Goal: Task Accomplishment & Management: Manage account settings

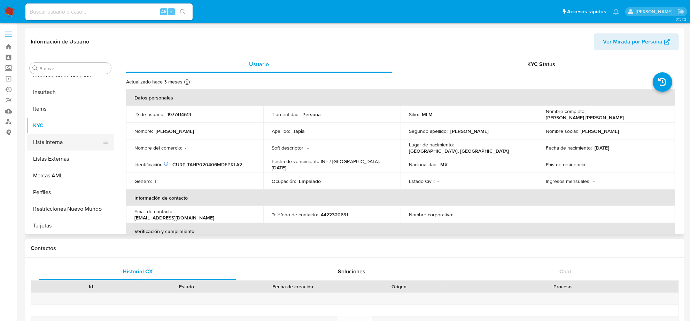
scroll to position [190, 0]
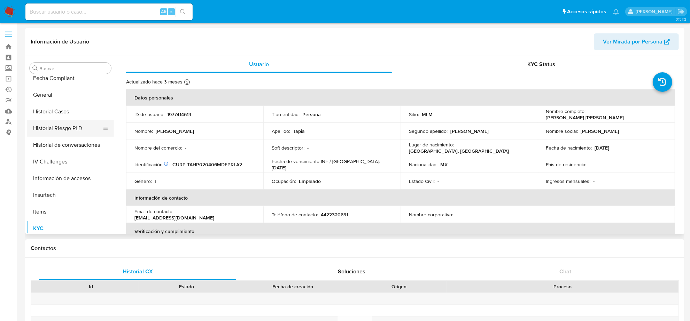
select select "10"
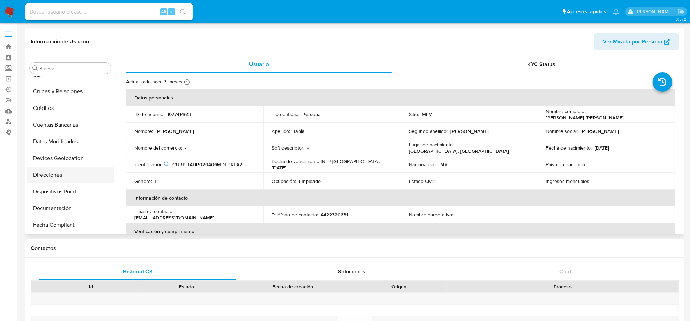
scroll to position [131, 0]
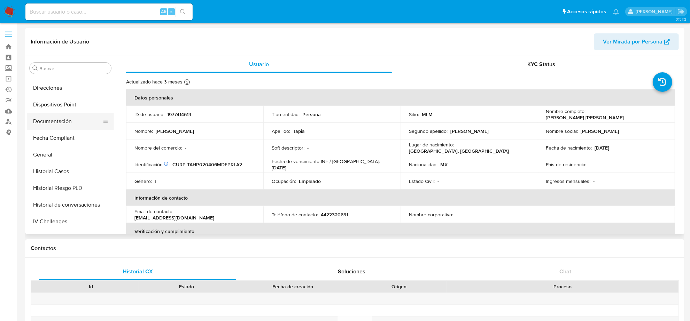
click at [65, 125] on button "Documentación" at bounding box center [67, 121] width 81 height 17
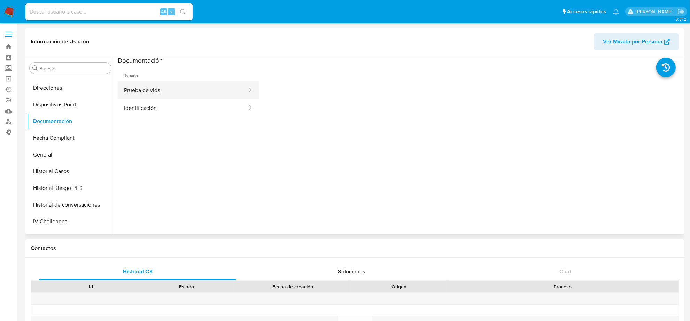
click at [180, 91] on button "Prueba de vida" at bounding box center [183, 90] width 130 height 18
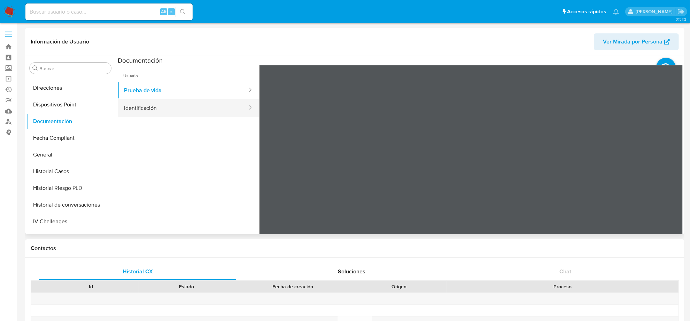
click at [181, 109] on button "Identificación" at bounding box center [183, 108] width 130 height 18
click at [9, 13] on img at bounding box center [9, 12] width 12 height 12
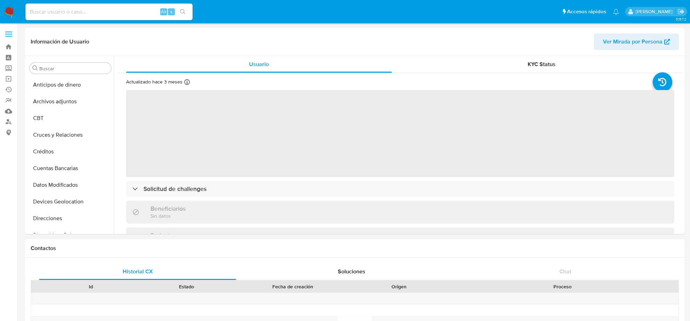
select select "10"
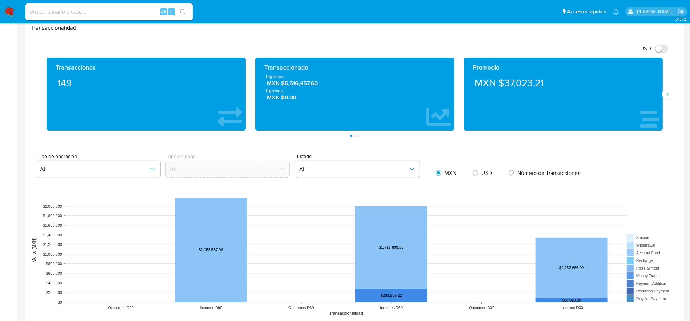
scroll to position [261, 0]
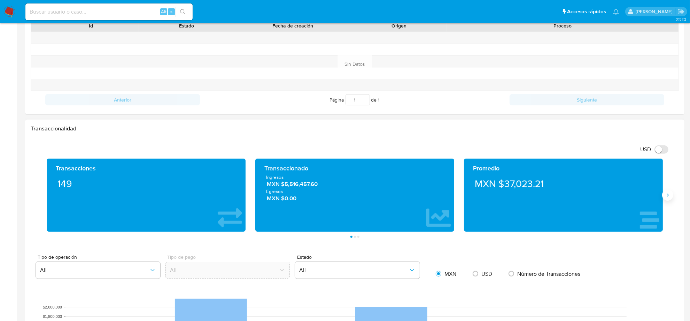
click at [667, 198] on icon "Siguiente" at bounding box center [668, 196] width 6 height 6
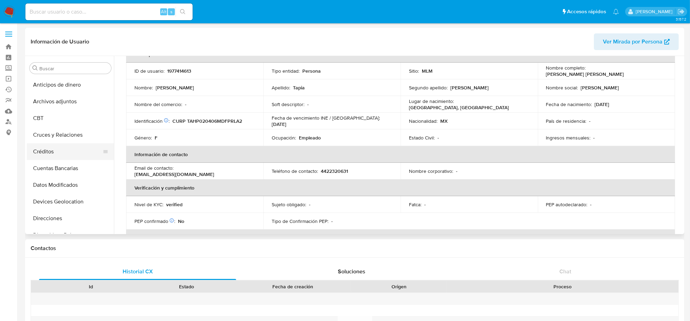
scroll to position [87, 0]
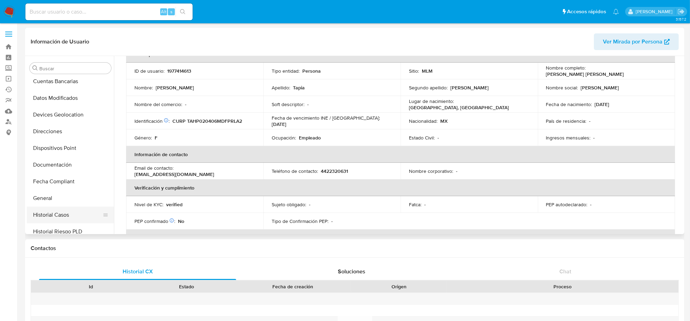
click at [63, 211] on button "Historial Casos" at bounding box center [67, 215] width 81 height 17
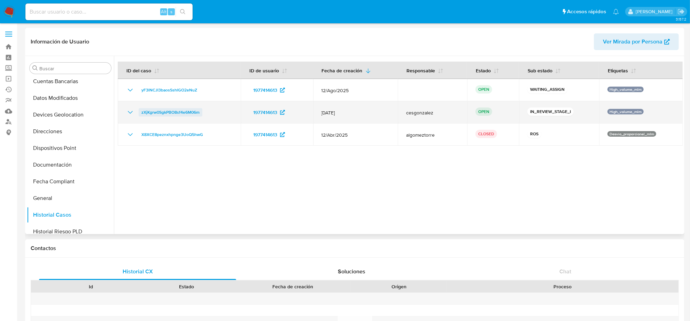
click at [147, 113] on span "zXjKgrw0SgkPBO8sf4e6M06m" at bounding box center [170, 112] width 58 height 8
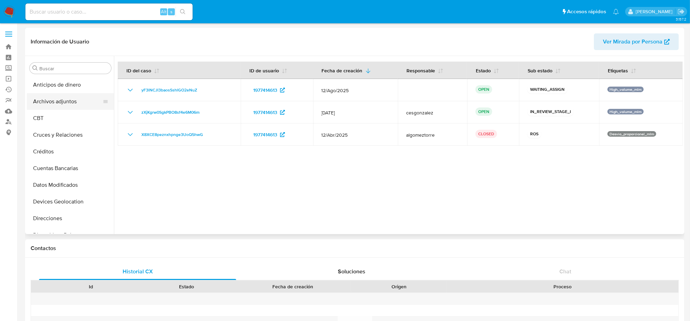
click at [68, 103] on button "Archivos adjuntos" at bounding box center [67, 101] width 81 height 17
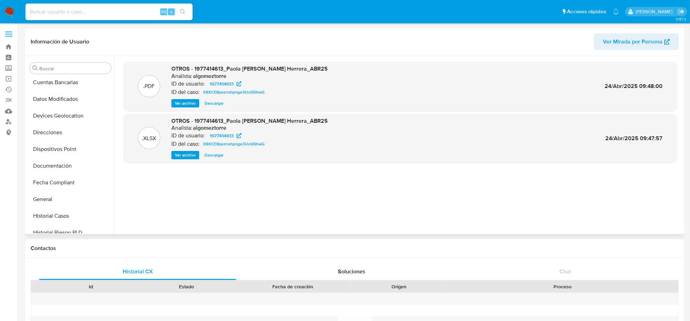
scroll to position [174, 0]
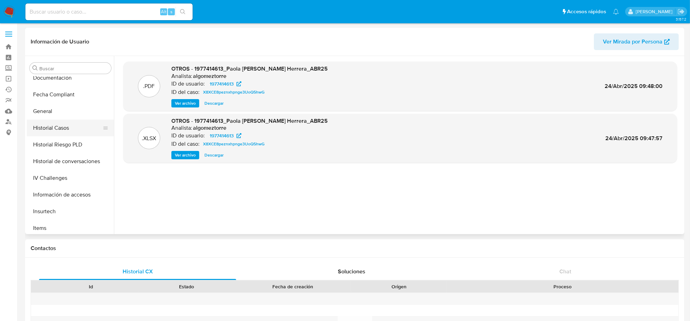
click at [63, 122] on button "Historial Casos" at bounding box center [67, 128] width 81 height 17
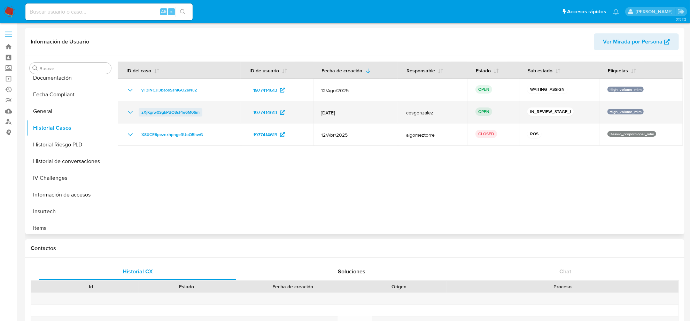
click at [157, 114] on span "zXjKgrw0SgkPBO8sf4e6M06m" at bounding box center [170, 112] width 58 height 8
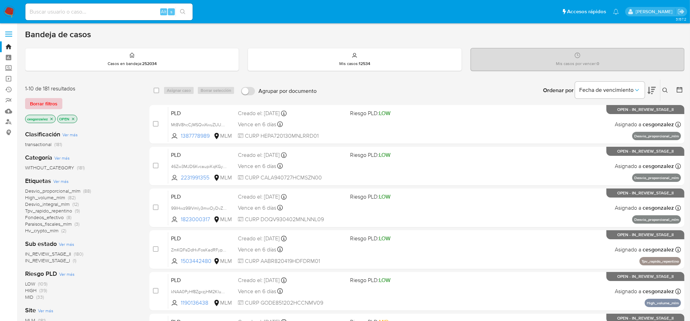
click at [46, 101] on span "Borrar filtros" at bounding box center [44, 104] width 28 height 10
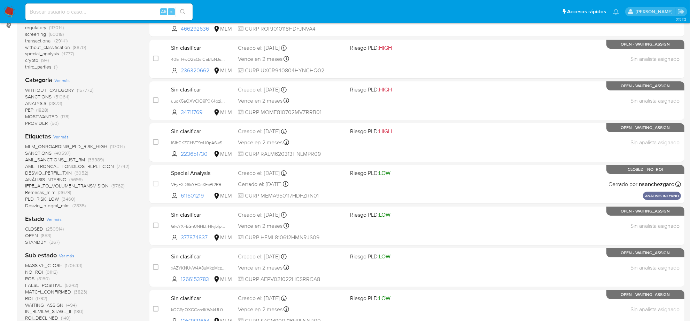
scroll to position [87, 0]
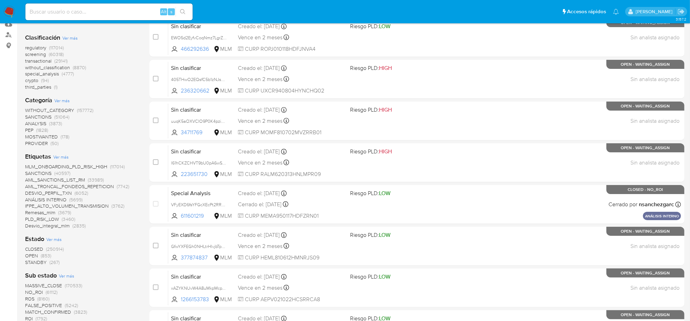
click at [34, 54] on span "screening" at bounding box center [35, 54] width 21 height 7
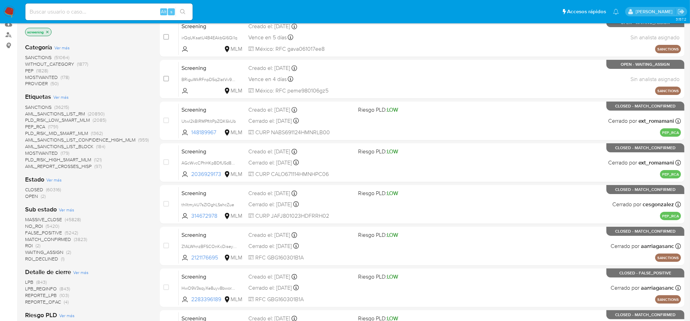
click at [36, 197] on span "OPEN" at bounding box center [31, 196] width 13 height 7
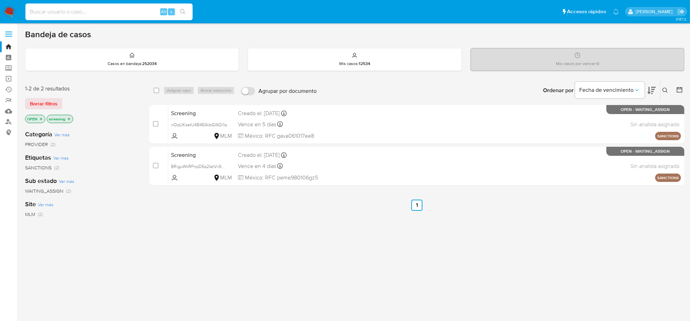
click at [93, 13] on input at bounding box center [108, 11] width 167 height 9
paste input "ZoUeeGmVU7pMK7KymhwPzW7"
click at [119, 8] on input "ZoUeeGmVU7pMK7KymhwPzW7" at bounding box center [108, 11] width 167 height 9
click at [110, 15] on input "ZoUeeGmVU7pMK7KymhwPzW7" at bounding box center [108, 11] width 167 height 9
type input "ZoUeeGmVU7pMK7KymhwPzW7n"
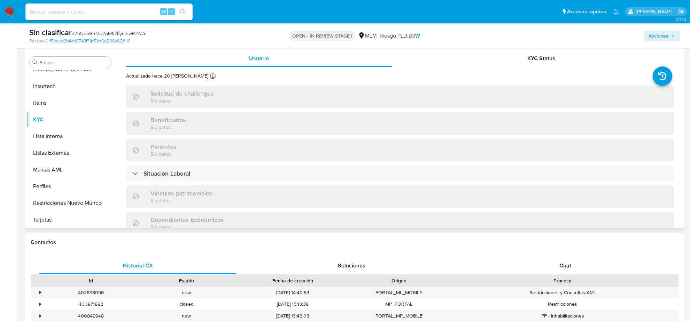
scroll to position [163, 0]
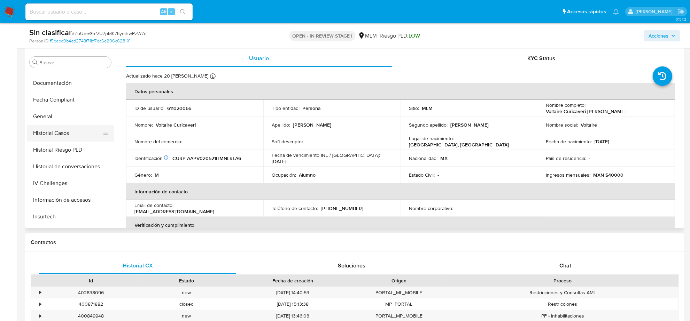
click at [74, 136] on button "Historial Casos" at bounding box center [67, 133] width 81 height 17
select select "10"
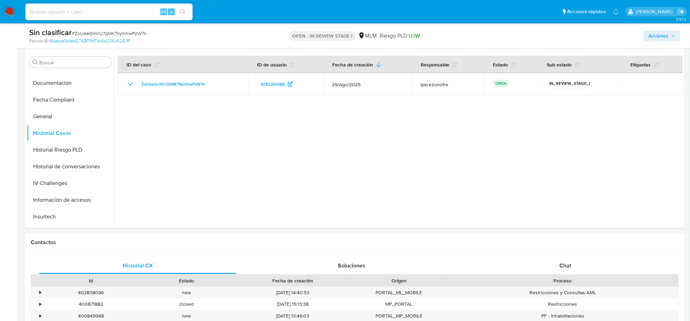
click at [69, 10] on input at bounding box center [108, 11] width 167 height 9
paste input "403744494"
type input "403744494"
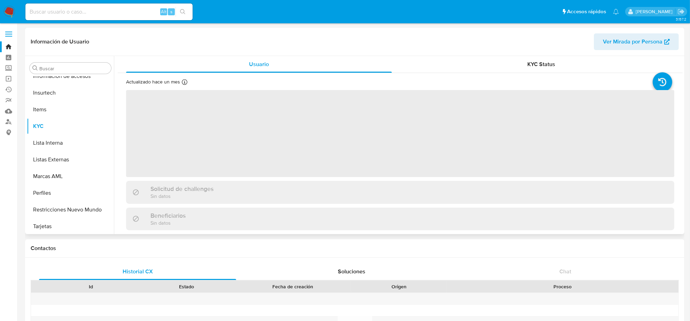
scroll to position [294, 0]
select select "10"
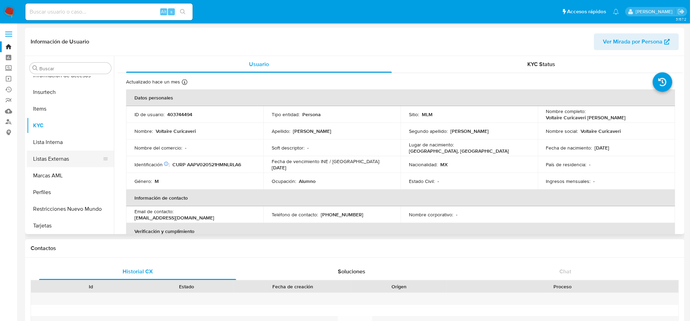
scroll to position [206, 0]
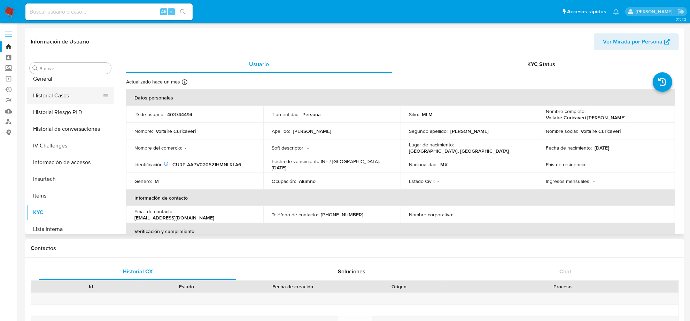
click at [61, 92] on button "Historial Casos" at bounding box center [67, 95] width 81 height 17
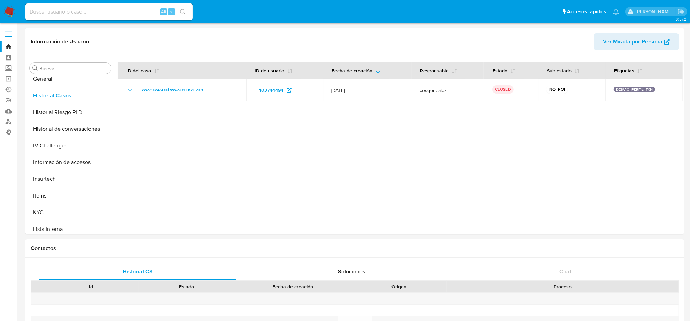
click at [10, 17] on img at bounding box center [9, 12] width 12 height 12
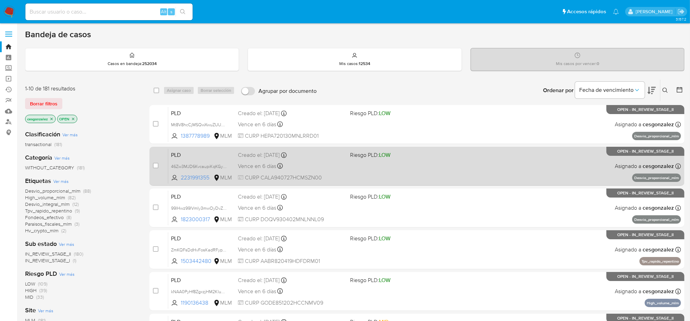
click at [378, 180] on div "PLD 46Zw3MJD6KvcaupiKqKGyRnf 2231991355 MLM Riesgo PLD: LOW Creado el: [DATE] C…" at bounding box center [424, 166] width 513 height 35
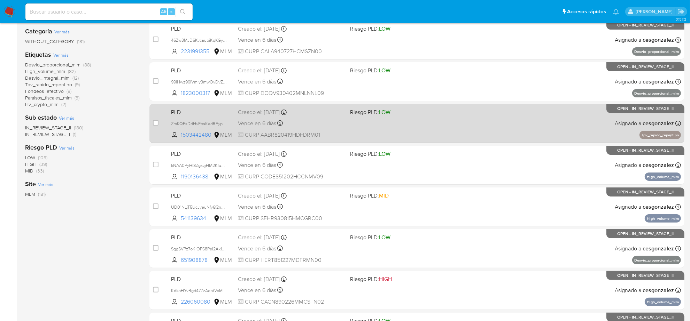
scroll to position [218, 0]
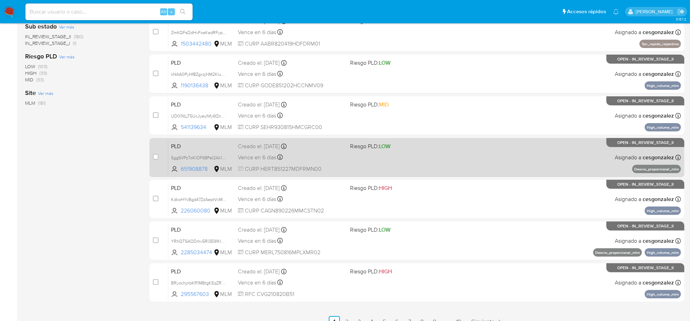
click at [323, 139] on div "case-item-checkbox No es posible asignar el caso PLD SggSVPz7oKlOF68PeI2Ak1dK 6…" at bounding box center [416, 157] width 535 height 39
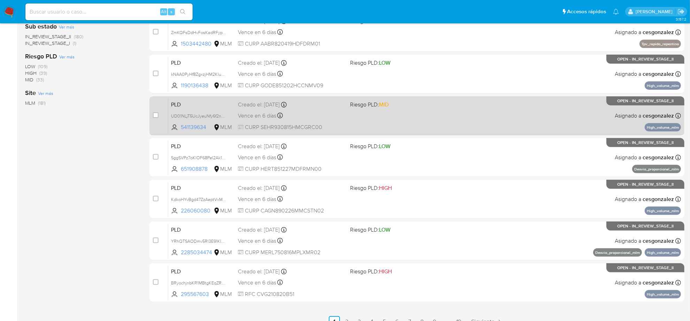
click at [318, 131] on span "CURP SEHR930815HMCGRC00" at bounding box center [291, 128] width 107 height 8
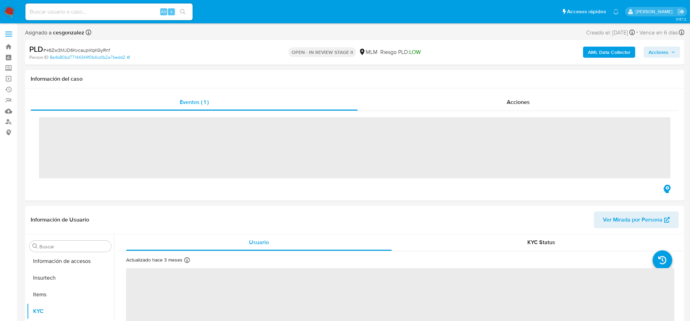
scroll to position [294, 0]
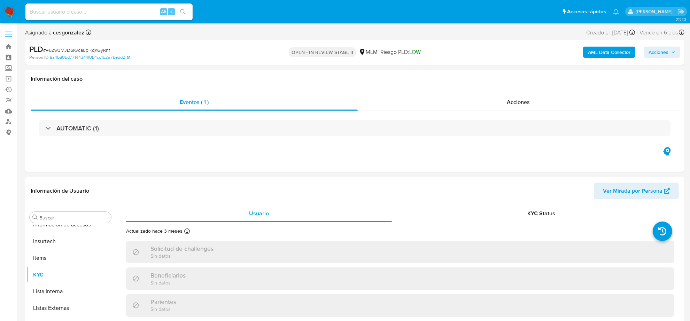
select select "10"
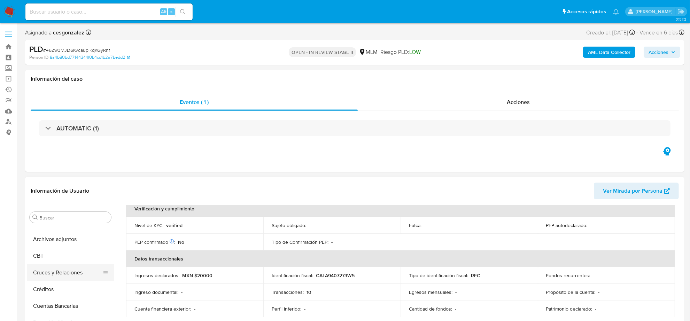
scroll to position [0, 0]
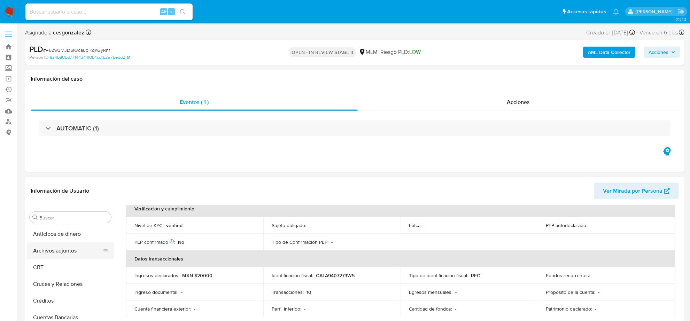
click at [80, 253] on button "Archivos adjuntos" at bounding box center [67, 251] width 81 height 17
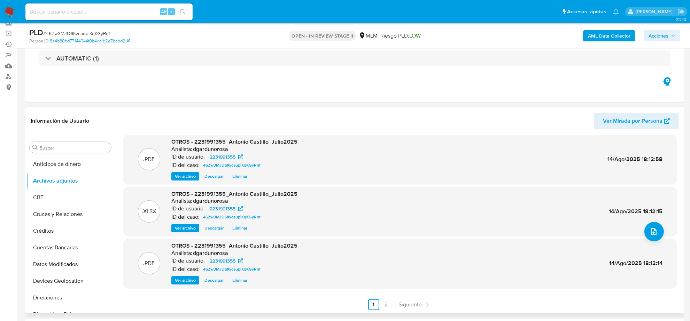
scroll to position [87, 0]
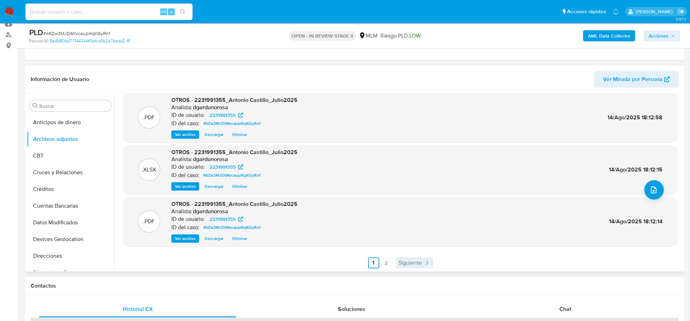
click at [415, 264] on span "Siguiente" at bounding box center [410, 263] width 23 height 6
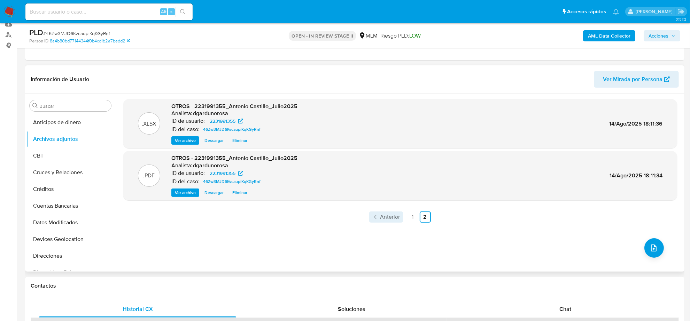
click at [389, 217] on span "Anterior" at bounding box center [390, 217] width 20 height 6
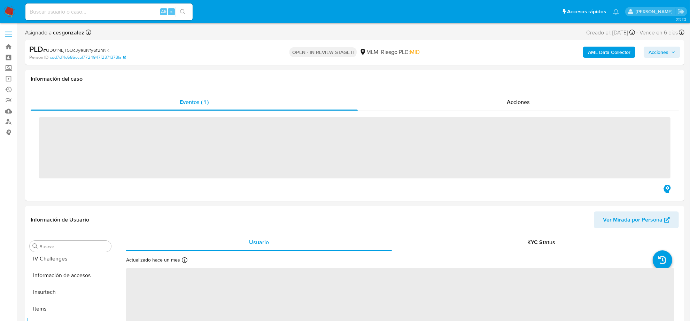
scroll to position [294, 0]
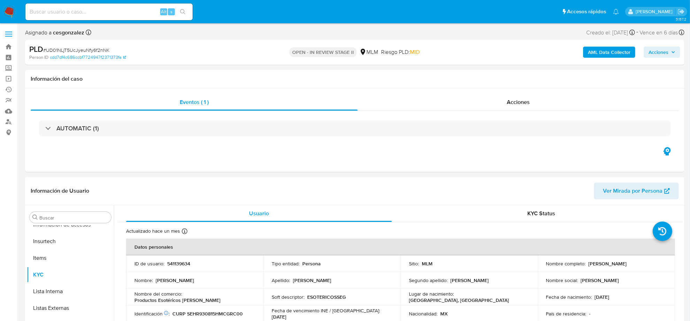
select select "10"
click at [516, 104] on span "Acciones" at bounding box center [518, 102] width 23 height 8
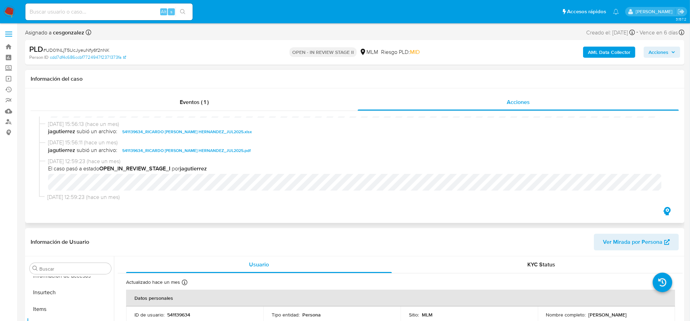
scroll to position [182, 0]
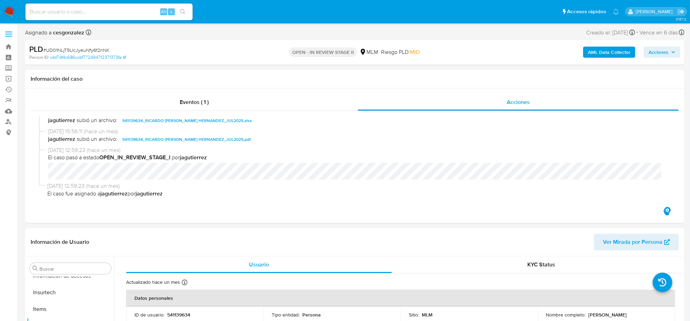
click at [89, 8] on input at bounding box center [108, 11] width 167 height 9
paste input "403744494"
type input "403744494"
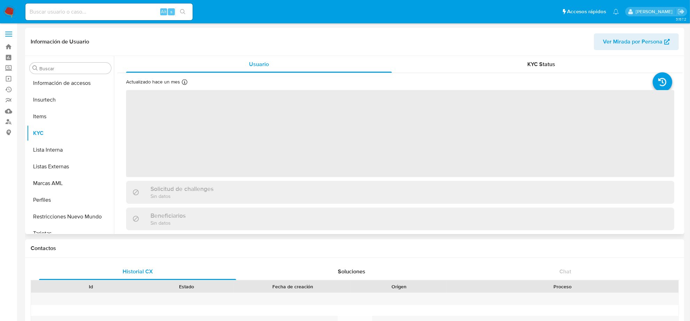
scroll to position [294, 0]
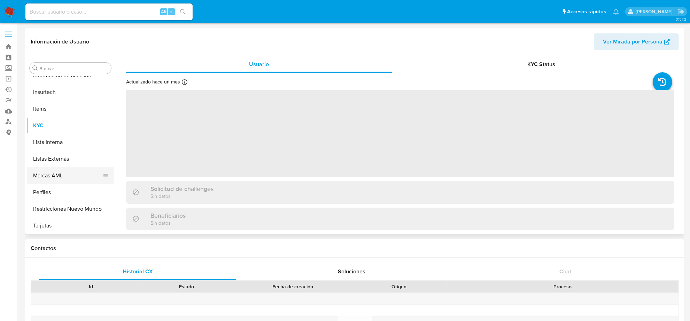
select select "10"
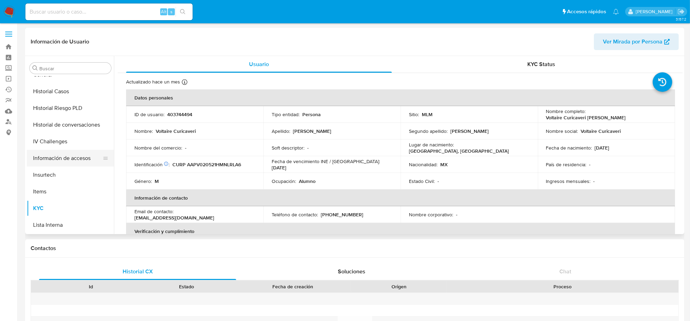
scroll to position [206, 0]
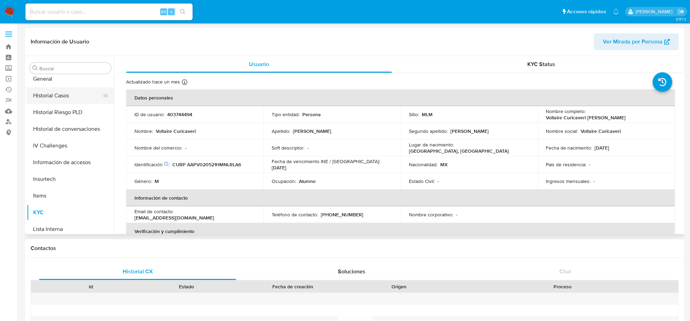
click at [58, 93] on button "Historial Casos" at bounding box center [67, 95] width 81 height 17
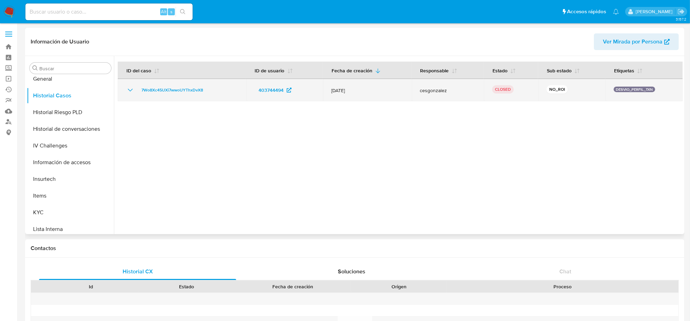
click at [132, 93] on icon "Mostrar/Ocultar" at bounding box center [130, 90] width 8 height 8
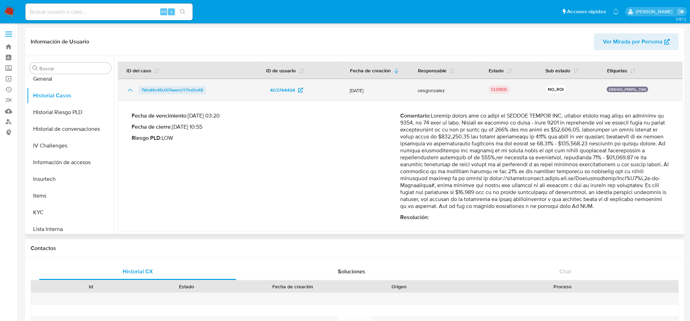
click at [179, 91] on span "7Wo8Xc45UXi7wwoUYThxDvX8" at bounding box center [172, 90] width 62 height 8
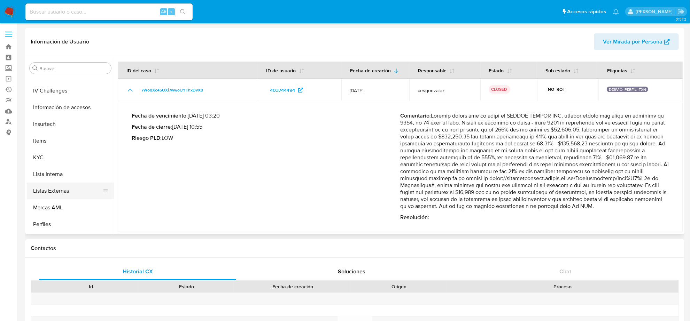
scroll to position [294, 0]
click at [69, 207] on button "Restricciones Nuevo Mundo" at bounding box center [67, 209] width 81 height 17
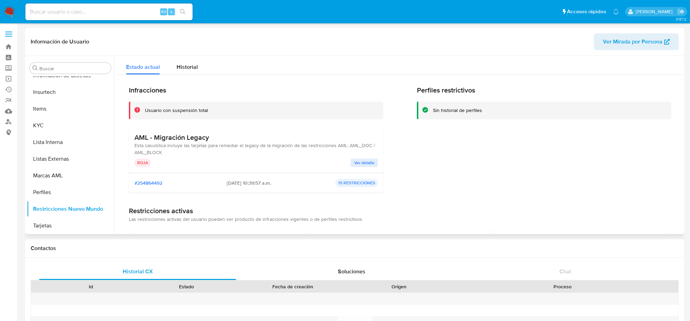
click at [363, 165] on span "Ver detalle" at bounding box center [364, 162] width 20 height 7
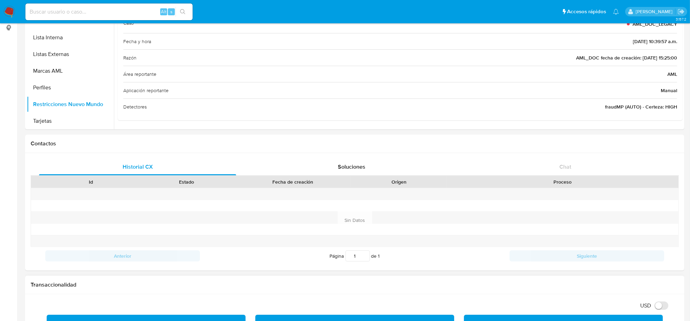
scroll to position [0, 0]
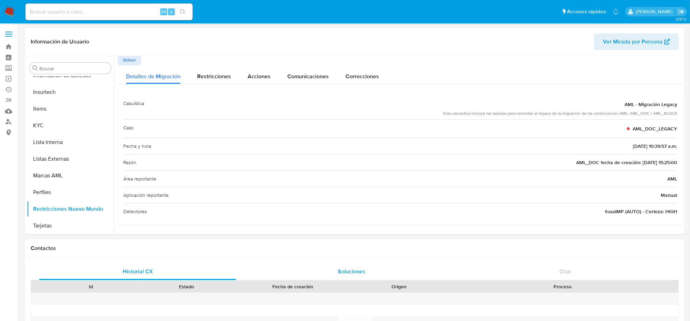
click at [357, 273] on span "Soluciones" at bounding box center [352, 272] width 28 height 8
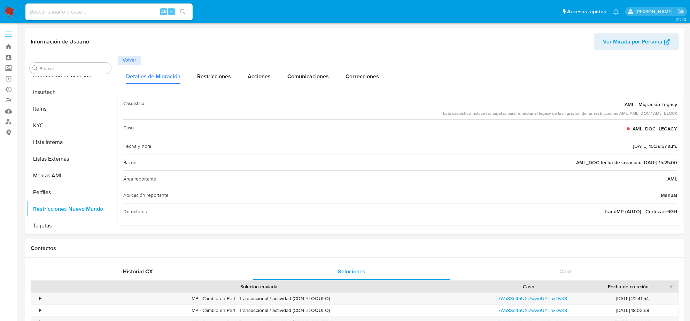
scroll to position [87, 0]
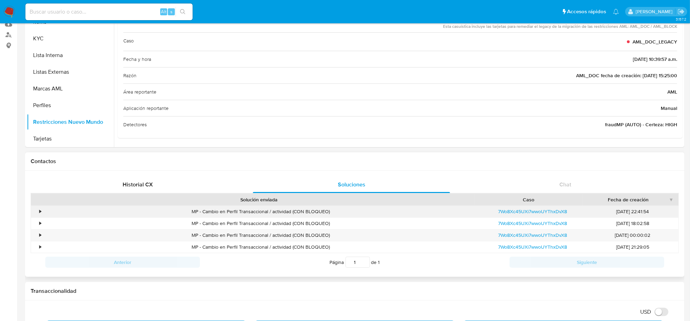
click at [41, 213] on div "•" at bounding box center [40, 212] width 2 height 7
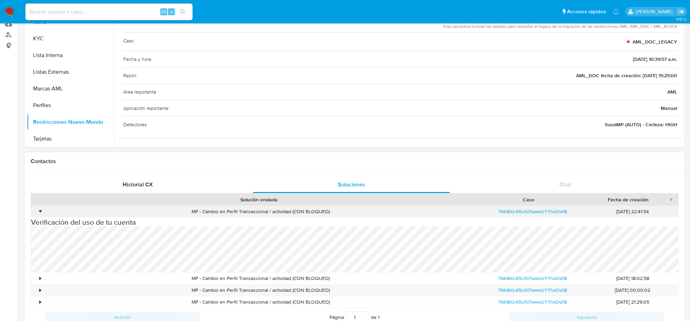
click at [41, 213] on div "•" at bounding box center [37, 211] width 12 height 11
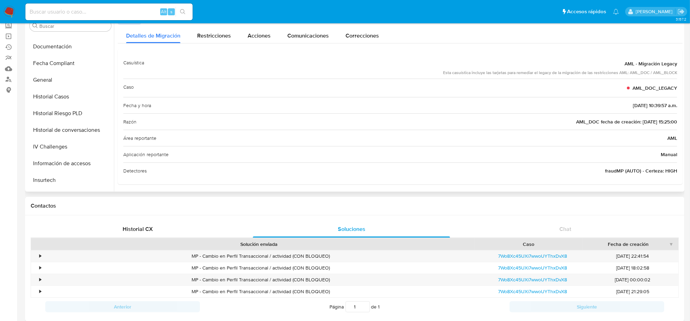
scroll to position [0, 0]
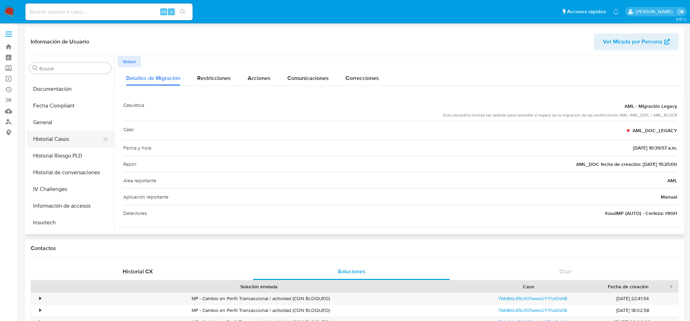
click at [57, 141] on button "Historial Casos" at bounding box center [67, 139] width 81 height 17
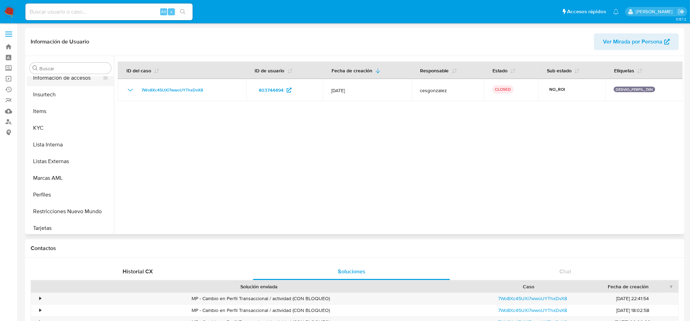
scroll to position [294, 0]
click at [87, 204] on button "Restricciones Nuevo Mundo" at bounding box center [67, 209] width 81 height 17
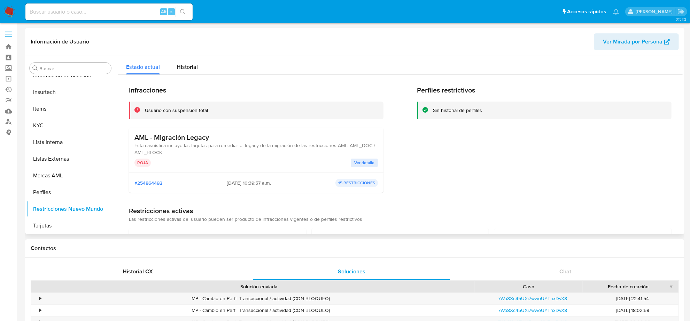
click at [360, 164] on span "Ver detalle" at bounding box center [364, 162] width 20 height 7
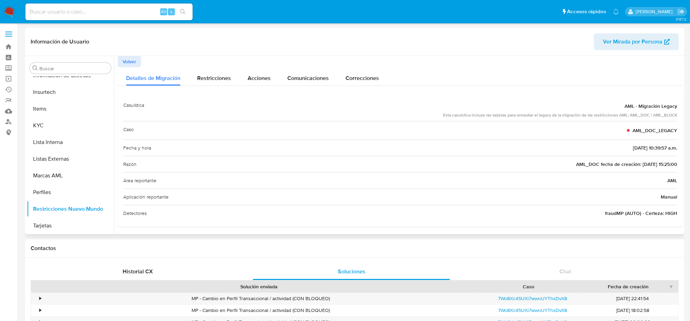
click at [576, 166] on span "AML_DOC fecha de creación: 20/07/2022 15:25:00" at bounding box center [626, 164] width 101 height 7
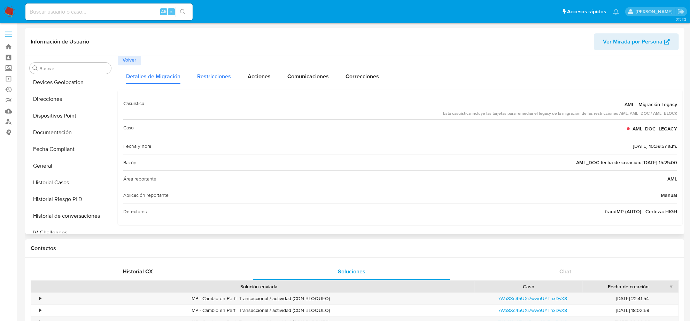
click at [224, 76] on span "Restricciones" at bounding box center [214, 76] width 34 height 8
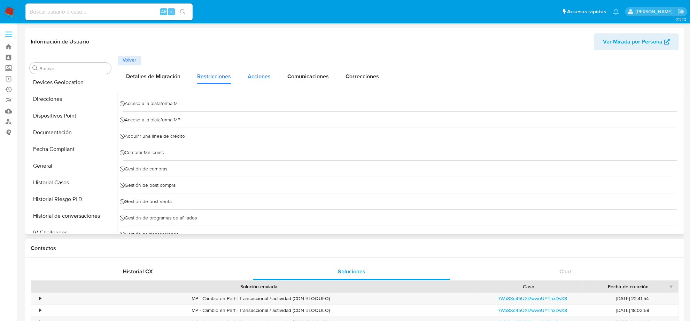
click at [267, 83] on div "Acciones" at bounding box center [259, 74] width 23 height 18
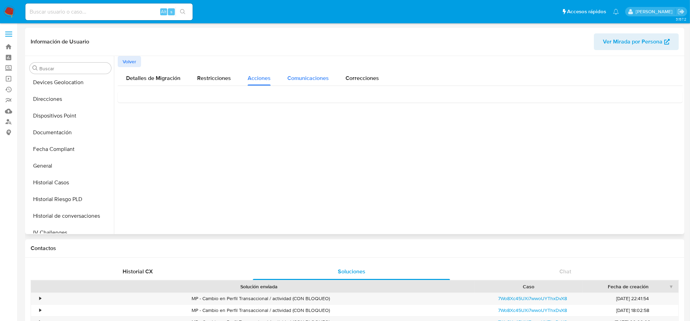
click at [310, 81] on span "Comunicaciones" at bounding box center [307, 78] width 41 height 8
click at [368, 77] on span "Correcciones" at bounding box center [361, 78] width 33 height 8
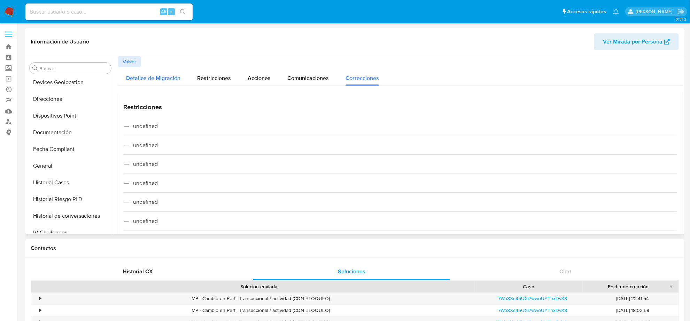
click at [171, 73] on div "Detalles de Migración" at bounding box center [153, 76] width 54 height 18
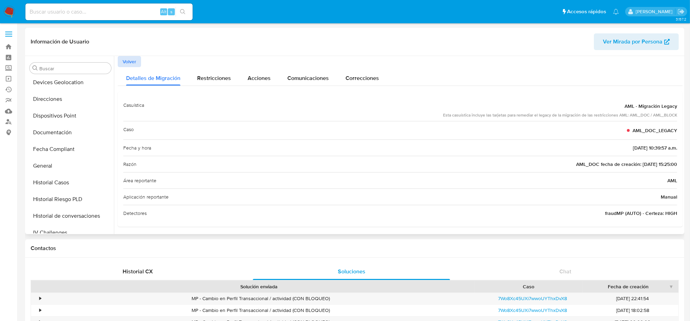
click at [123, 58] on span "Volver" at bounding box center [130, 62] width 14 height 10
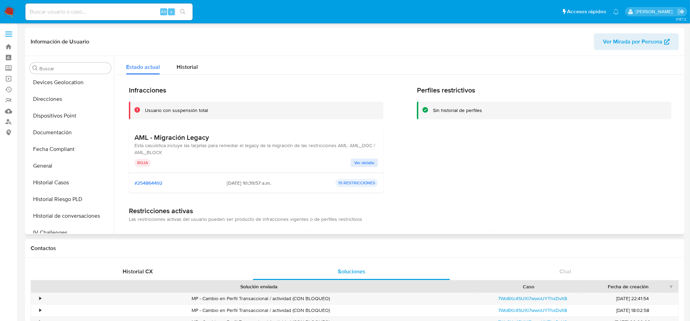
click at [361, 185] on p "15 RESTRICCIONES" at bounding box center [356, 183] width 42 height 8
click at [363, 164] on span "Ver detalle" at bounding box center [364, 162] width 20 height 7
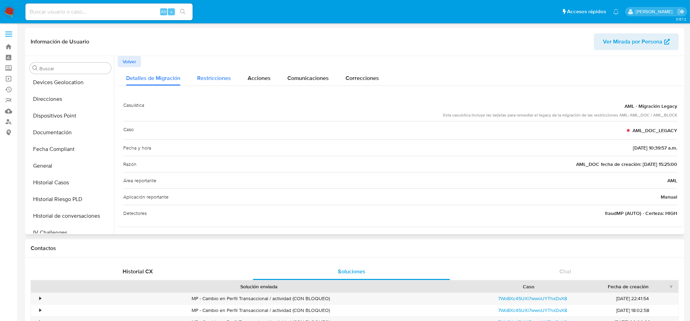
click at [215, 85] on div "Restricciones" at bounding box center [214, 76] width 34 height 18
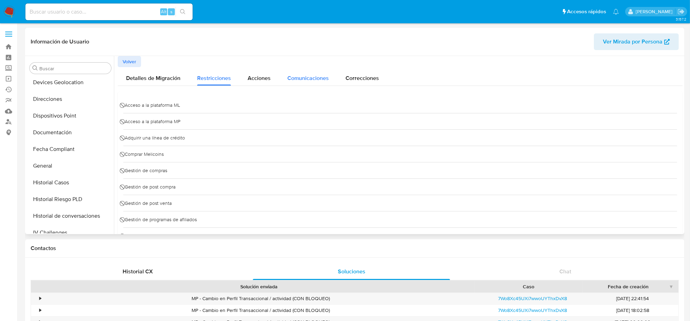
click at [287, 79] on span "Comunicaciones" at bounding box center [307, 78] width 41 height 8
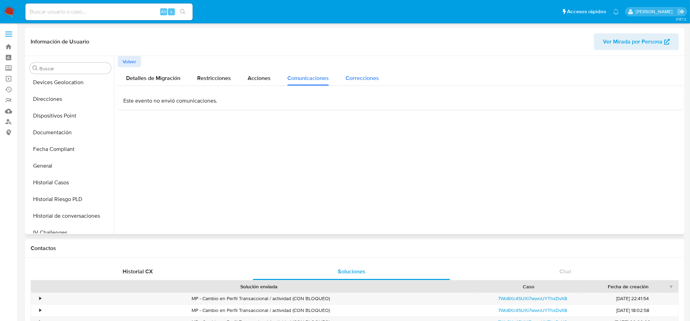
click at [375, 79] on span "Correcciones" at bounding box center [361, 78] width 33 height 8
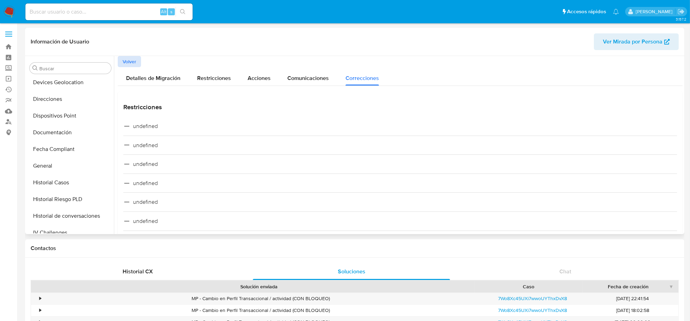
click at [126, 62] on span "Volver" at bounding box center [130, 62] width 14 height 10
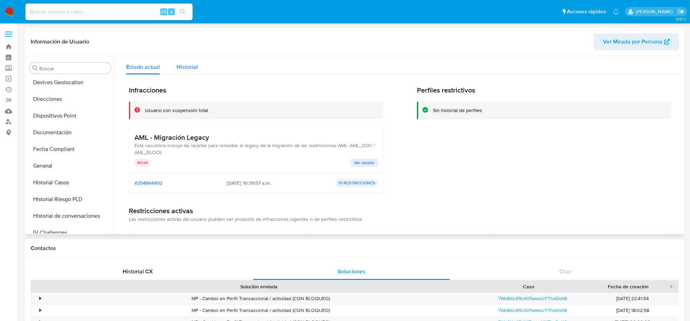
click at [190, 69] on span "Historial" at bounding box center [187, 67] width 21 height 8
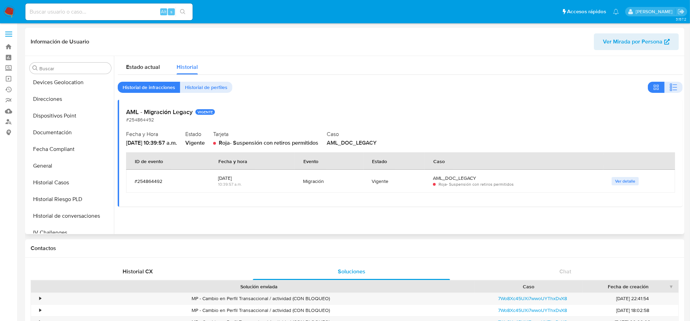
click at [611, 182] on button "Ver detalle" at bounding box center [624, 181] width 27 height 8
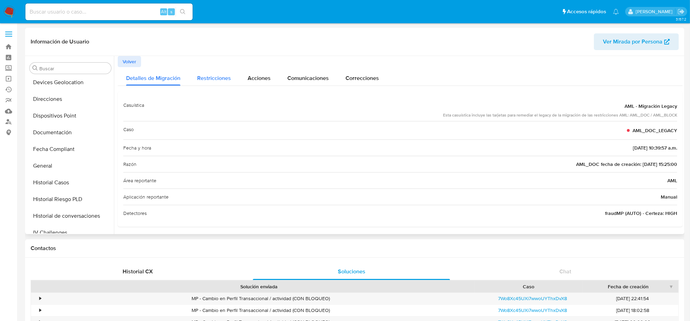
click at [209, 83] on div "Restricciones" at bounding box center [214, 76] width 34 height 18
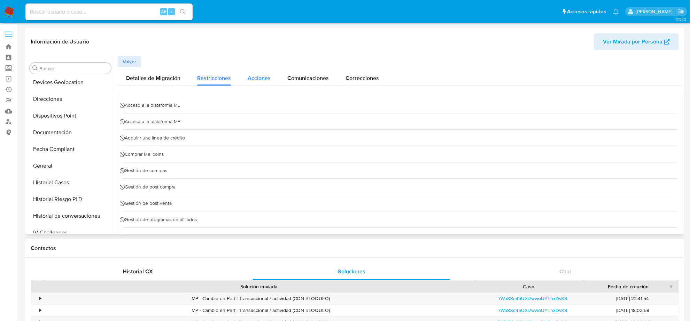
click at [252, 79] on span "Acciones" at bounding box center [259, 78] width 23 height 8
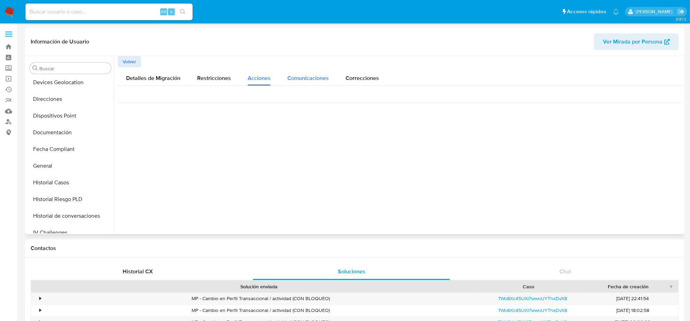
click at [301, 79] on span "Comunicaciones" at bounding box center [307, 78] width 41 height 8
click at [370, 80] on span "Correcciones" at bounding box center [361, 78] width 33 height 8
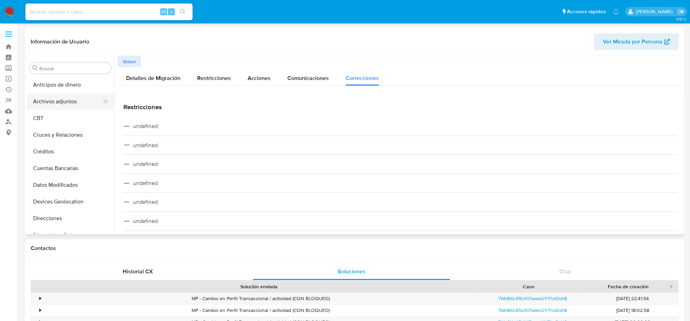
click at [53, 109] on button "Archivos adjuntos" at bounding box center [67, 101] width 81 height 17
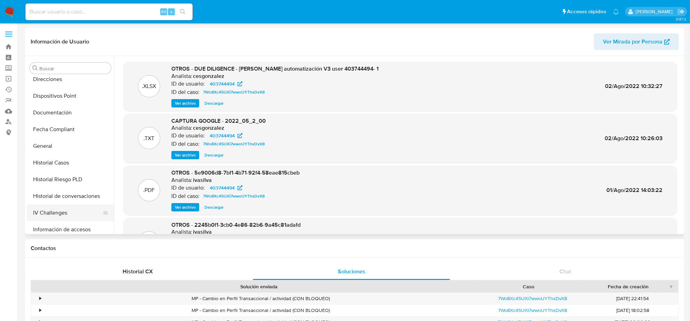
scroll to position [174, 0]
click at [53, 115] on button "General" at bounding box center [67, 111] width 81 height 17
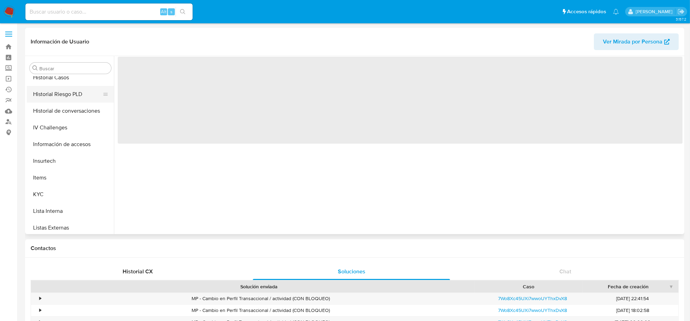
scroll to position [294, 0]
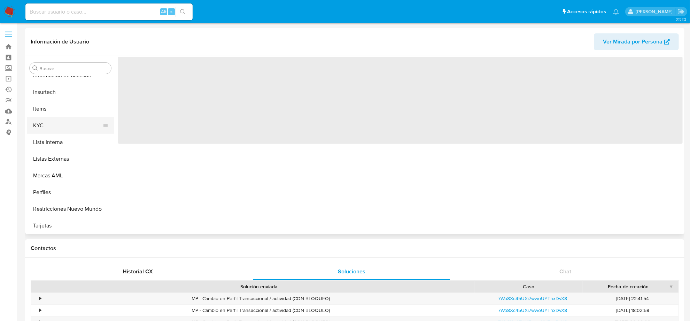
click at [58, 121] on button "KYC" at bounding box center [67, 125] width 81 height 17
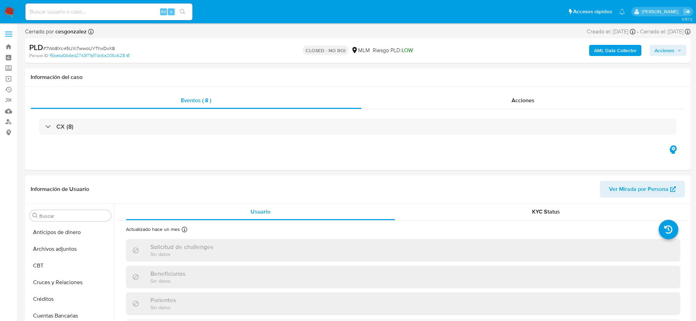
select select "10"
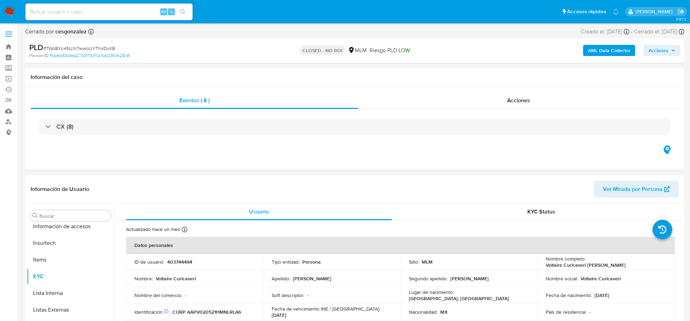
scroll to position [294, 0]
click at [519, 103] on span "Acciones" at bounding box center [518, 100] width 23 height 8
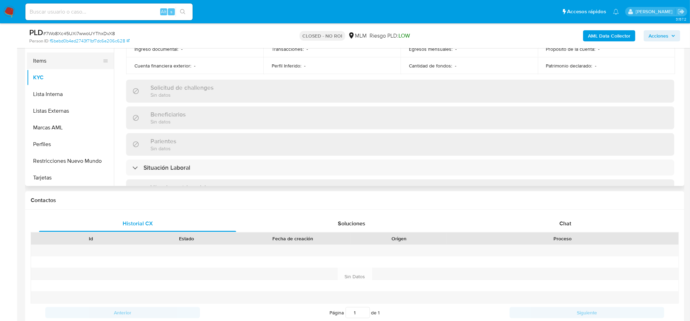
scroll to position [267, 0]
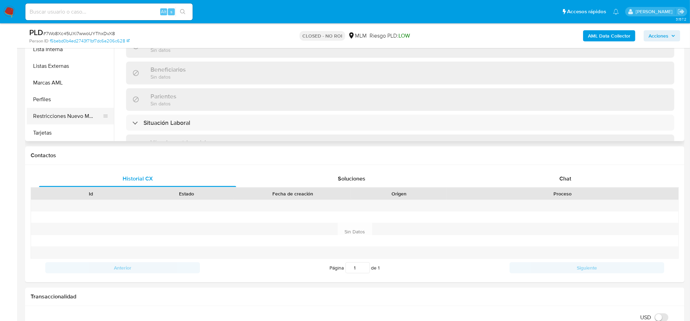
click at [63, 116] on button "Restricciones Nuevo Mundo" at bounding box center [67, 116] width 81 height 17
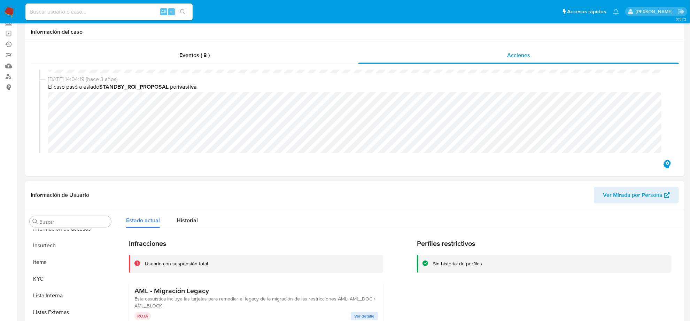
scroll to position [174, 0]
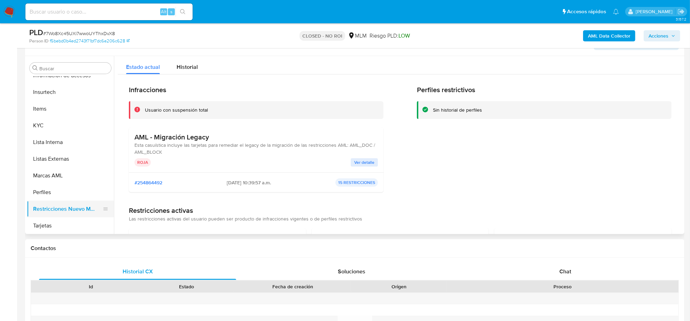
click at [80, 207] on button "Restricciones Nuevo Mundo" at bounding box center [67, 209] width 81 height 17
click at [198, 65] on button "Historial" at bounding box center [187, 65] width 38 height 18
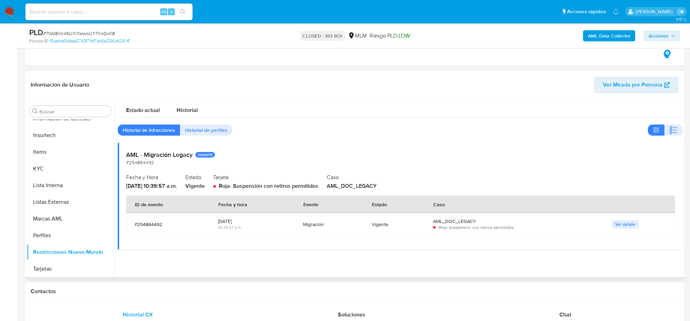
scroll to position [131, 0]
click at [210, 126] on span "Historial de perfiles" at bounding box center [206, 131] width 42 height 10
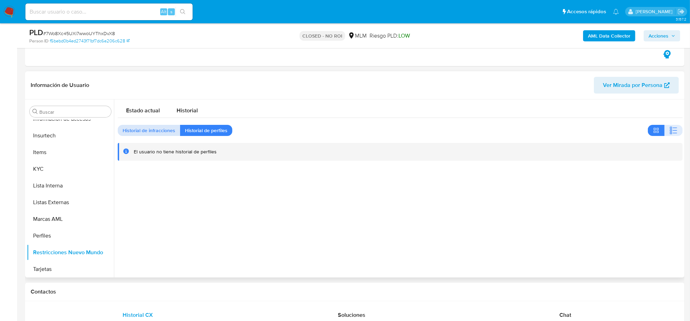
click at [149, 126] on span "Historial de infracciones" at bounding box center [149, 131] width 53 height 10
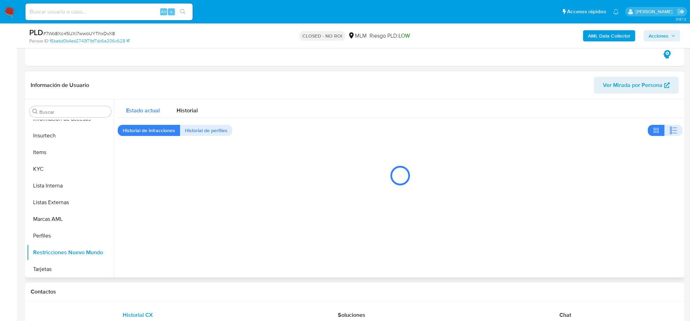
click at [143, 110] on span "Estado actual" at bounding box center [143, 111] width 34 height 8
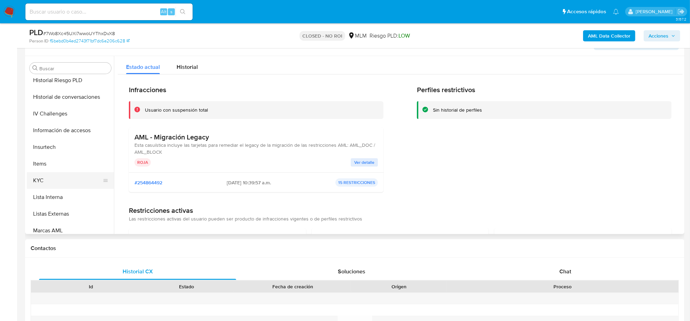
scroll to position [119, 0]
click at [72, 185] on button "Historial Casos" at bounding box center [67, 182] width 81 height 17
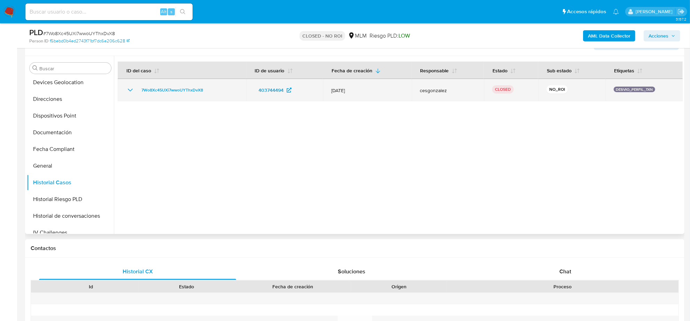
click at [127, 89] on icon "Mostrar/Ocultar" at bounding box center [130, 90] width 8 height 8
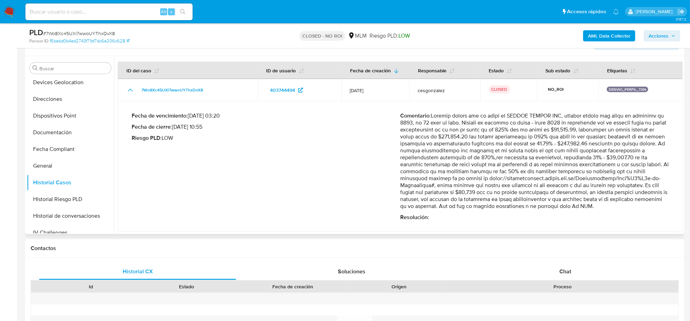
scroll to position [131, 0]
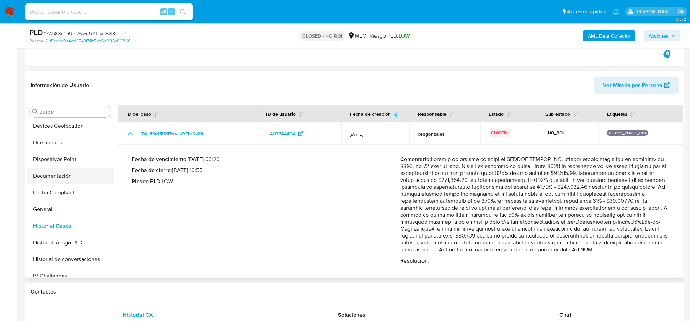
click at [46, 169] on button "Documentación" at bounding box center [67, 176] width 81 height 17
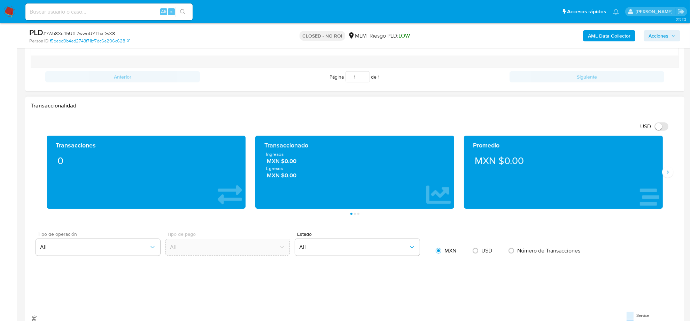
scroll to position [218, 0]
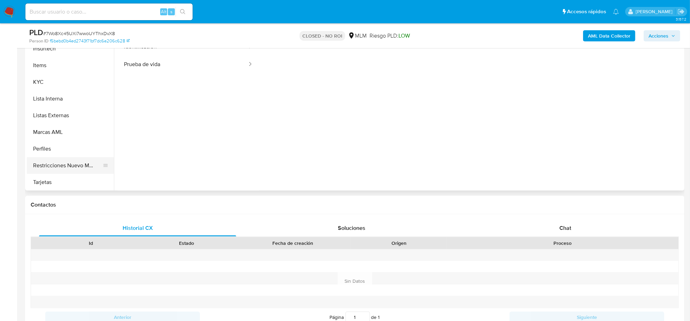
click at [58, 162] on button "Restricciones Nuevo Mundo" at bounding box center [67, 165] width 81 height 17
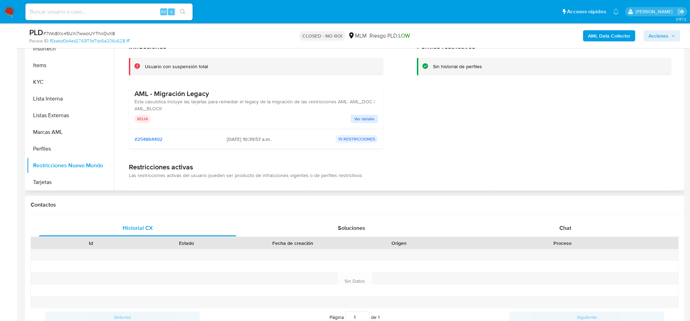
click at [369, 122] on span "Ver detalle" at bounding box center [364, 119] width 20 height 7
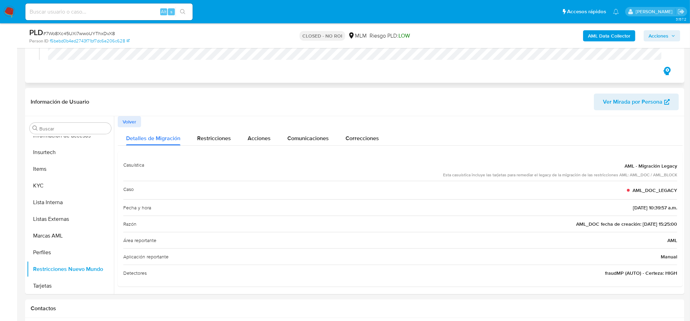
scroll to position [0, 0]
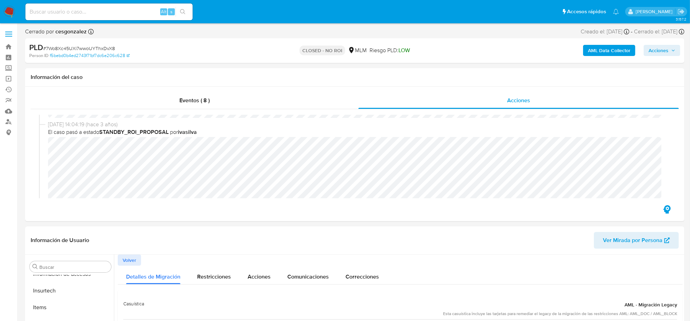
click at [63, 11] on input at bounding box center [108, 11] width 167 height 9
paste input "1259456014"
type input "1259456014"
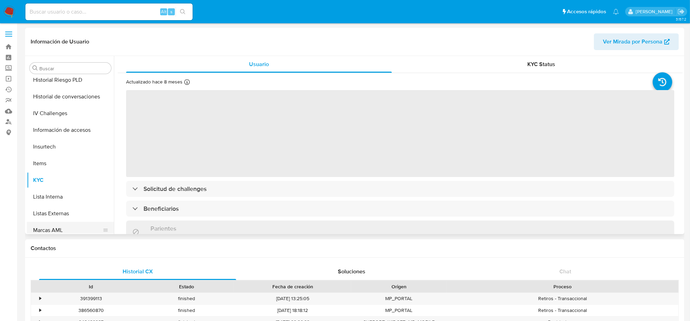
scroll to position [206, 0]
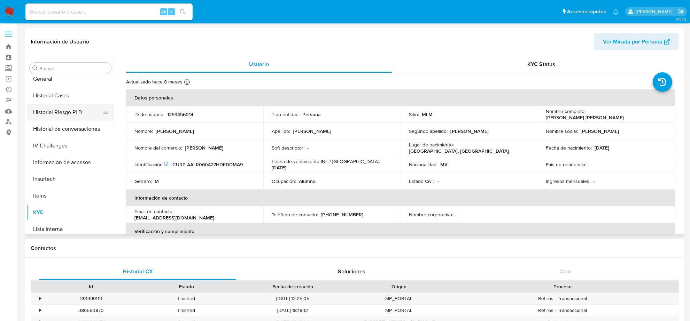
click at [61, 104] on button "Historial Riesgo PLD" at bounding box center [67, 112] width 81 height 17
select select "10"
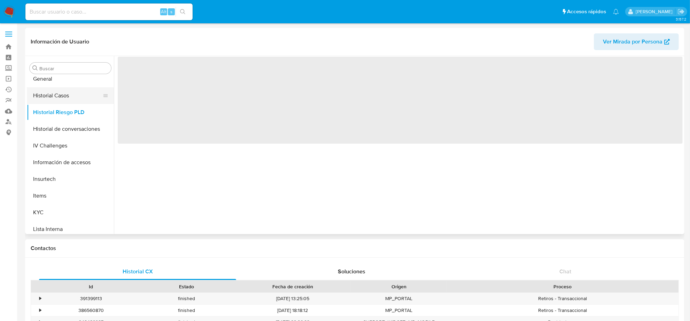
click at [61, 100] on button "Historial Casos" at bounding box center [67, 95] width 81 height 17
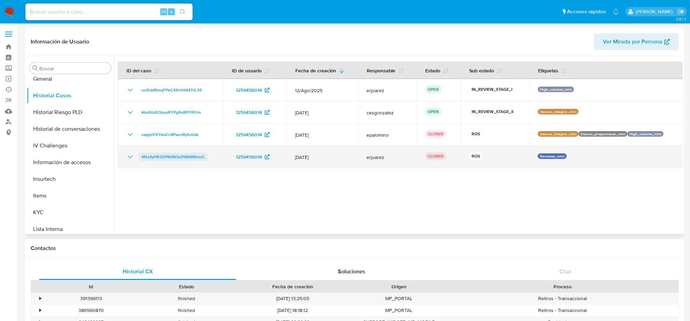
click at [171, 158] on span "4NJdyHR3DPKXN3s01BkWBmoC" at bounding box center [172, 157] width 63 height 8
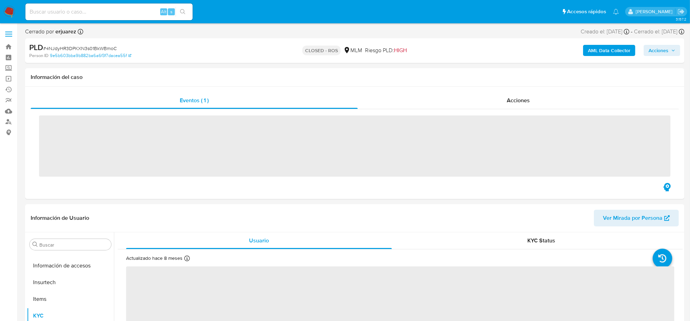
scroll to position [294, 0]
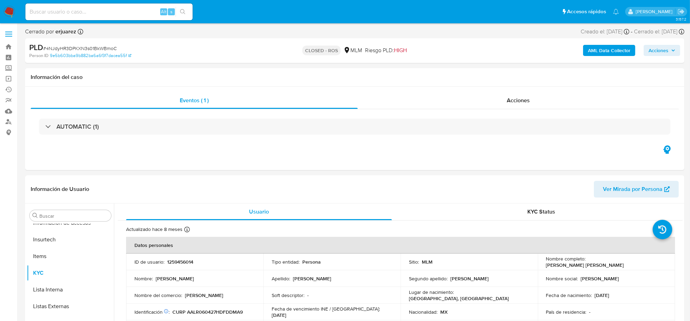
select select "10"
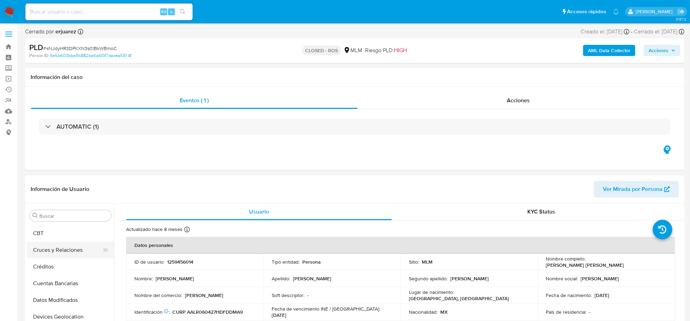
scroll to position [0, 0]
click at [66, 239] on button "Anticipos de dinero" at bounding box center [67, 232] width 81 height 17
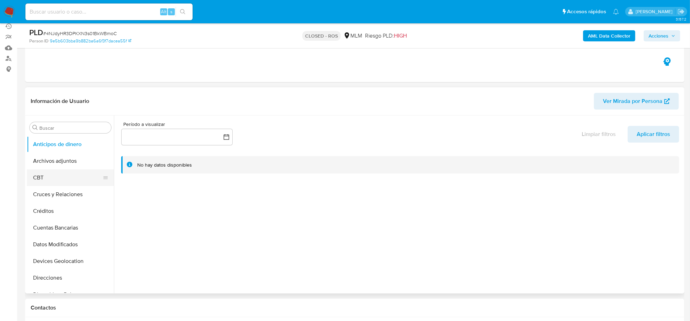
scroll to position [44, 0]
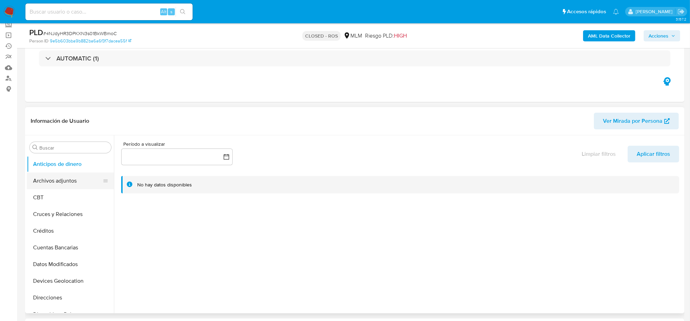
click at [72, 178] on button "Archivos adjuntos" at bounding box center [67, 181] width 81 height 17
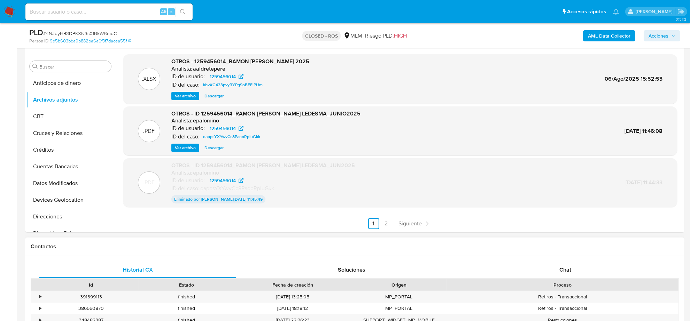
scroll to position [131, 0]
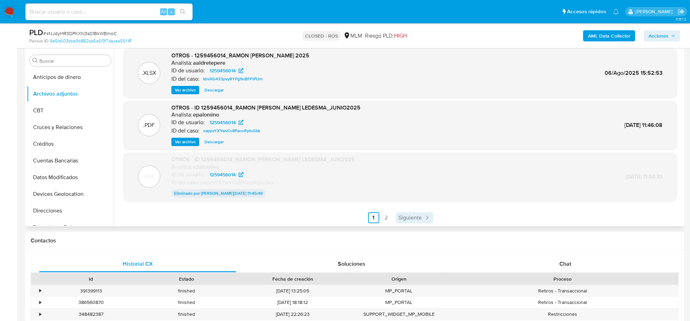
click at [410, 221] on span "Siguiente" at bounding box center [410, 218] width 23 height 6
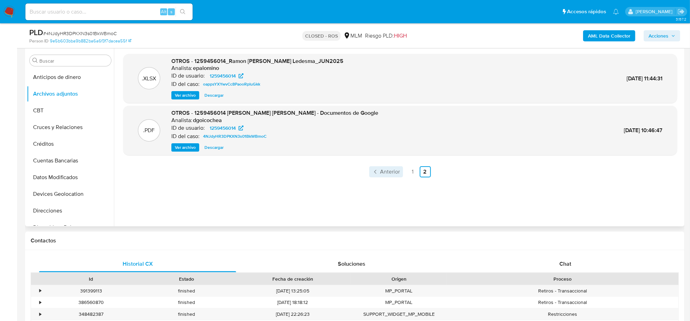
click at [387, 177] on link "Anterior" at bounding box center [386, 171] width 34 height 11
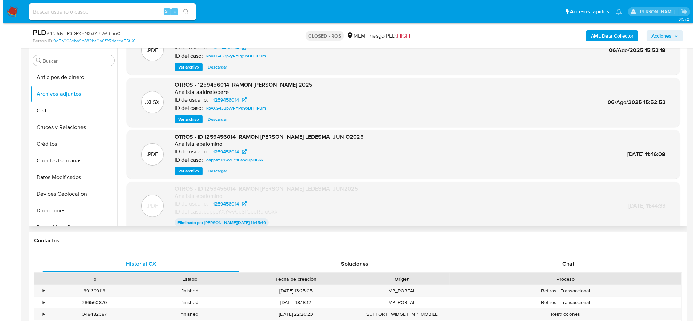
scroll to position [57, 0]
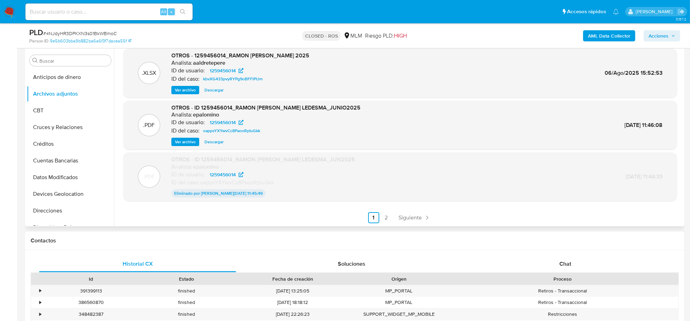
click at [181, 140] on span "Ver archivo" at bounding box center [185, 142] width 21 height 7
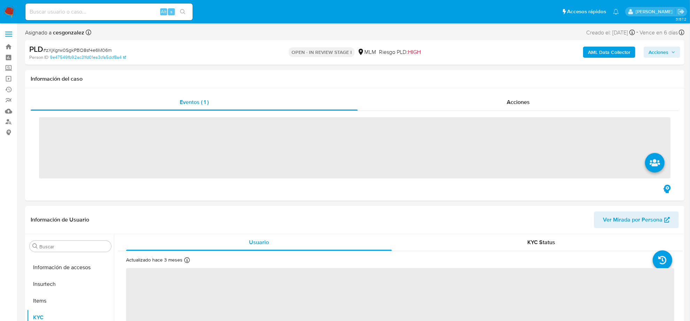
scroll to position [294, 0]
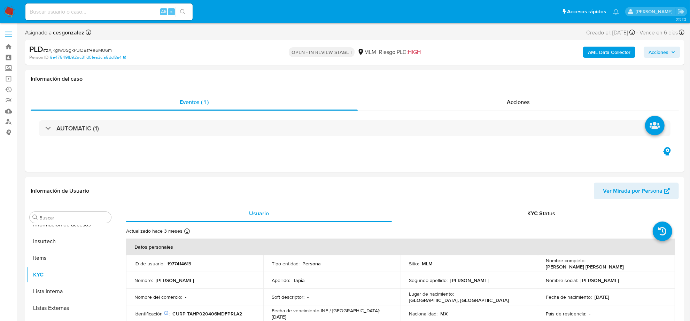
click at [675, 50] on button "Acciones" at bounding box center [661, 52] width 37 height 11
select select "10"
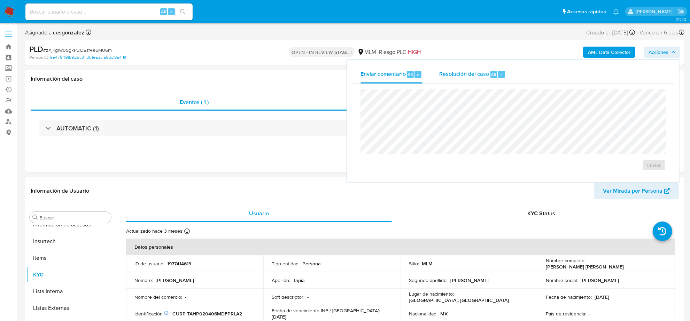
click at [455, 74] on span "Resolución del caso" at bounding box center [464, 74] width 50 height 8
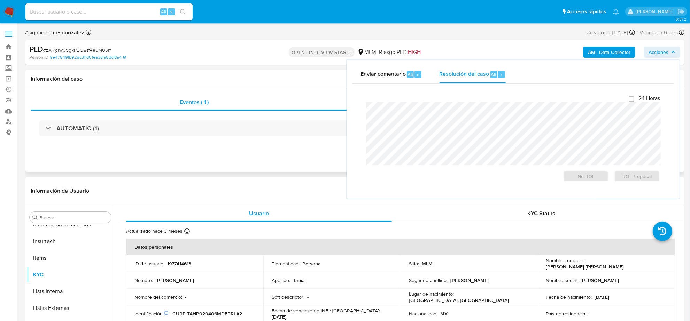
click at [277, 157] on div "Eventos ( 1 ) Acciones AUTOMATIC (1)" at bounding box center [354, 130] width 659 height 84
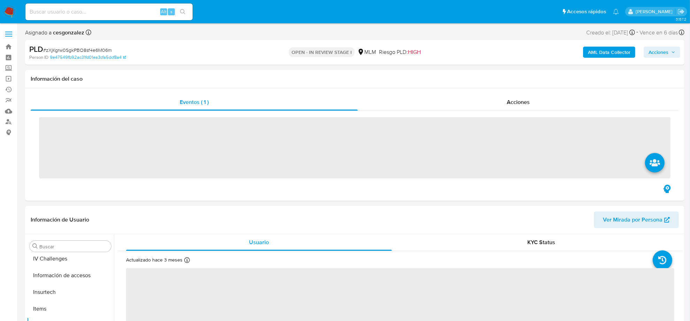
scroll to position [294, 0]
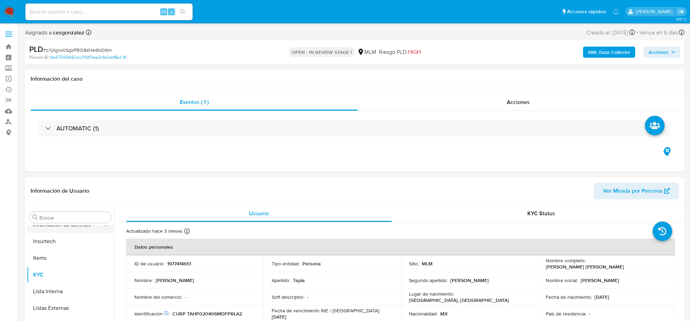
select select "10"
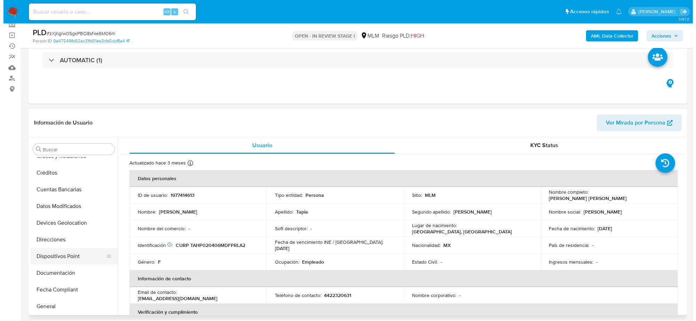
scroll to position [0, 0]
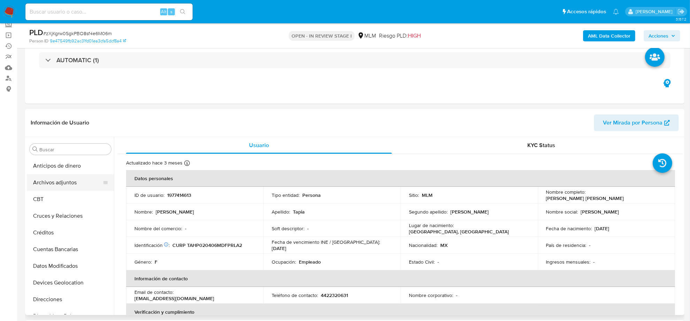
click at [70, 180] on button "Archivos adjuntos" at bounding box center [67, 182] width 81 height 17
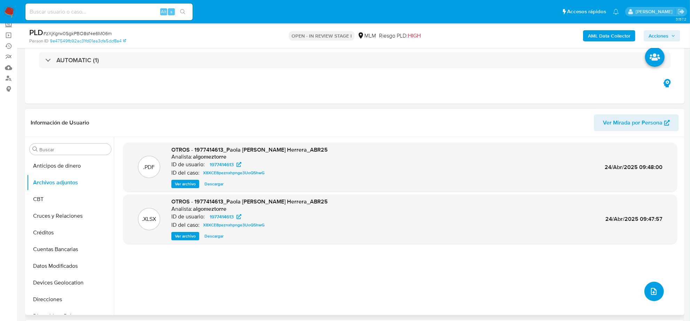
click at [659, 290] on button "upload-file" at bounding box center [653, 291] width 19 height 19
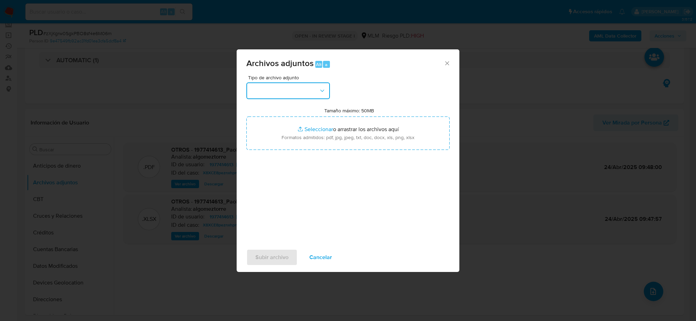
click at [314, 89] on button "button" at bounding box center [289, 91] width 84 height 17
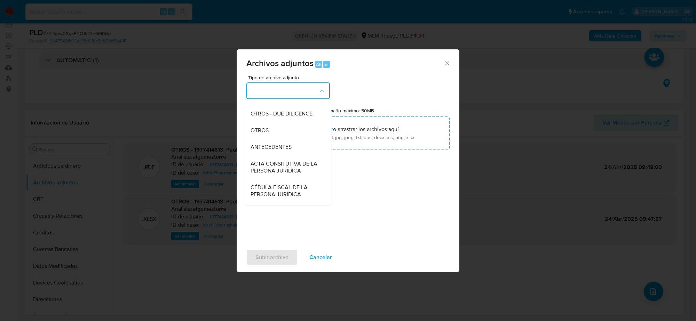
scroll to position [77, 0]
click at [272, 158] on div "OTROS" at bounding box center [286, 149] width 71 height 17
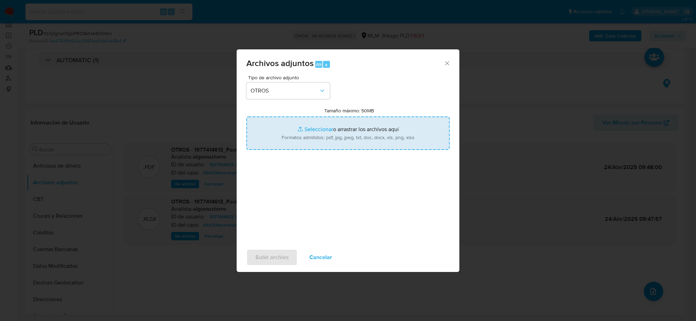
click at [313, 127] on input "Tamaño máximo: 50MB Seleccionar archivos" at bounding box center [348, 133] width 203 height 33
type input "C:\fakepath\1977414613_ Paola Janeth Tapia Herrera_JULIO2025.pdf"
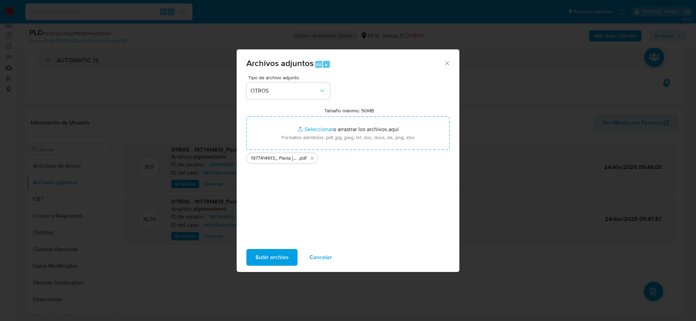
click at [286, 260] on span "Subir archivo" at bounding box center [272, 257] width 33 height 15
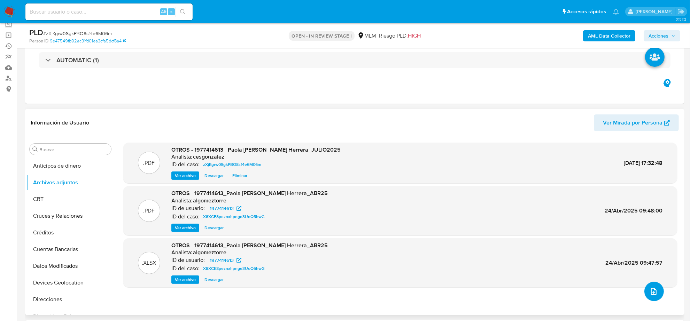
click at [656, 296] on button "upload-file" at bounding box center [653, 291] width 19 height 19
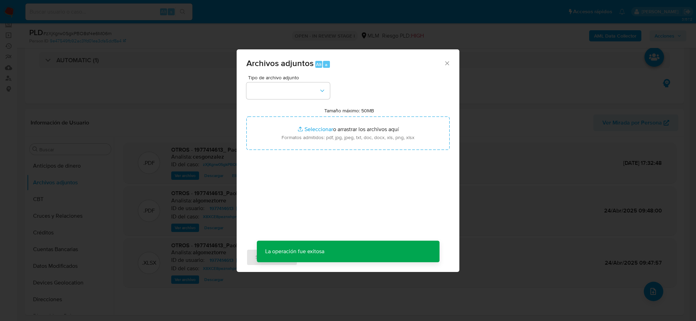
click at [272, 79] on span "Tipo de archivo adjunto" at bounding box center [290, 77] width 84 height 5
click at [272, 81] on div "Tipo de archivo adjunto" at bounding box center [289, 87] width 84 height 24
click at [274, 87] on button "button" at bounding box center [289, 91] width 84 height 17
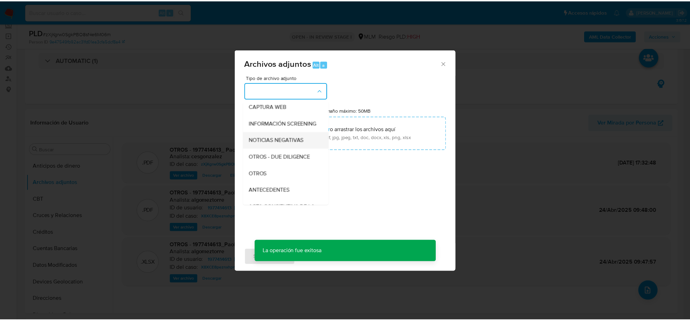
scroll to position [131, 0]
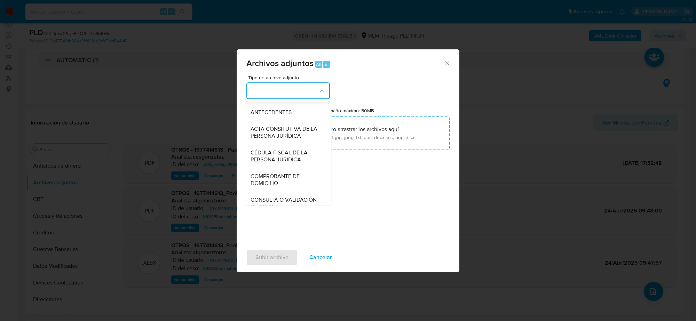
click at [261, 100] on span "OTROS" at bounding box center [260, 96] width 18 height 7
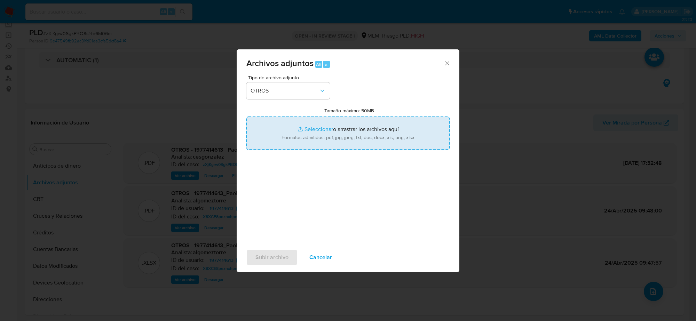
click at [317, 126] on input "Tamaño máximo: 50MB Seleccionar archivos" at bounding box center [348, 133] width 203 height 33
type input "C:\fakepath\1977414613_ Paola Janeth Tapia Herrera_JULIO2025.xlsx"
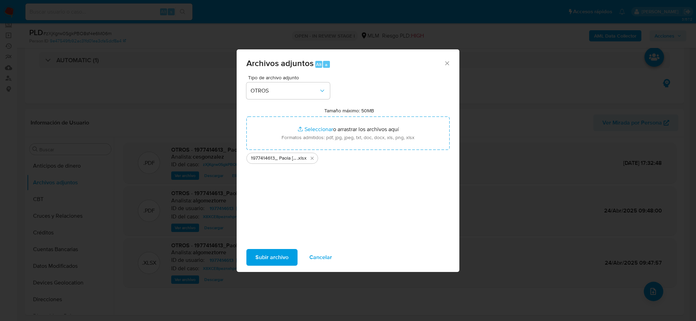
click at [281, 253] on span "Subir archivo" at bounding box center [272, 257] width 33 height 15
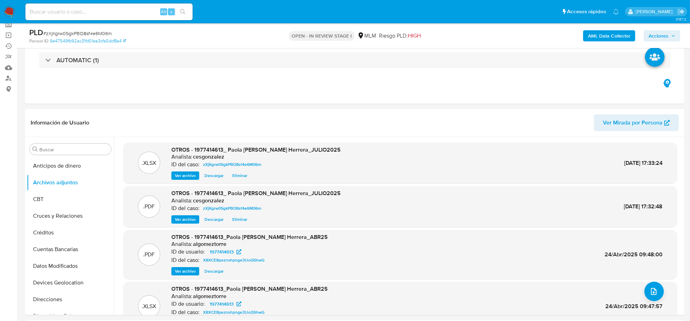
click at [664, 40] on span "Acciones" at bounding box center [658, 35] width 20 height 11
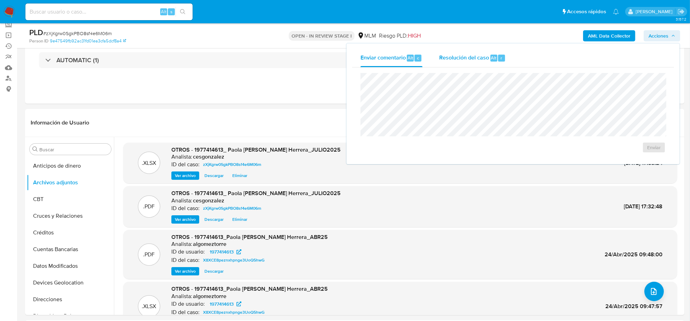
click at [455, 56] on span "Resolución del caso" at bounding box center [464, 58] width 50 height 8
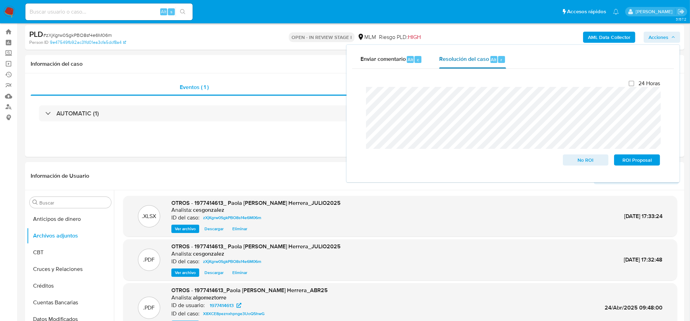
scroll to position [0, 0]
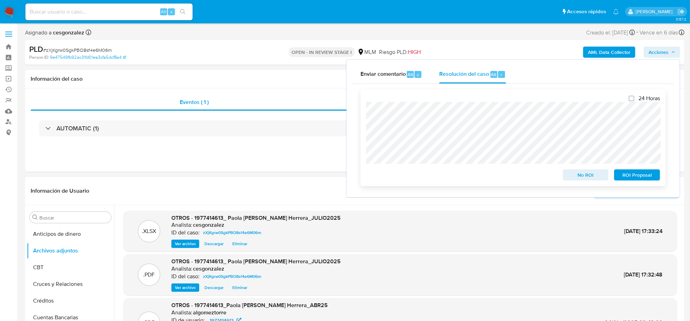
click at [631, 180] on span "ROI Proposal" at bounding box center [637, 175] width 36 height 10
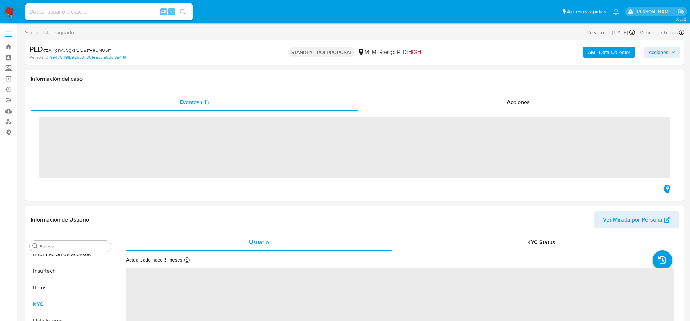
scroll to position [294, 0]
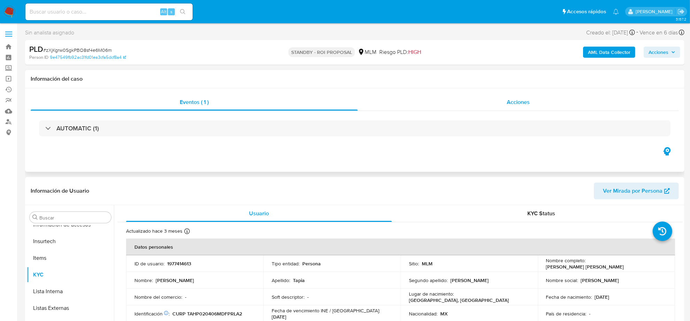
select select "10"
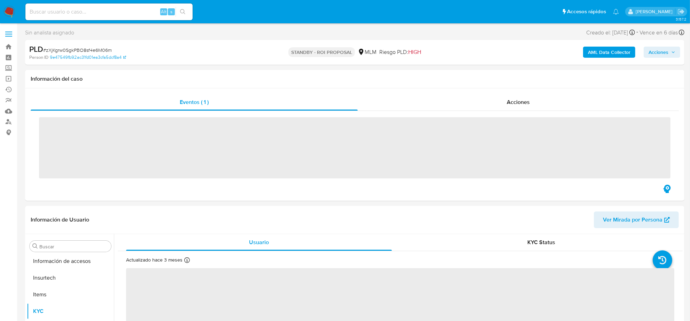
scroll to position [294, 0]
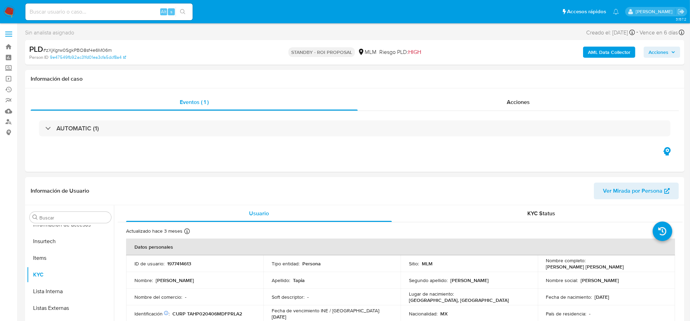
select select "10"
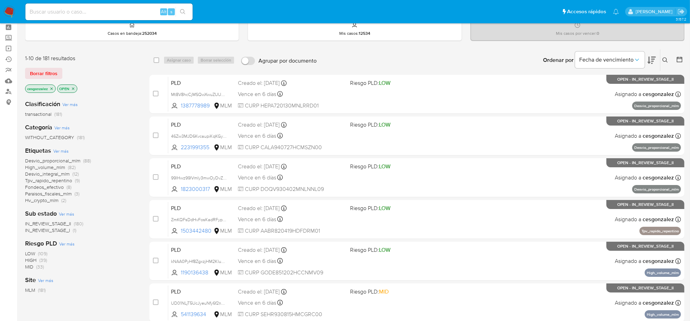
scroll to position [44, 0]
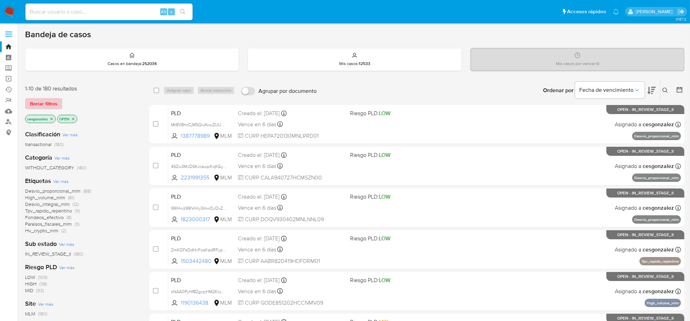
click at [37, 103] on span "Borrar filtros" at bounding box center [44, 104] width 28 height 10
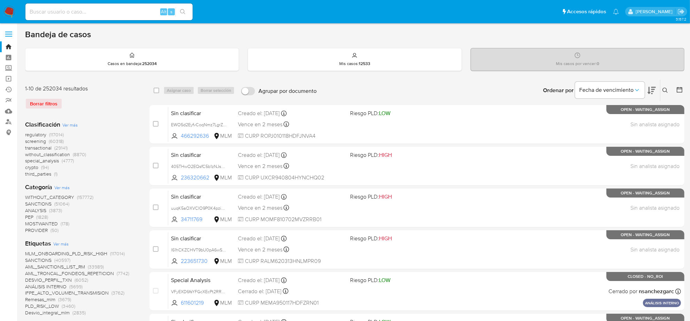
click at [667, 91] on icon at bounding box center [665, 91] width 6 height 6
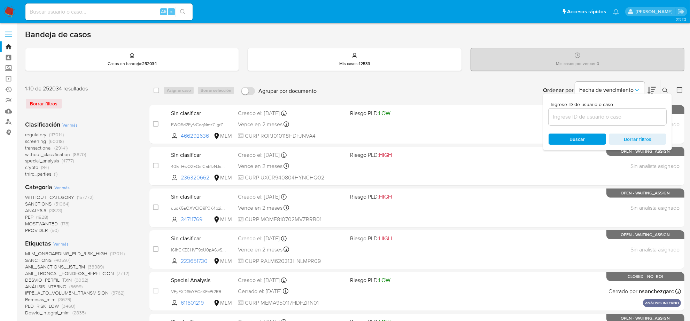
click at [579, 119] on input at bounding box center [607, 116] width 118 height 9
type input "T73WXjrMahgOSuElk1rmJEui"
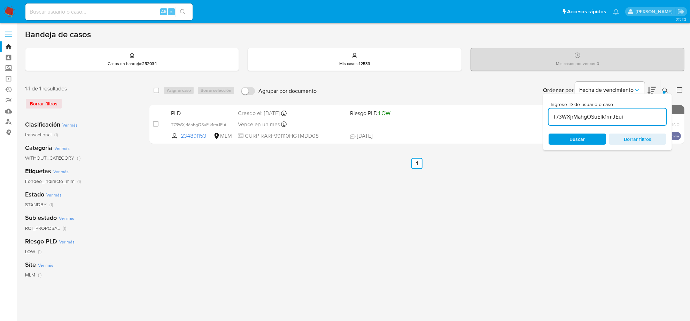
click at [576, 141] on span "Buscar" at bounding box center [577, 139] width 15 height 11
click at [664, 89] on icon at bounding box center [665, 91] width 6 height 6
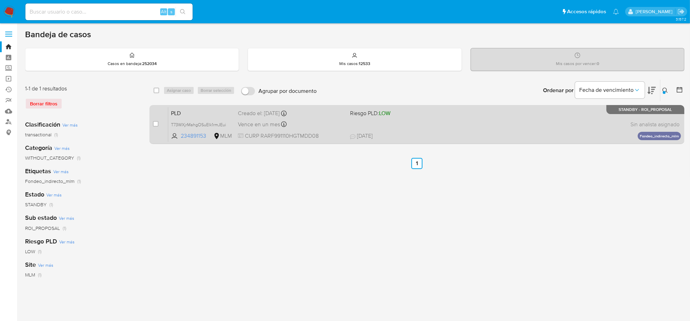
click at [159, 124] on div "case-item-checkbox No es posible asignar el caso" at bounding box center [160, 124] width 15 height 35
click at [154, 124] on input "checkbox" at bounding box center [156, 124] width 6 height 6
checkbox input "true"
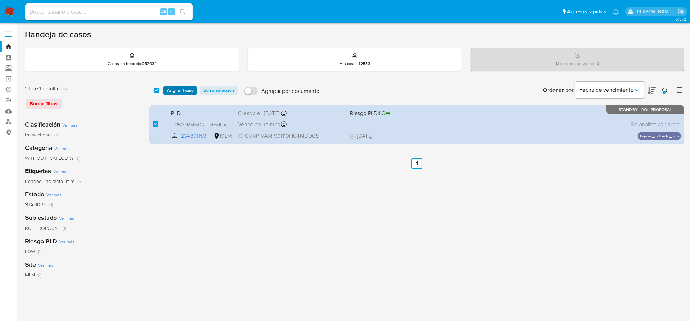
click at [180, 89] on span "Asignar 1 caso" at bounding box center [180, 90] width 27 height 7
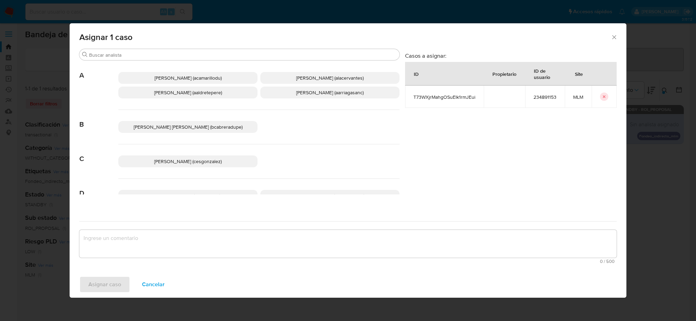
click at [211, 162] on span "[PERSON_NAME] (cesgonzalez)" at bounding box center [188, 161] width 68 height 7
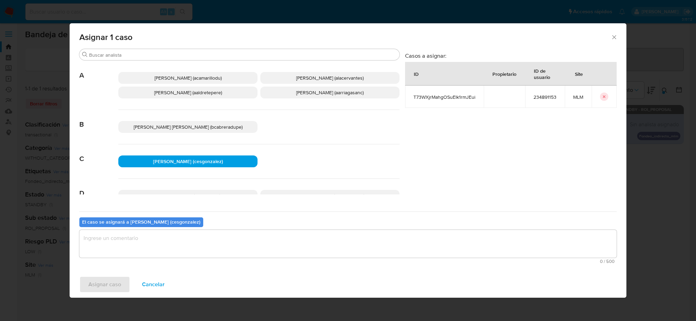
click at [126, 248] on textarea "assign-modal" at bounding box center [348, 244] width 538 height 28
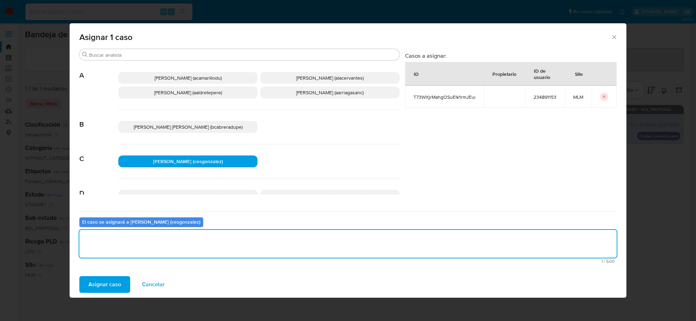
click at [102, 284] on span "Asignar caso" at bounding box center [104, 284] width 33 height 15
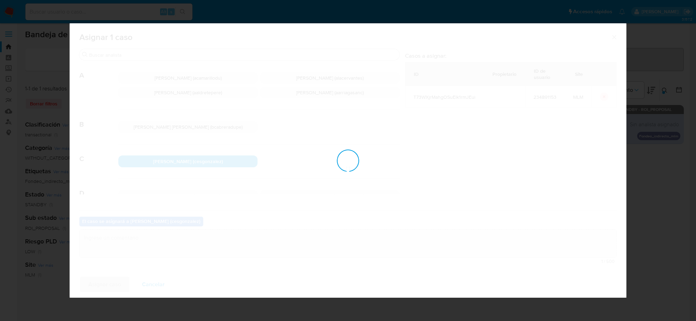
checkbox input "false"
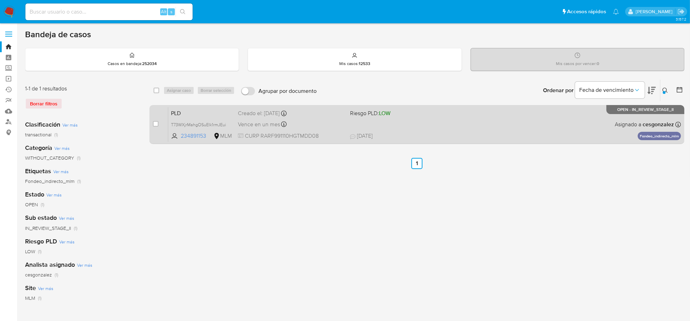
click at [260, 121] on span "Vence en un mes" at bounding box center [259, 125] width 42 height 8
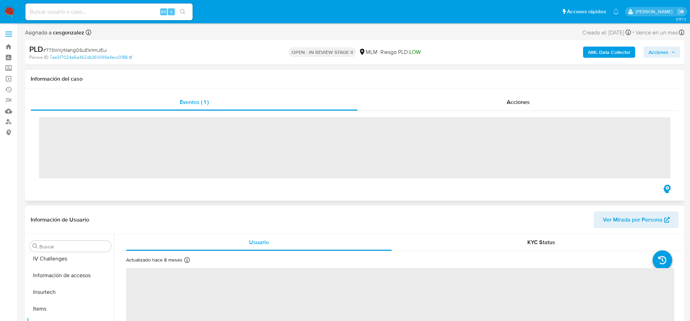
scroll to position [294, 0]
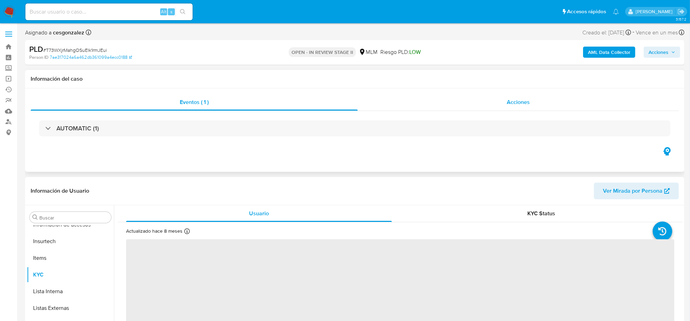
click at [527, 107] on div "Acciones" at bounding box center [518, 102] width 321 height 17
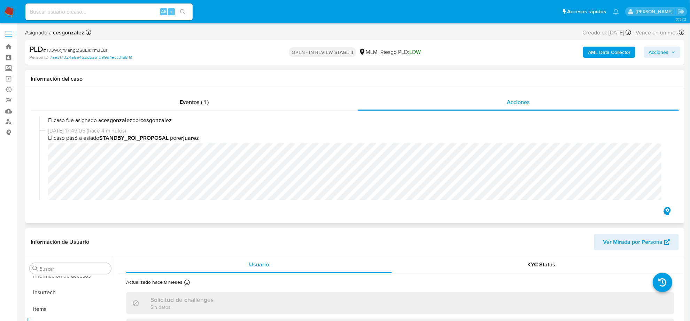
scroll to position [87, 0]
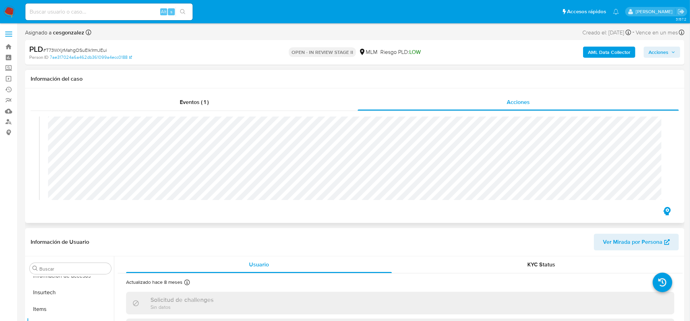
select select "10"
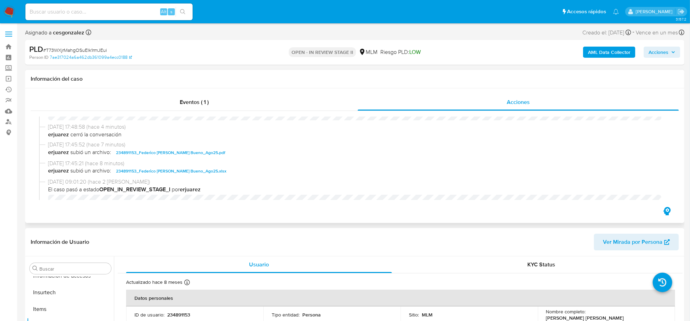
scroll to position [158, 0]
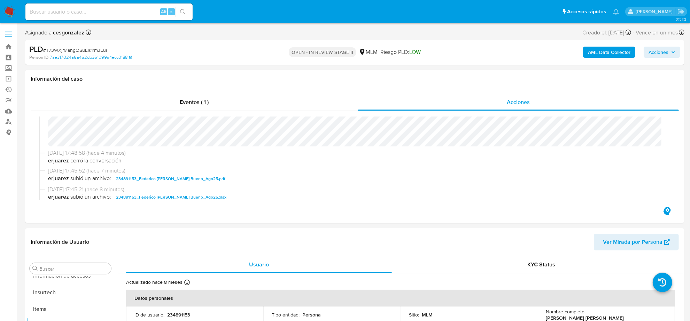
click at [670, 53] on span "Acciones" at bounding box center [661, 52] width 27 height 10
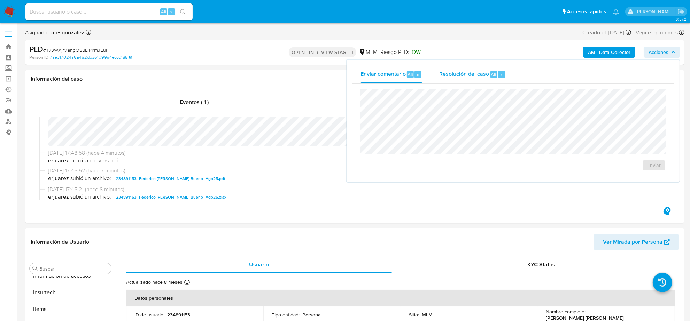
click at [463, 74] on span "Resolución del caso" at bounding box center [464, 74] width 50 height 8
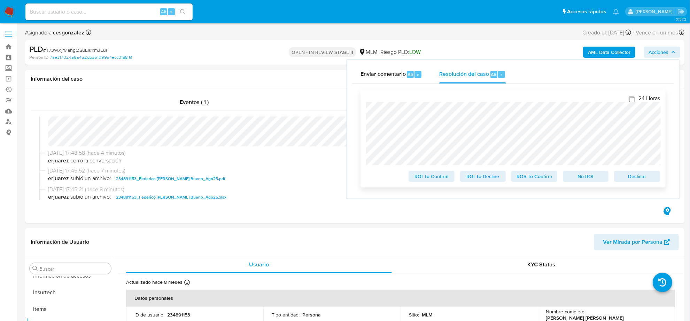
click at [630, 99] on input "24 Horas" at bounding box center [631, 99] width 6 height 6
checkbox input "true"
click at [535, 180] on span "ROS To Confirm" at bounding box center [534, 177] width 36 height 10
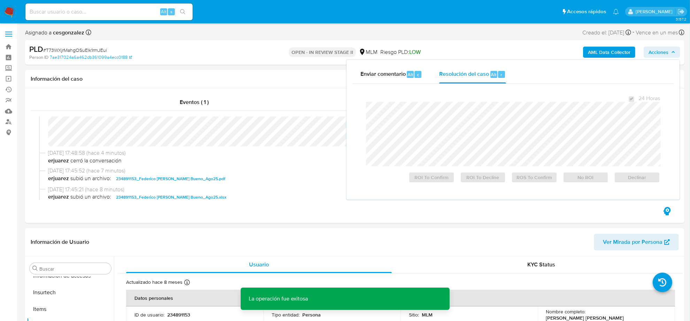
click at [93, 50] on span "# T73WXjrMahgOSuElk1rmJEui" at bounding box center [75, 50] width 64 height 7
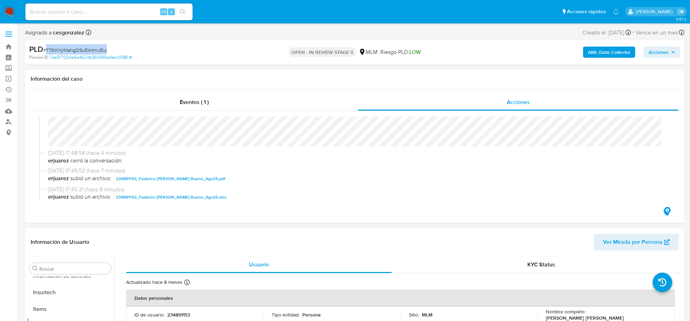
click at [93, 50] on span "# T73WXjrMahgOSuElk1rmJEui" at bounding box center [75, 50] width 64 height 7
copy span "T73WXjrMahgOSuElk1rmJEui"
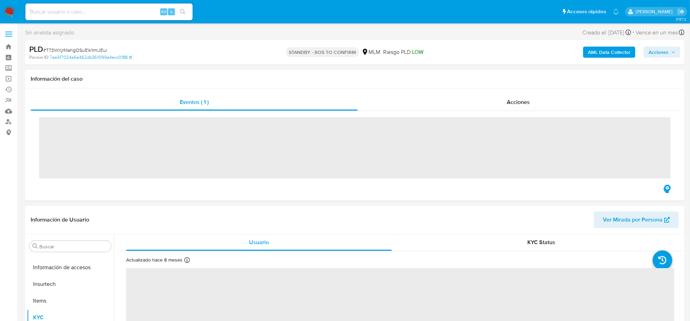
scroll to position [294, 0]
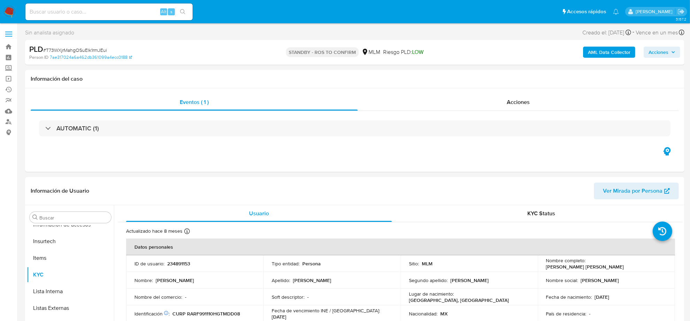
select select "10"
click at [535, 107] on div "Acciones" at bounding box center [518, 102] width 321 height 17
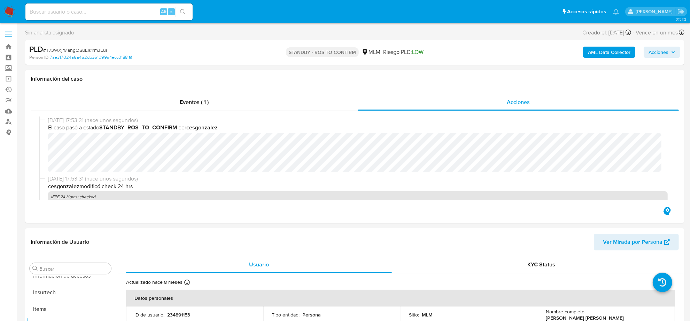
click at [41, 16] on div "Alt s" at bounding box center [108, 11] width 167 height 17
click at [42, 14] on input at bounding box center [108, 11] width 167 height 9
paste input "1977414613"
type input "1977414613"
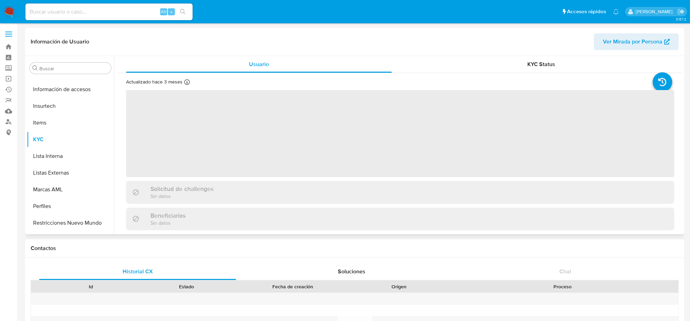
scroll to position [294, 0]
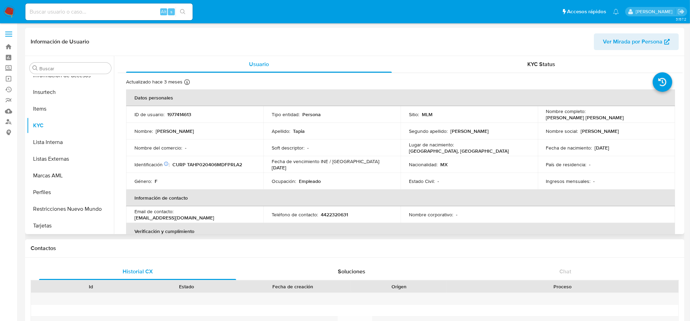
select select "10"
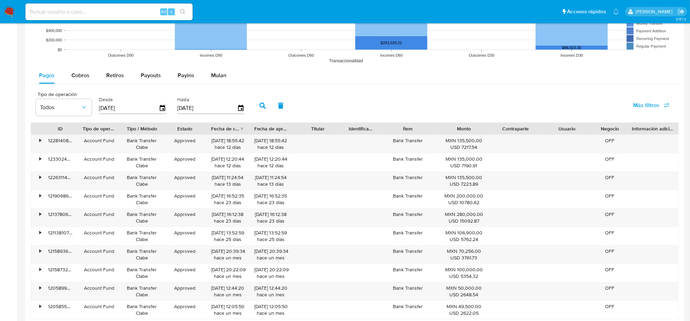
scroll to position [522, 0]
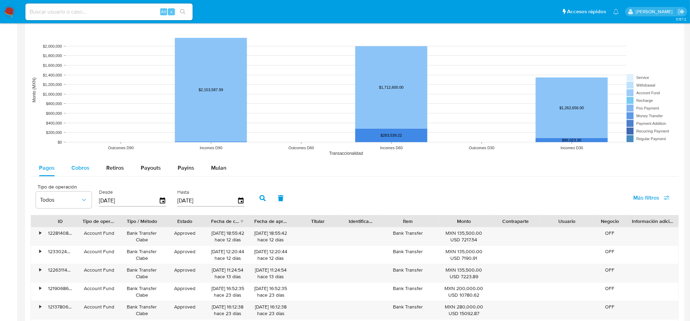
click at [79, 167] on span "Cobros" at bounding box center [80, 168] width 18 height 8
select select "10"
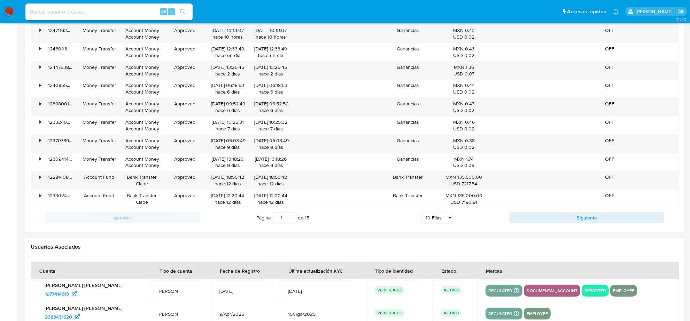
scroll to position [768, 0]
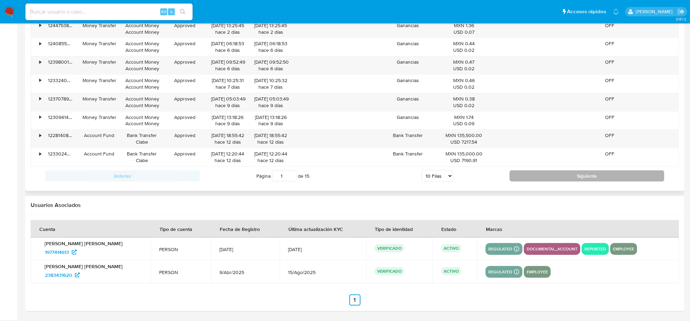
click at [523, 176] on button "Siguiente" at bounding box center [586, 176] width 155 height 11
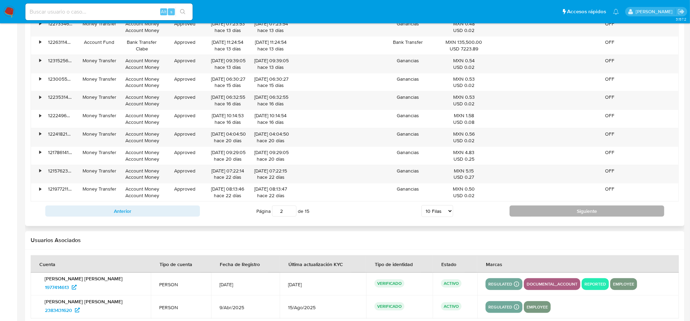
scroll to position [681, 0]
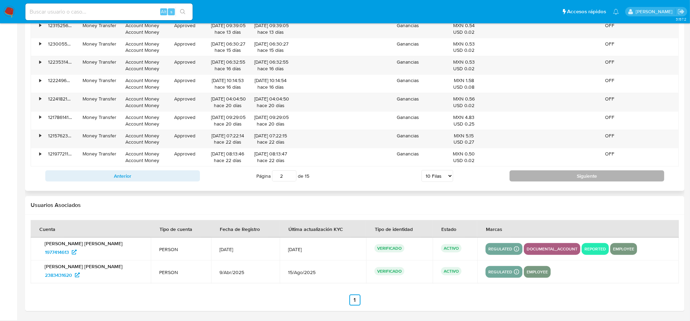
click at [546, 176] on button "Siguiente" at bounding box center [586, 176] width 155 height 11
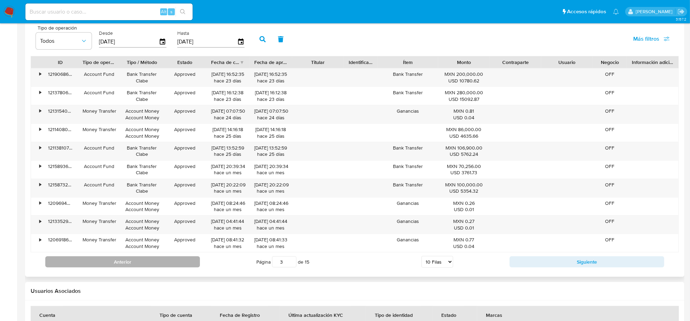
click at [178, 266] on button "Anterior" at bounding box center [122, 262] width 155 height 11
click at [185, 264] on button "Anterior" at bounding box center [122, 261] width 155 height 11
type input "1"
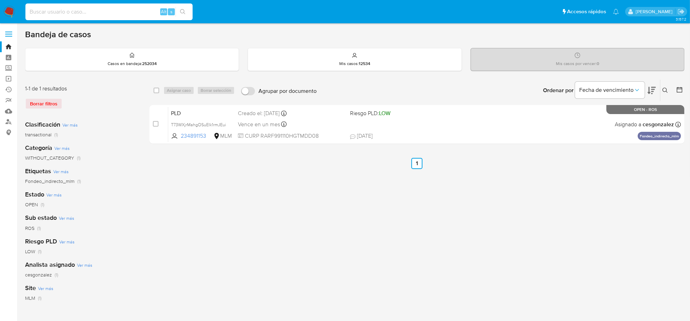
click at [84, 10] on input at bounding box center [108, 11] width 167 height 9
paste input "1977414613"
type input "1977414613"
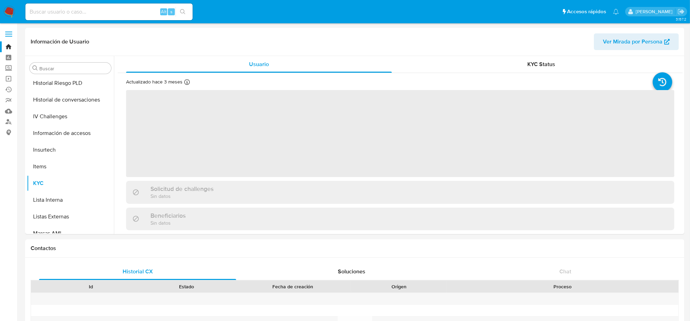
scroll to position [294, 0]
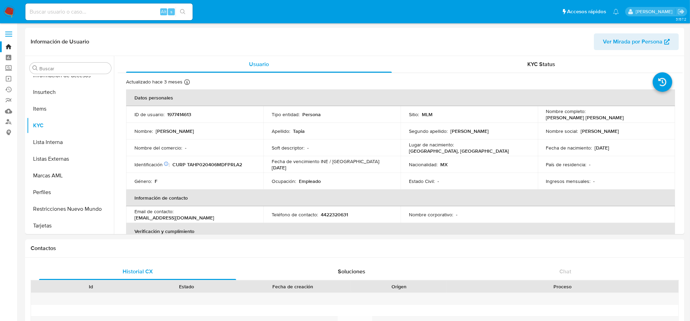
select select "10"
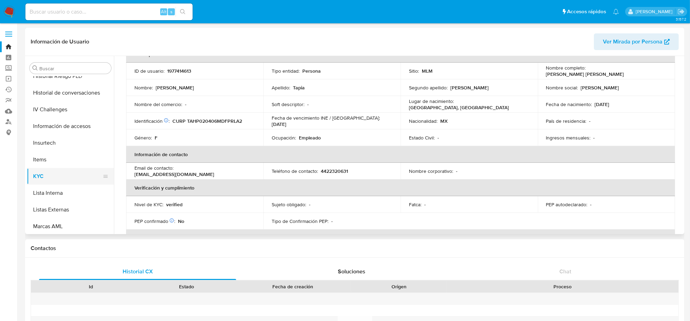
scroll to position [163, 0]
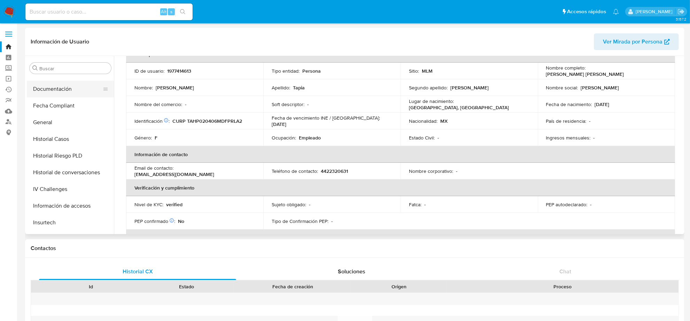
click at [63, 93] on button "Documentación" at bounding box center [67, 89] width 81 height 17
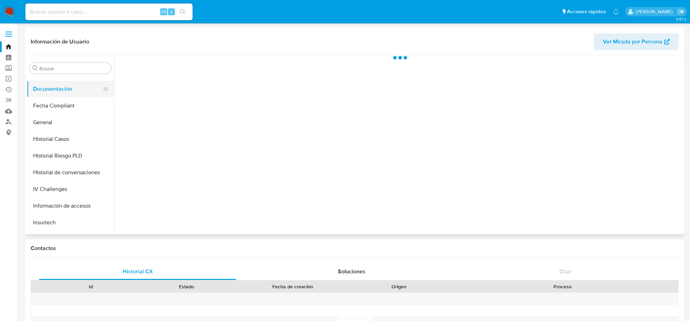
scroll to position [0, 0]
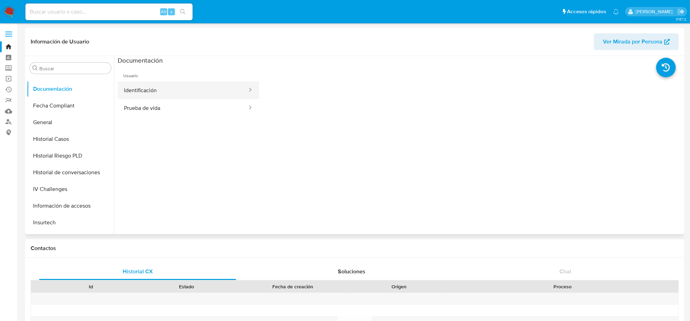
click at [181, 96] on button "Identificación" at bounding box center [183, 90] width 130 height 18
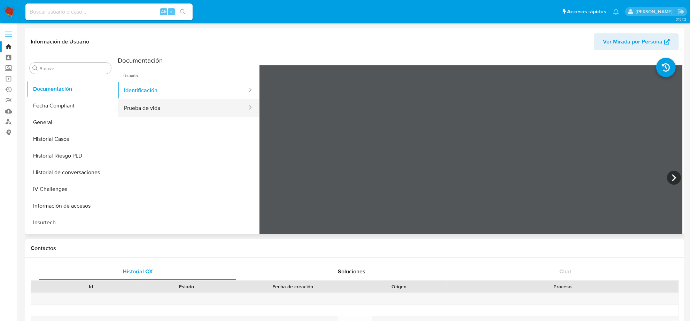
click at [180, 107] on button "Prueba de vida" at bounding box center [183, 108] width 130 height 18
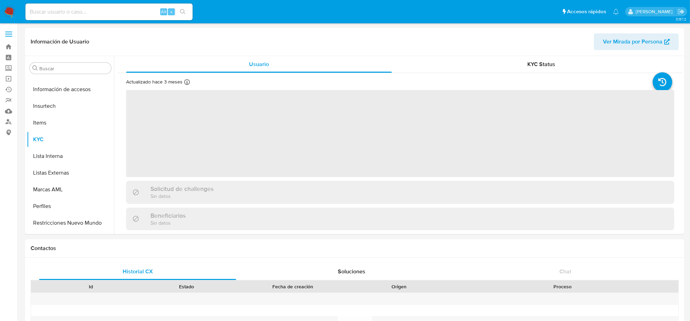
scroll to position [294, 0]
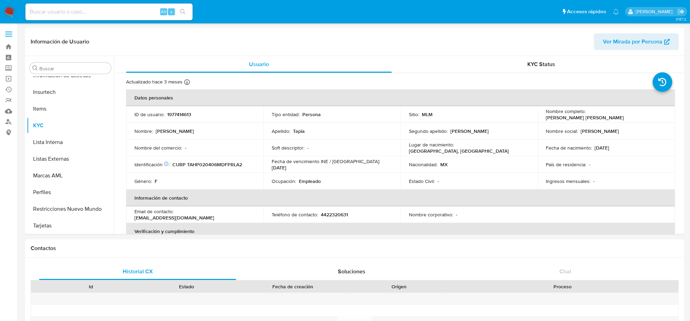
select select "10"
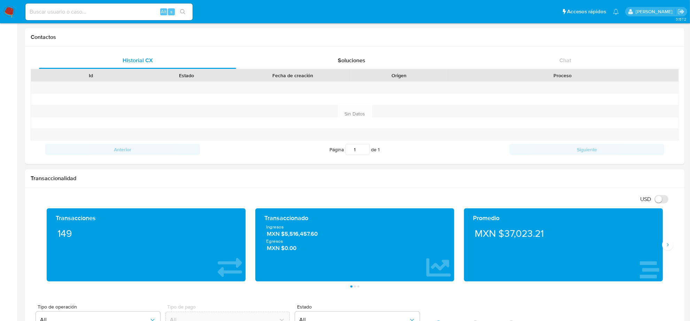
scroll to position [392, 0]
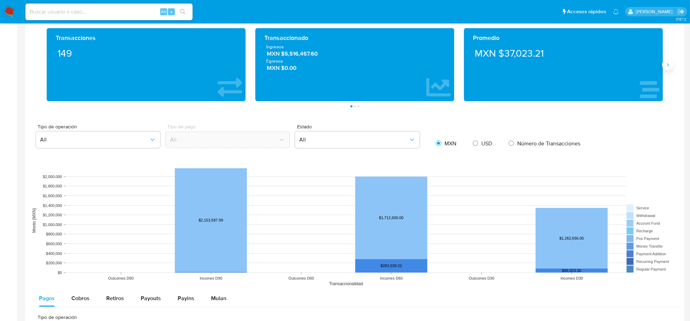
click at [666, 70] on button "Siguiente" at bounding box center [667, 64] width 11 height 11
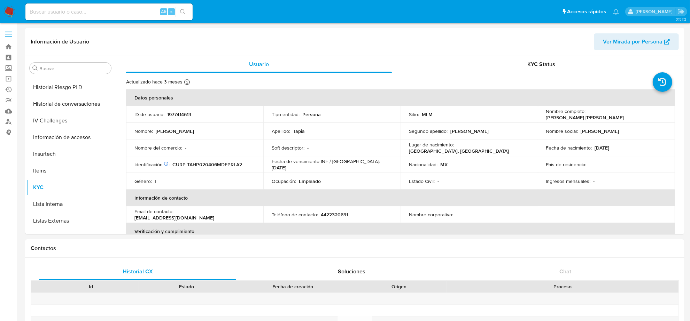
scroll to position [76, 0]
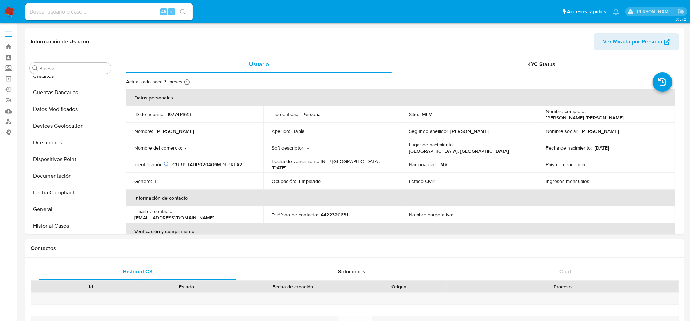
click at [10, 11] on img at bounding box center [9, 12] width 12 height 12
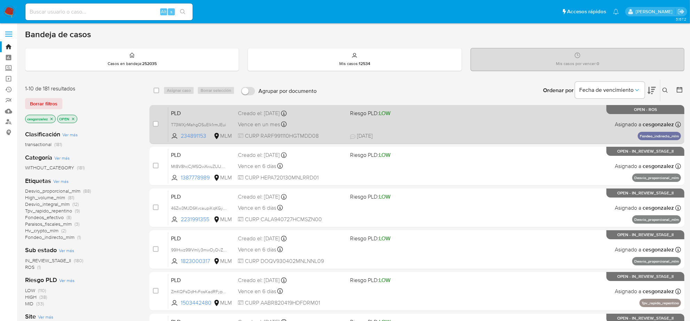
click at [384, 121] on div "PLD T73WXjrMahgOSuElk1rmJEui 234891153 MLM Riesgo PLD: LOW Creado el: 12/08/202…" at bounding box center [424, 124] width 513 height 35
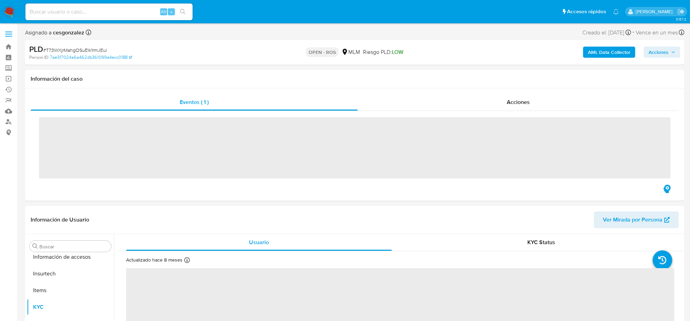
scroll to position [294, 0]
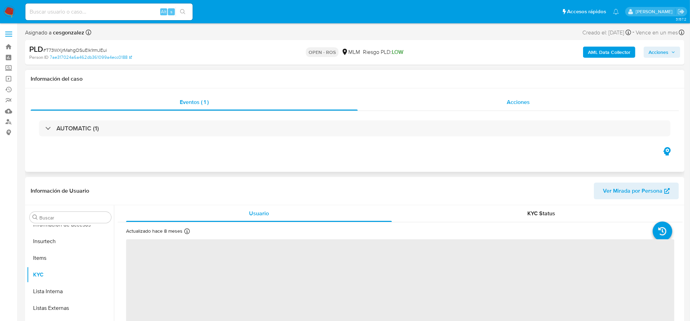
click at [506, 104] on div "Acciones" at bounding box center [518, 102] width 321 height 17
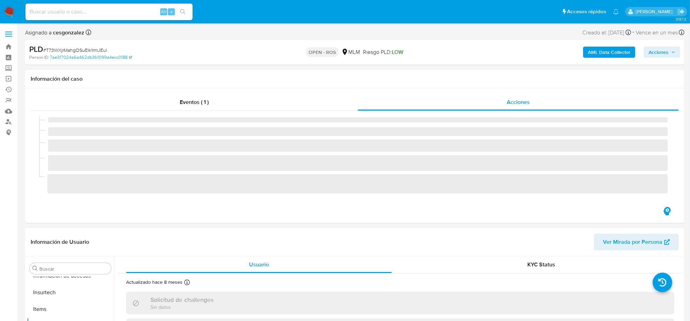
select select "10"
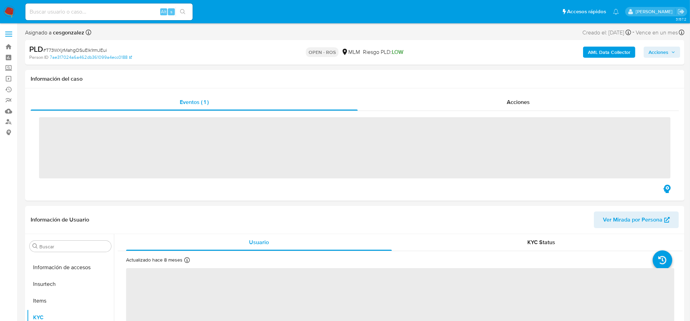
scroll to position [294, 0]
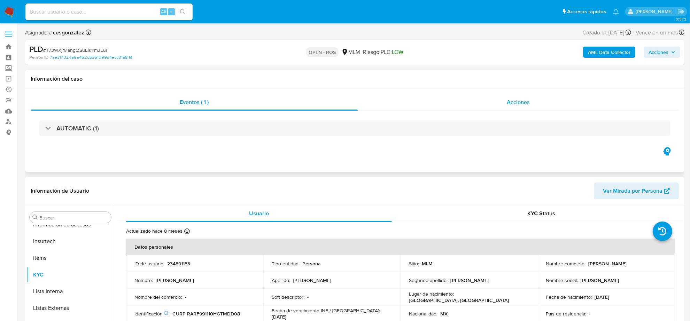
click at [519, 103] on span "Acciones" at bounding box center [518, 102] width 23 height 8
select select "10"
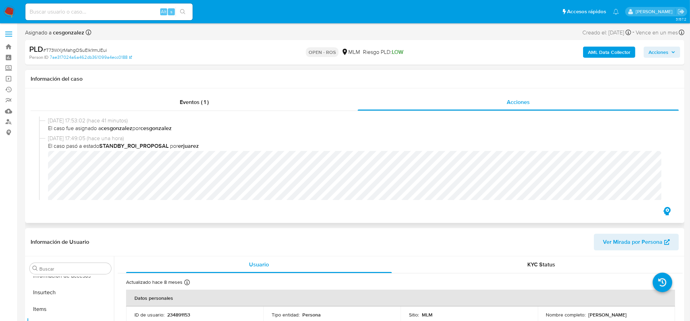
scroll to position [218, 0]
click at [654, 50] on span "Acciones" at bounding box center [658, 52] width 20 height 11
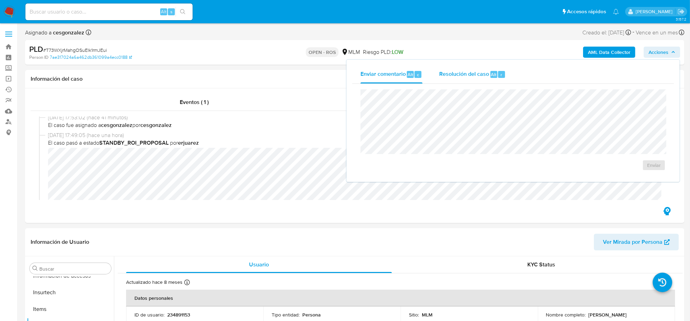
click at [452, 77] on span "Resolución del caso" at bounding box center [464, 74] width 50 height 8
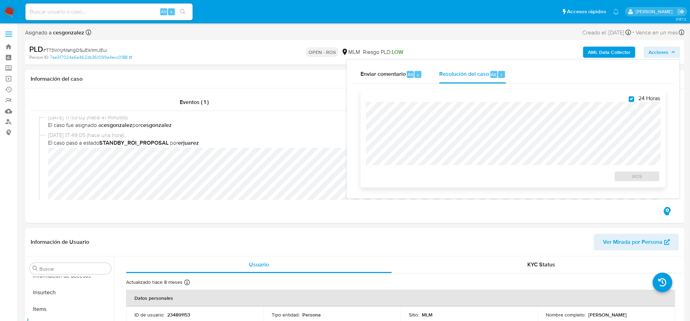
checkbox input "true"
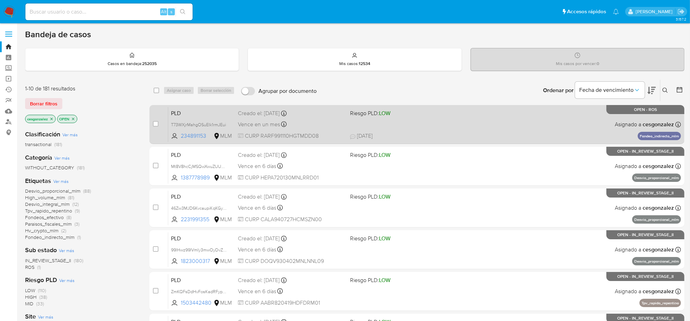
click at [267, 121] on span "Vence en un mes" at bounding box center [259, 125] width 42 height 8
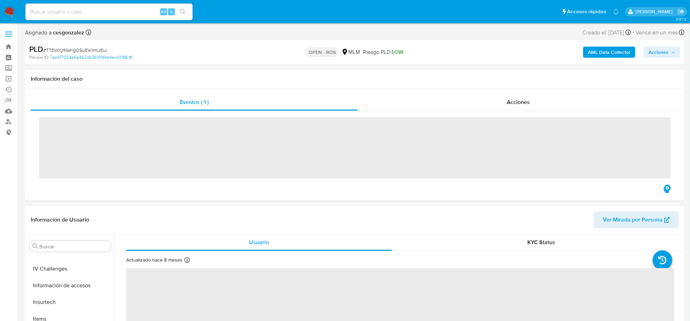
scroll to position [294, 0]
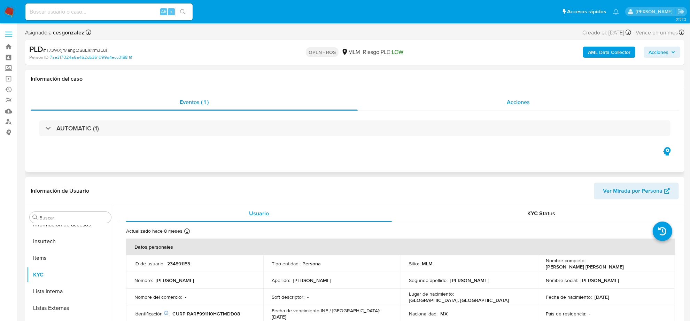
select select "10"
click at [526, 103] on span "Acciones" at bounding box center [518, 102] width 23 height 8
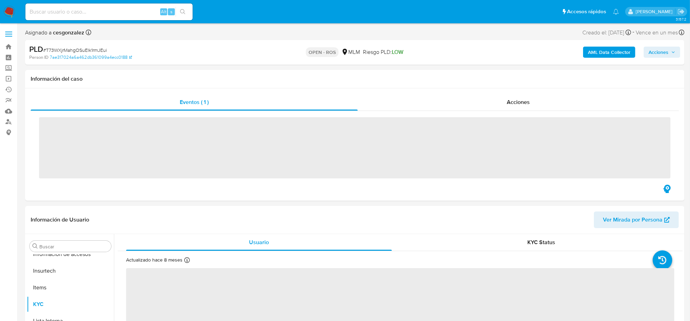
scroll to position [294, 0]
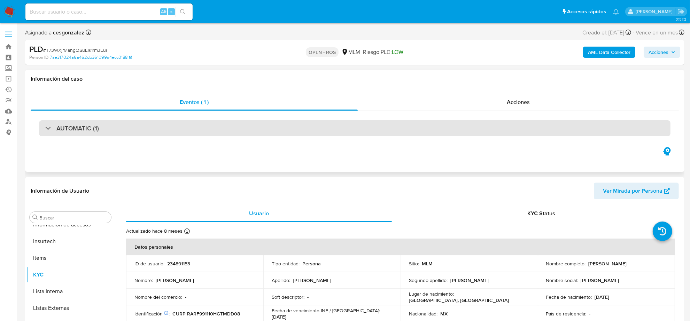
select select "10"
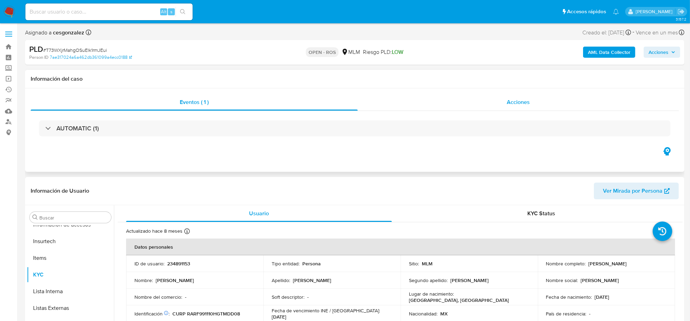
click at [510, 102] on span "Acciones" at bounding box center [518, 102] width 23 height 8
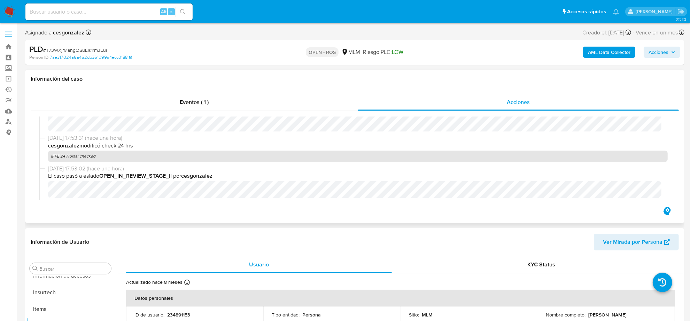
scroll to position [261, 0]
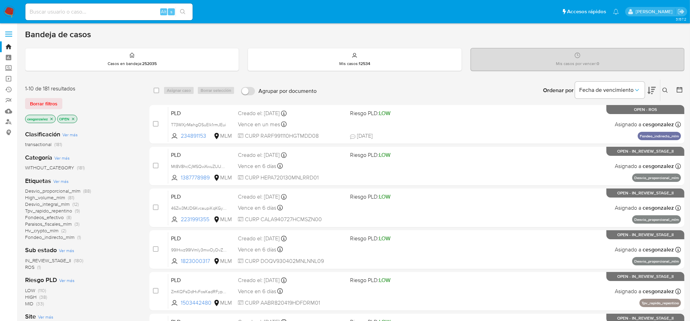
click at [61, 13] on input at bounding box center [108, 11] width 167 height 9
paste input "1977414613"
type input "1977414613"
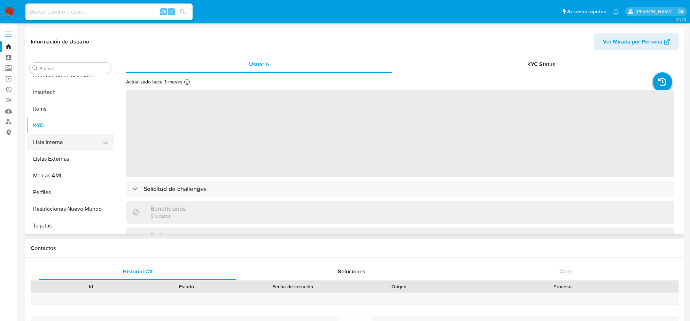
scroll to position [119, 0]
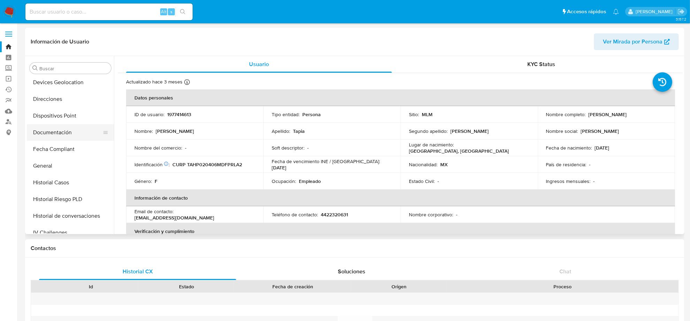
select select "10"
click at [68, 131] on button "Documentación" at bounding box center [67, 132] width 81 height 17
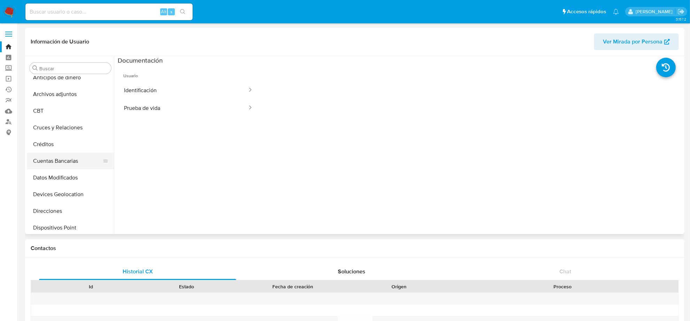
scroll to position [0, 0]
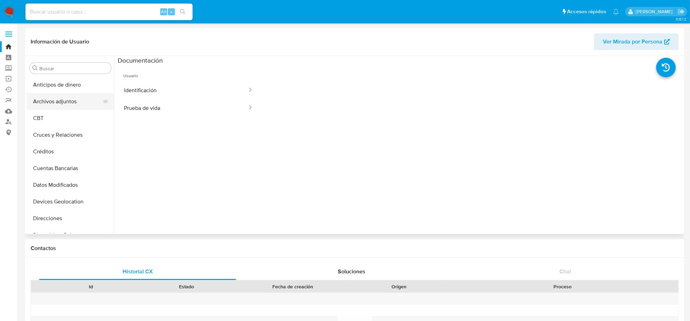
click at [69, 108] on button "Archivos adjuntos" at bounding box center [67, 101] width 81 height 17
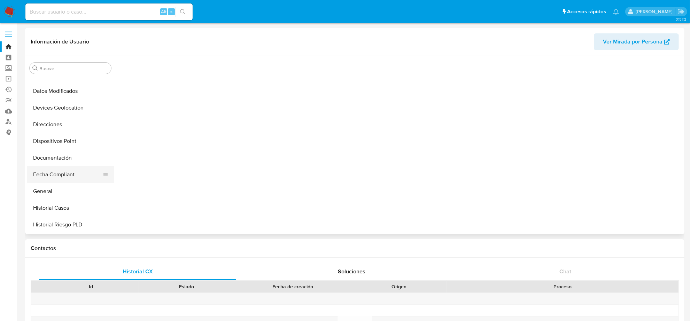
scroll to position [131, 0]
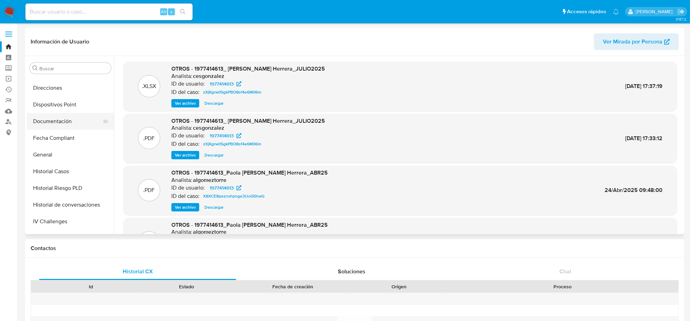
click at [70, 120] on button "Documentación" at bounding box center [67, 121] width 81 height 17
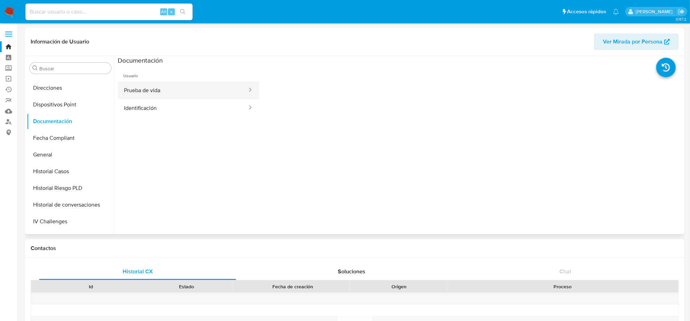
click at [193, 92] on button "Prueba de vida" at bounding box center [183, 90] width 130 height 18
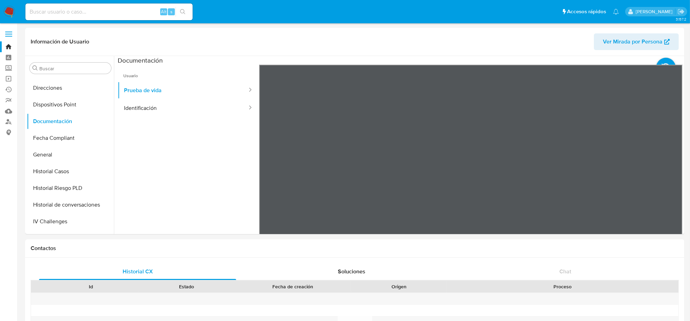
scroll to position [58, 0]
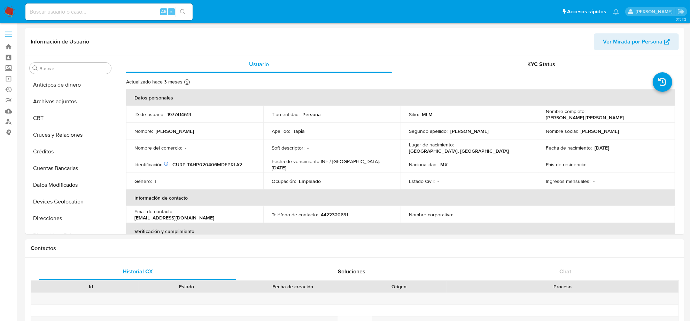
click at [8, 10] on img at bounding box center [9, 12] width 12 height 12
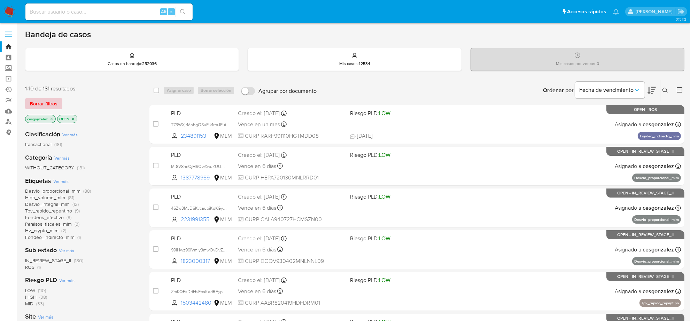
click at [50, 103] on span "Borrar filtros" at bounding box center [44, 104] width 28 height 10
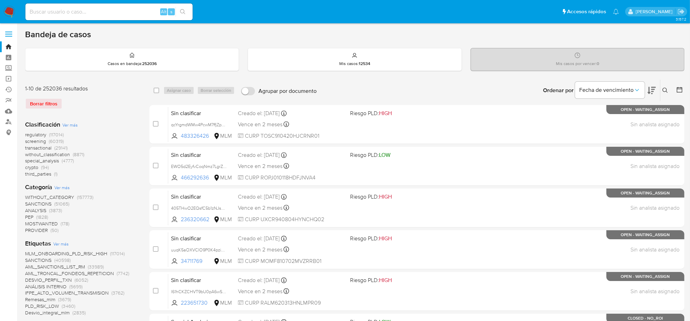
click at [40, 142] on span "screening" at bounding box center [35, 141] width 21 height 7
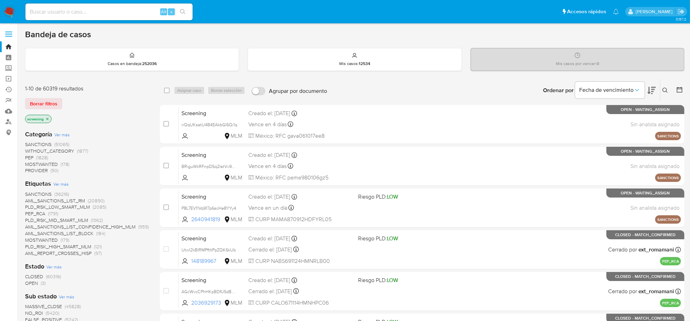
click at [49, 119] on icon "close-filter" at bounding box center [47, 119] width 4 height 4
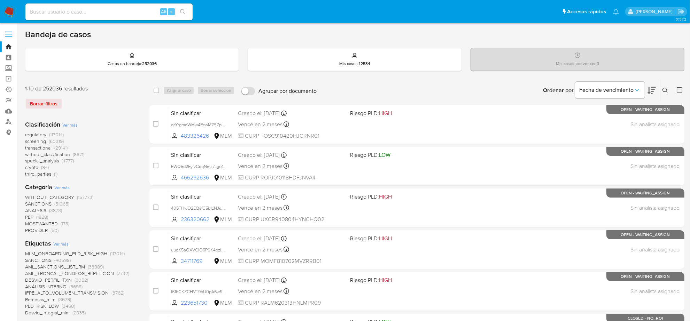
click at [9, 11] on img at bounding box center [9, 12] width 12 height 12
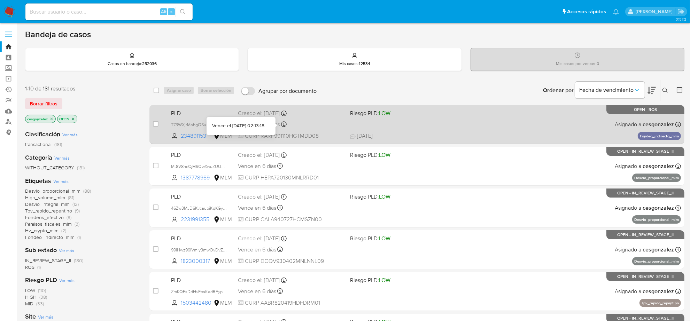
click at [285, 126] on icon at bounding box center [284, 125] width 6 height 6
click at [347, 126] on div "PLD T73WXjrMahgOSuElk1rmJEui 234891153 MLM Riesgo PLD: LOW Creado el: 12/08/202…" at bounding box center [424, 124] width 513 height 35
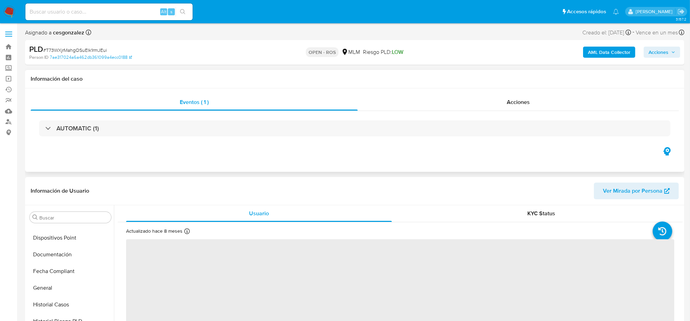
scroll to position [261, 0]
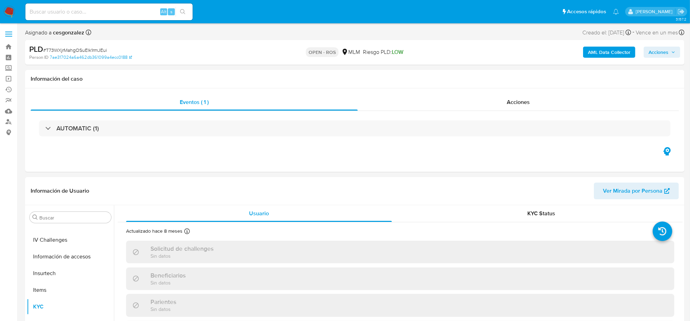
click at [670, 53] on span "Acciones" at bounding box center [661, 52] width 27 height 10
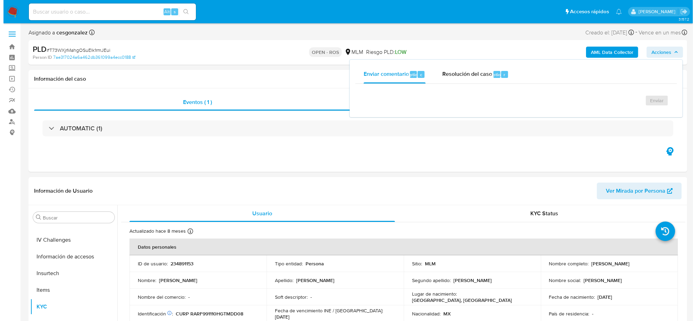
scroll to position [294, 0]
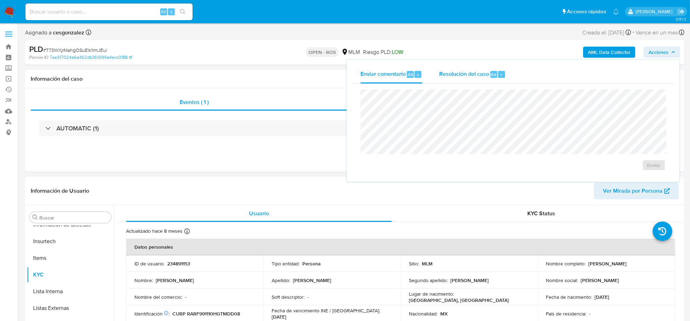
click at [463, 70] on span "Resolución del caso" at bounding box center [464, 74] width 50 height 8
select select "10"
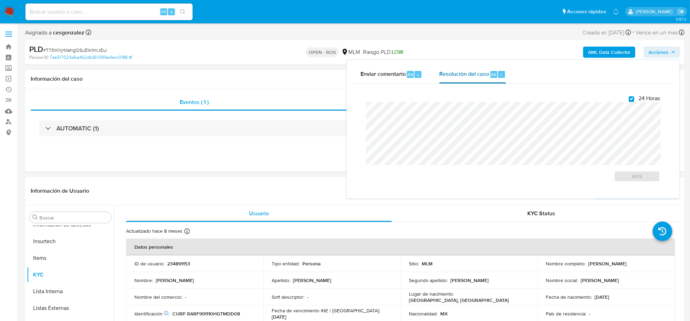
checkbox input "true"
click at [640, 176] on span "ROS" at bounding box center [637, 177] width 36 height 10
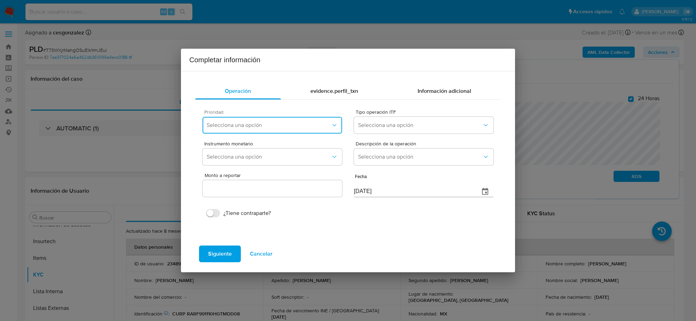
click at [335, 125] on icon "button" at bounding box center [334, 125] width 7 height 7
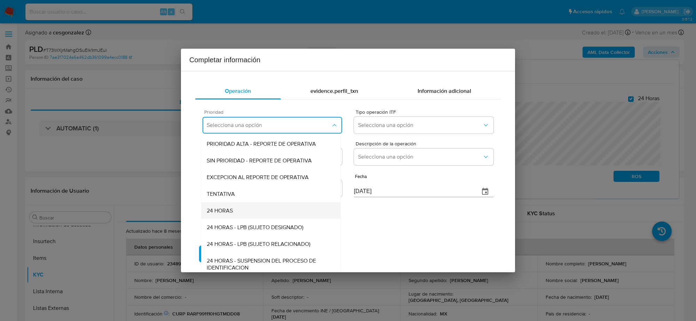
drag, startPoint x: 248, startPoint y: 206, endPoint x: 400, endPoint y: 140, distance: 166.6
click at [247, 206] on div "24 HORAS" at bounding box center [271, 211] width 128 height 17
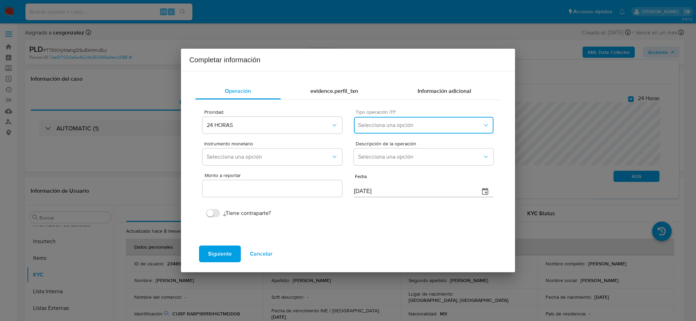
click at [402, 119] on button "Selecciona una opción" at bounding box center [424, 125] width 140 height 17
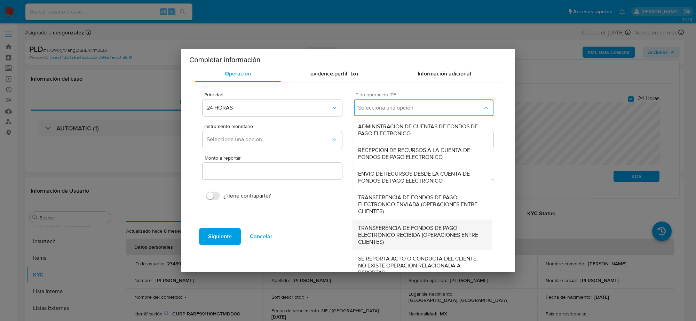
scroll to position [26, 0]
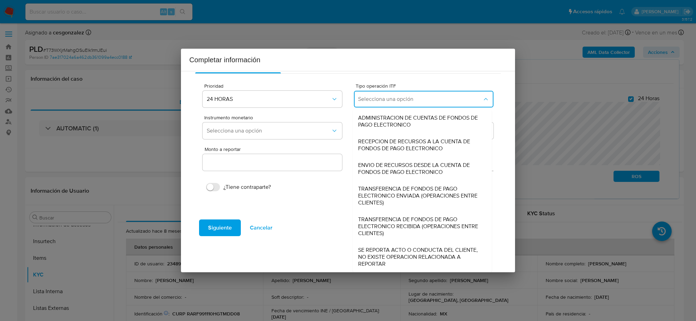
drag, startPoint x: 394, startPoint y: 256, endPoint x: 397, endPoint y: 250, distance: 6.9
click at [395, 256] on span "SE REPORTA ACTO O CONDUCTA DEL CLIENTE, NO EXISTE OPERACION RELACIONADA A REPOR…" at bounding box center [422, 257] width 128 height 21
type input "0.00"
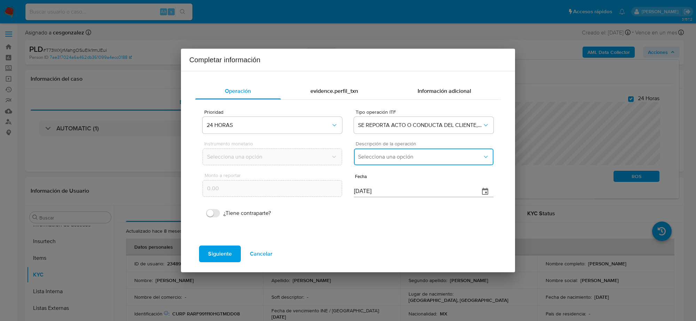
drag, startPoint x: 412, startPoint y: 161, endPoint x: 406, endPoint y: 163, distance: 6.1
click at [412, 159] on span "Selecciona una opción" at bounding box center [420, 157] width 124 height 7
click at [407, 177] on span "REPORTE DE 24 HORAS" at bounding box center [388, 175] width 60 height 7
click at [375, 194] on input "03/09/2025" at bounding box center [414, 191] width 120 height 11
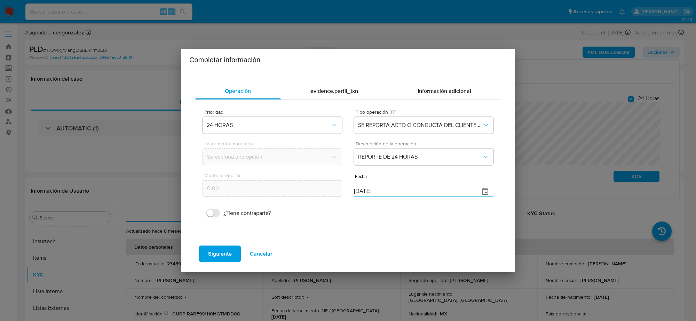
click at [375, 194] on input "03/09/2025" at bounding box center [414, 191] width 120 height 11
type input "31/07/2025"
click at [217, 256] on span "Siguiente" at bounding box center [220, 254] width 24 height 15
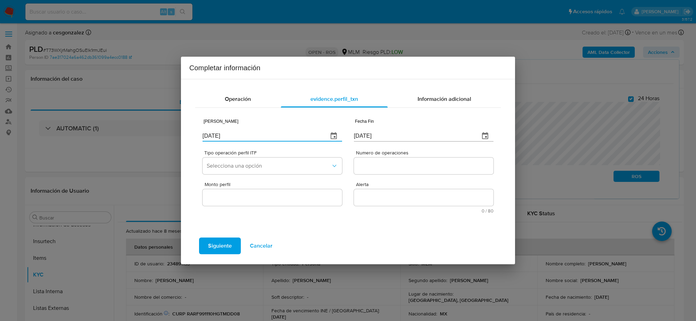
click at [268, 131] on input "03/09/2025" at bounding box center [263, 136] width 120 height 11
click at [268, 131] on input "[DATE]" at bounding box center [263, 136] width 120 height 11
type input "01/01/2025"
type input "01/07/2025"
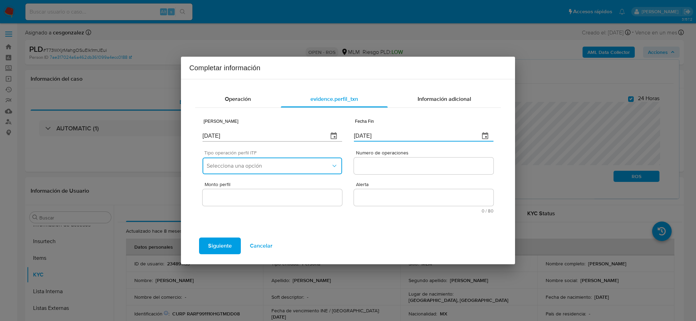
click at [281, 164] on span "Selecciona una opción" at bounding box center [269, 166] width 124 height 7
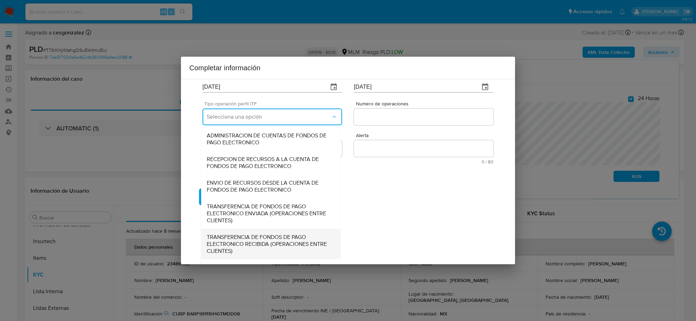
scroll to position [74, 0]
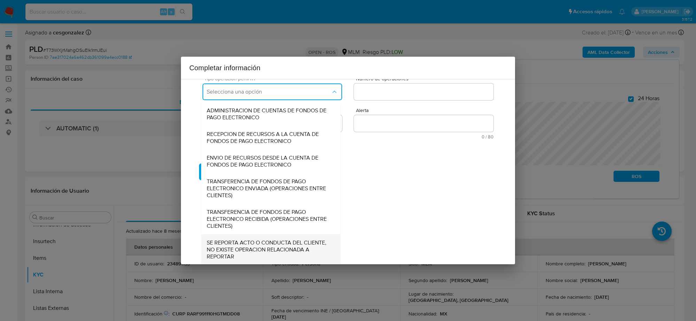
click at [251, 252] on span "SE REPORTA ACTO O CONDUCTA DEL CLIENTE, NO EXISTE OPERACION RELACIONADA A REPOR…" at bounding box center [271, 249] width 128 height 21
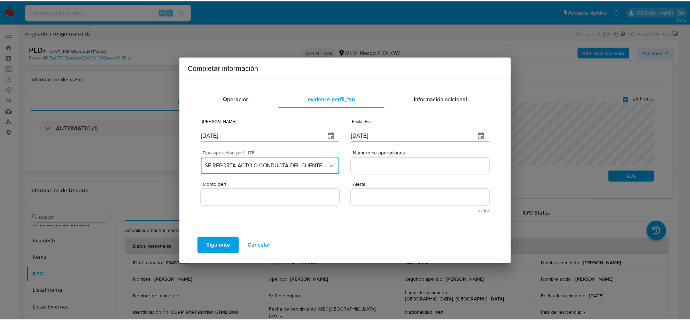
scroll to position [0, 0]
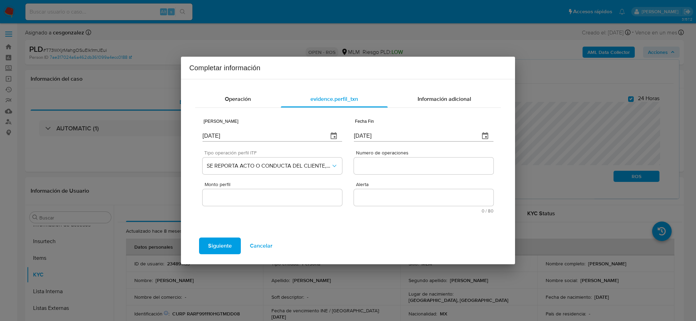
click at [405, 170] on input "Numero de operaciones" at bounding box center [424, 166] width 140 height 9
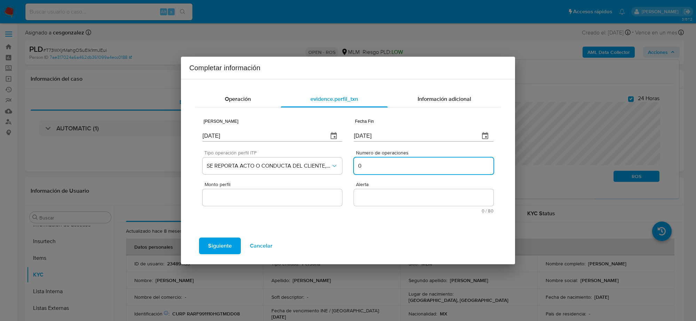
type input "0"
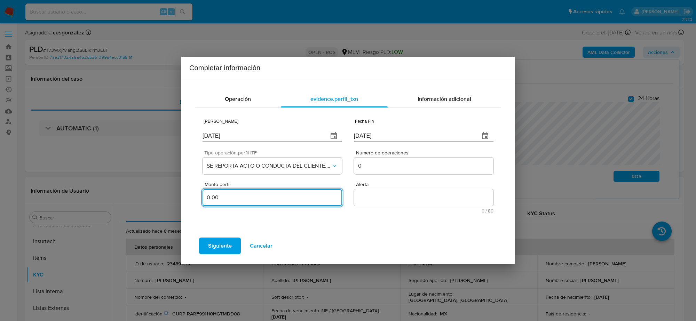
type input "0.00"
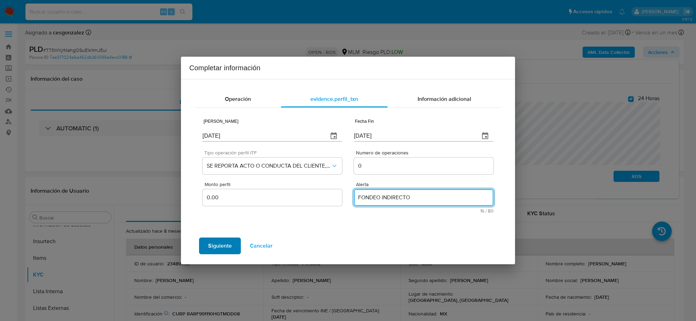
type textarea "FONDEO INDIRECTO"
click at [220, 247] on span "Siguiente" at bounding box center [220, 246] width 24 height 15
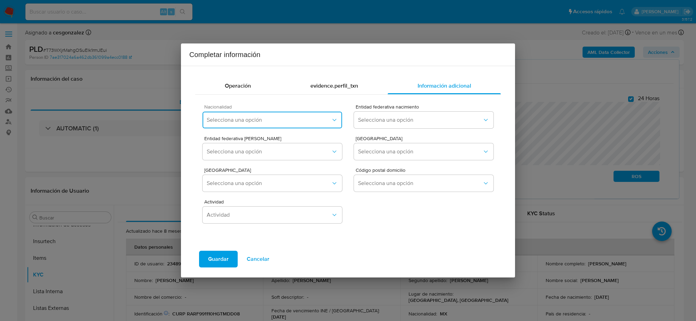
click at [244, 123] on span "Selecciona una opción" at bounding box center [269, 120] width 124 height 7
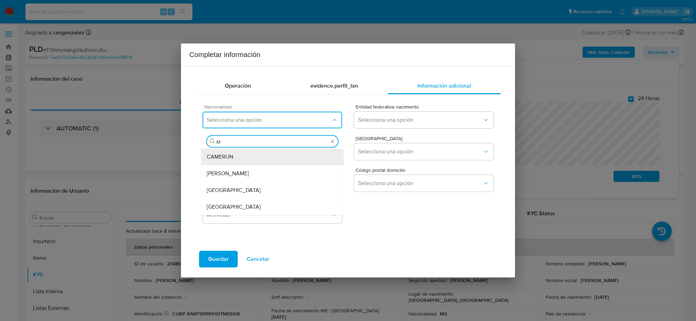
type input "ME"
click at [228, 207] on div "MEXICO" at bounding box center [272, 207] width 131 height 17
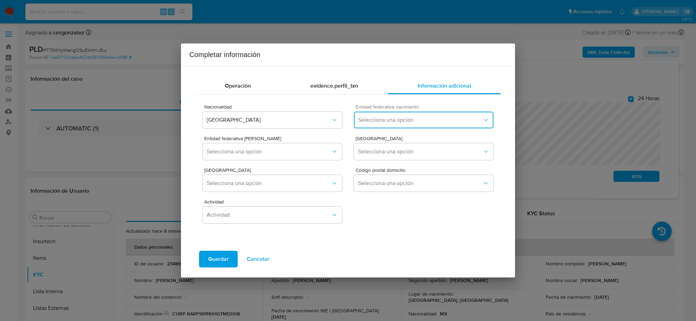
click at [451, 125] on button "Selecciona una opción" at bounding box center [424, 120] width 140 height 17
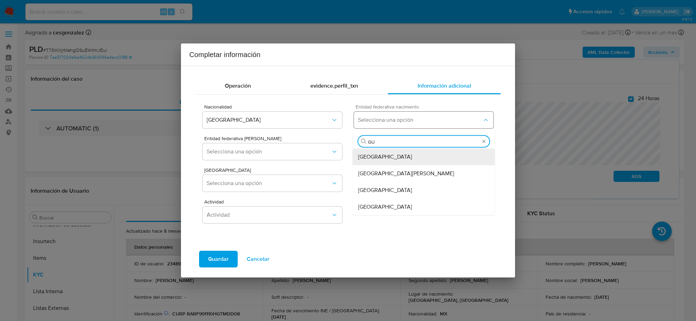
type input "GUA"
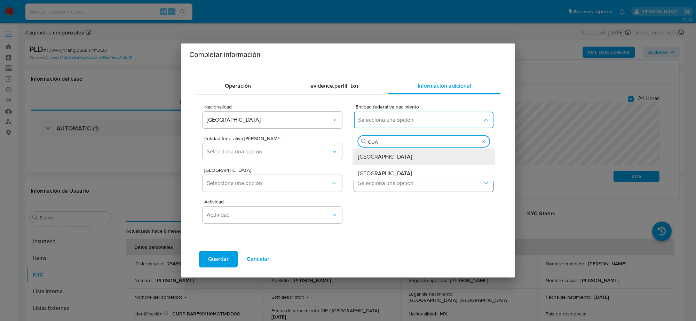
drag, startPoint x: 399, startPoint y: 177, endPoint x: 379, endPoint y: 176, distance: 20.2
click at [399, 177] on div "Guanajuato" at bounding box center [423, 173] width 131 height 17
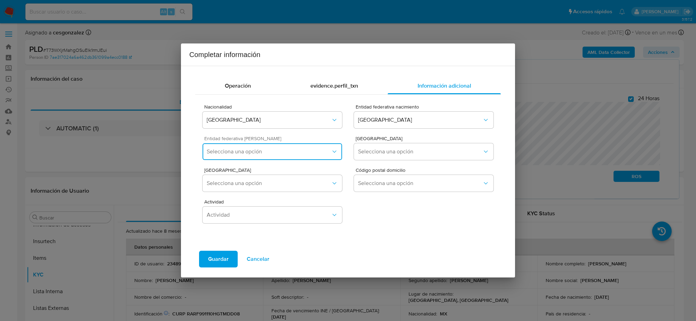
click at [295, 156] on button "Selecciona una opción" at bounding box center [273, 151] width 140 height 17
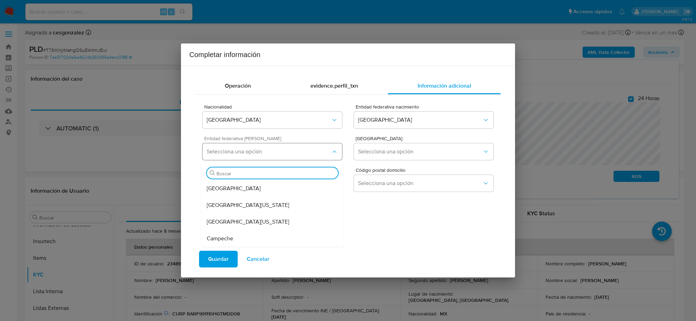
type input "H"
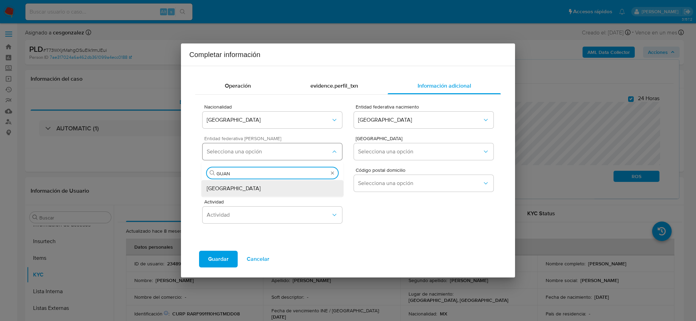
type input "GUANA"
click at [274, 189] on div "Guanajuato" at bounding box center [272, 188] width 131 height 17
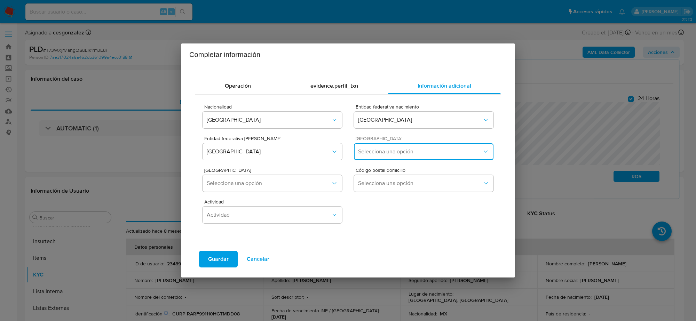
click at [437, 150] on span "Selecciona una opción" at bounding box center [420, 151] width 124 height 7
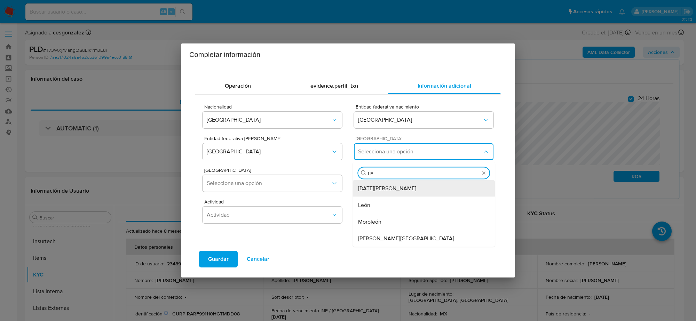
type input "L"
type input "G"
type input "LE"
click at [363, 206] on span "León" at bounding box center [364, 205] width 12 height 7
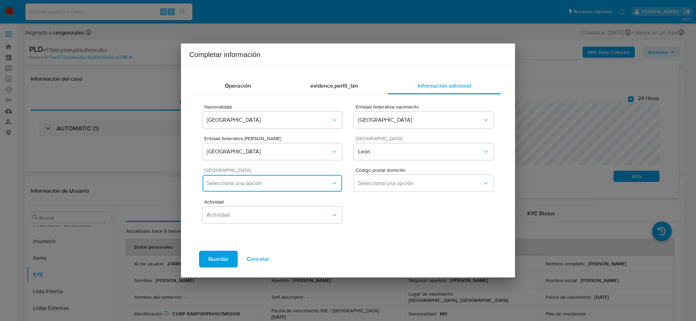
click at [320, 182] on span "Selecciona una opción" at bounding box center [269, 183] width 124 height 7
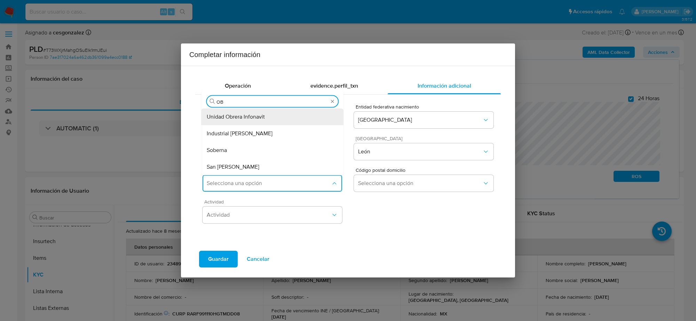
type input "OBR"
click at [244, 162] on div "Obregón" at bounding box center [272, 167] width 131 height 17
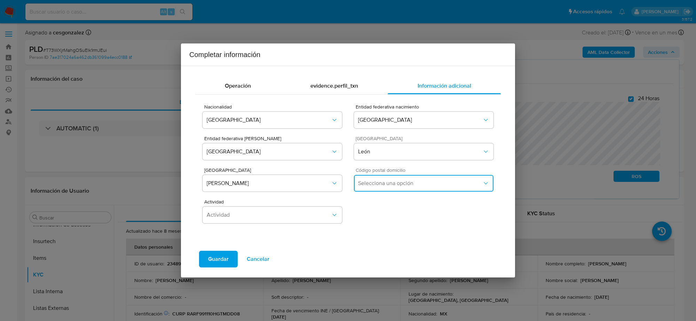
click at [371, 183] on span "Selecciona una opción" at bounding box center [420, 183] width 124 height 7
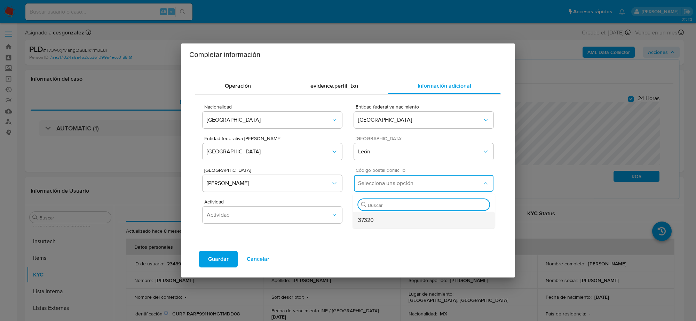
click at [368, 219] on span "37320" at bounding box center [366, 220] width 16 height 7
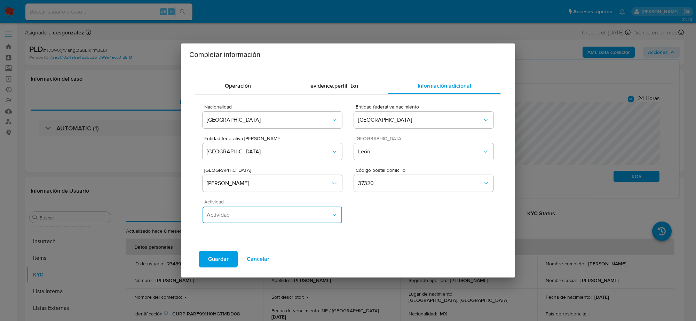
click at [314, 218] on span "Actividad" at bounding box center [269, 215] width 124 height 7
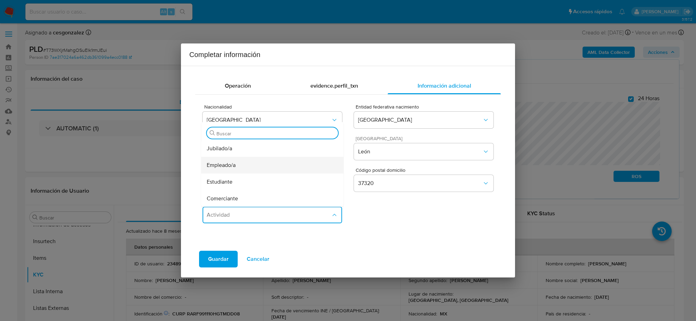
click at [243, 169] on div "Empleado/a" at bounding box center [272, 165] width 131 height 17
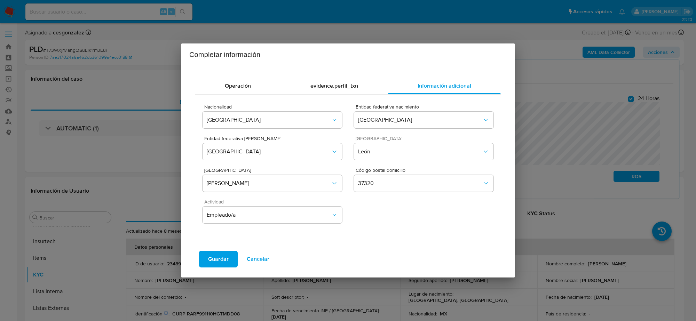
click at [221, 255] on span "Guardar" at bounding box center [218, 259] width 21 height 15
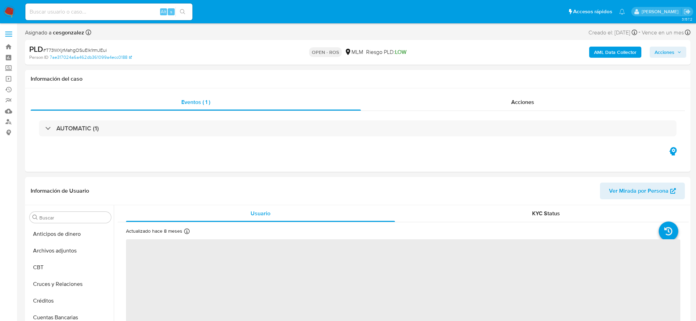
select select "10"
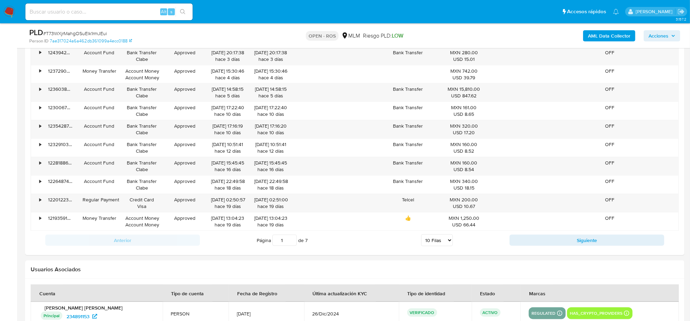
scroll to position [740, 0]
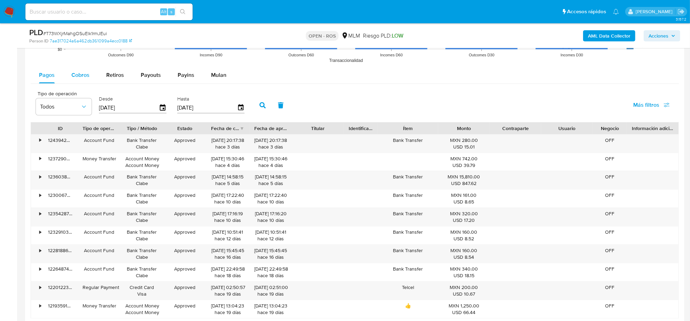
click at [75, 77] on span "Cobros" at bounding box center [80, 75] width 18 height 8
select select "10"
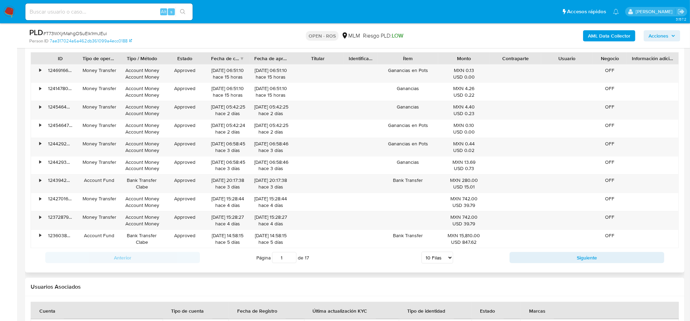
scroll to position [696, 0]
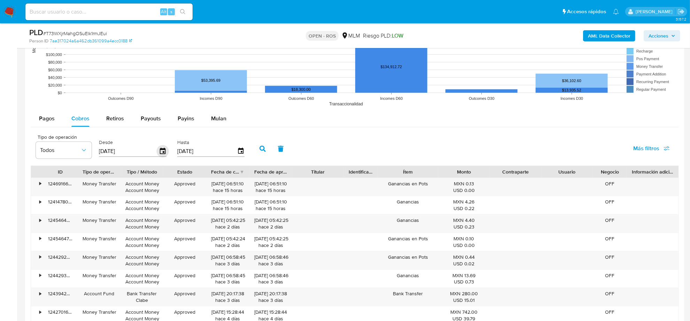
click at [161, 150] on icon "button" at bounding box center [163, 151] width 6 height 6
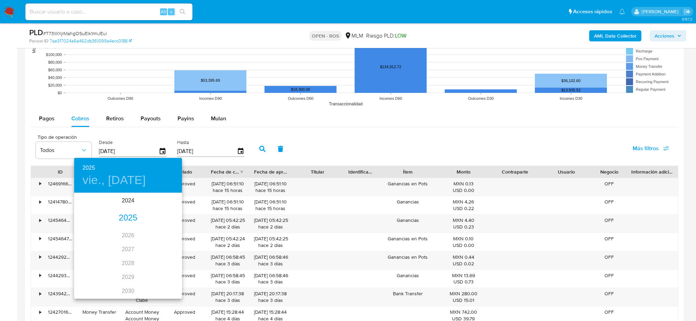
click at [125, 217] on div "2025" at bounding box center [128, 218] width 108 height 14
click at [91, 261] on div "jul." at bounding box center [92, 259] width 36 height 26
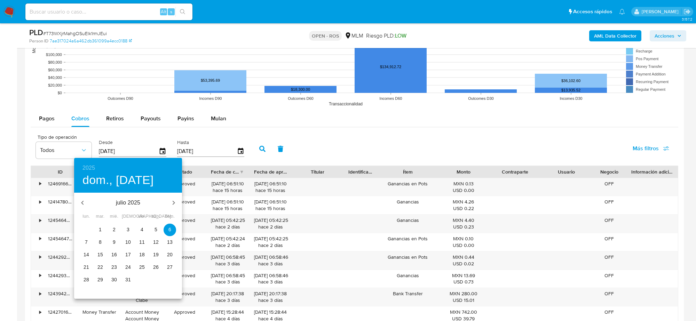
click at [101, 229] on p "1" at bounding box center [100, 229] width 3 height 7
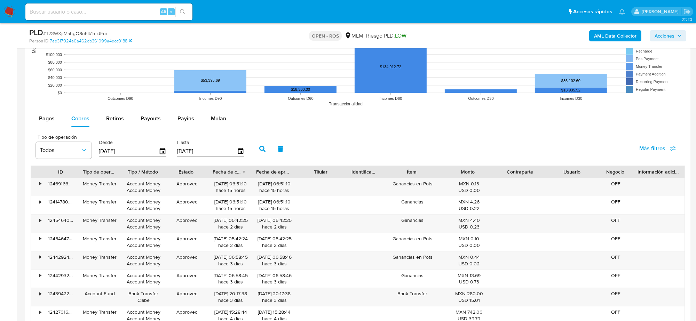
type input "01/07/2025"
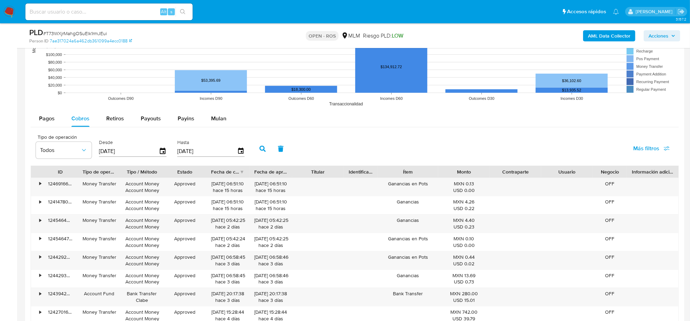
click at [259, 152] on icon "button" at bounding box center [262, 149] width 6 height 6
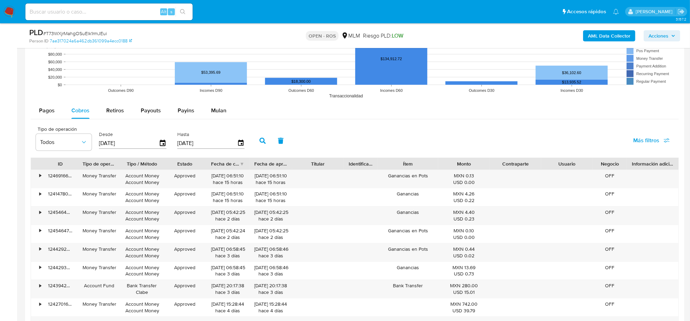
scroll to position [609, 0]
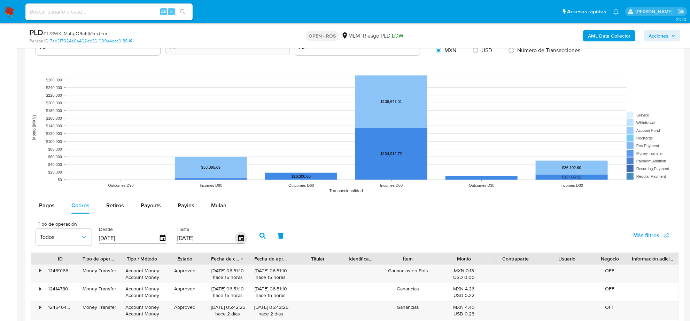
click at [235, 237] on icon "button" at bounding box center [241, 239] width 12 height 12
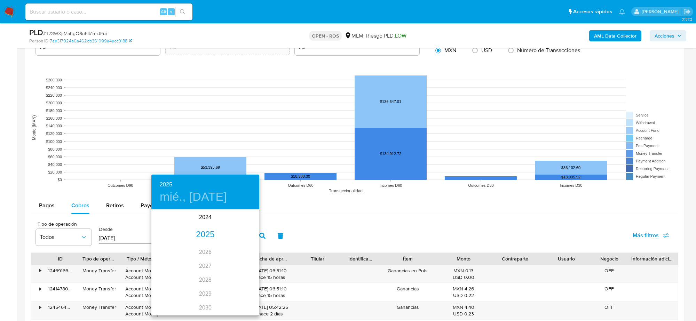
click at [204, 236] on div "2025" at bounding box center [205, 235] width 108 height 14
click at [161, 274] on div "jul." at bounding box center [169, 276] width 36 height 26
click at [208, 298] on span "31" at bounding box center [205, 296] width 13 height 7
type input "31/07/2025"
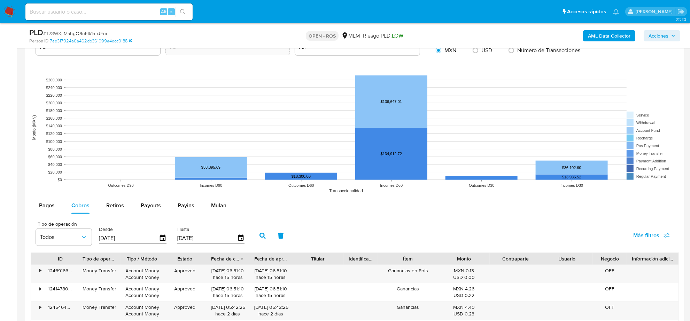
click at [256, 234] on button "button" at bounding box center [262, 236] width 18 height 17
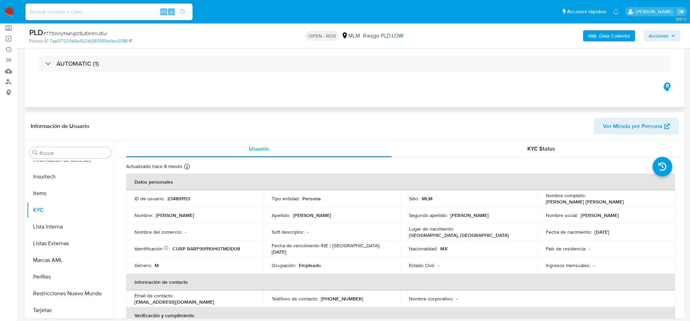
scroll to position [0, 0]
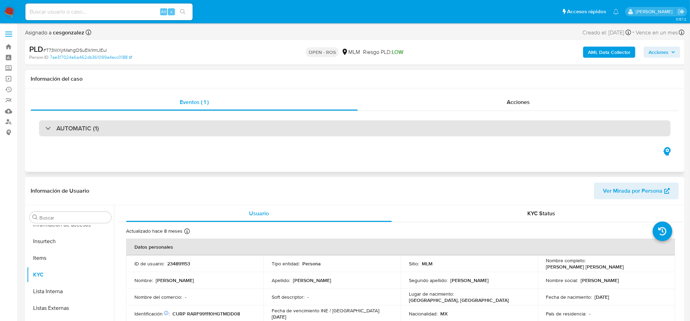
click at [97, 136] on div "AUTOMATIC (1)" at bounding box center [354, 128] width 631 height 16
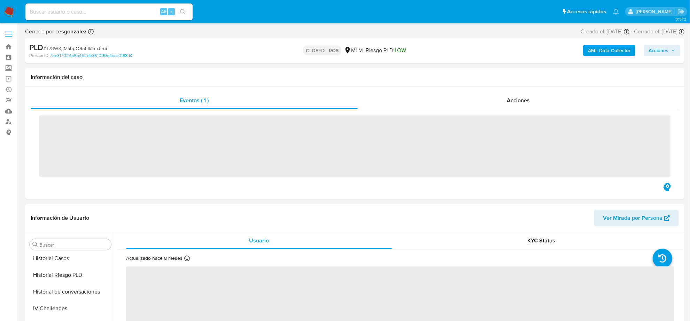
scroll to position [294, 0]
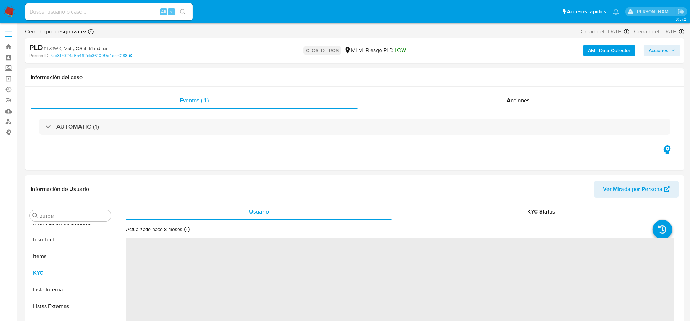
click at [79, 46] on span "# T73WXjrMahgOSuElk1rmJEui" at bounding box center [75, 48] width 64 height 7
copy span "T73WXjrMahgOSuElk1rmJEui"
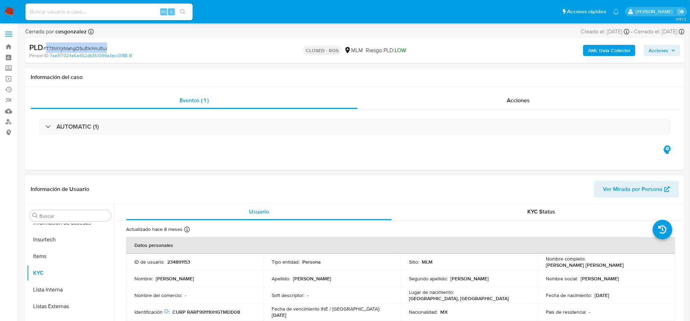
select select "10"
click at [8, 101] on link "Reportes" at bounding box center [41, 100] width 83 height 11
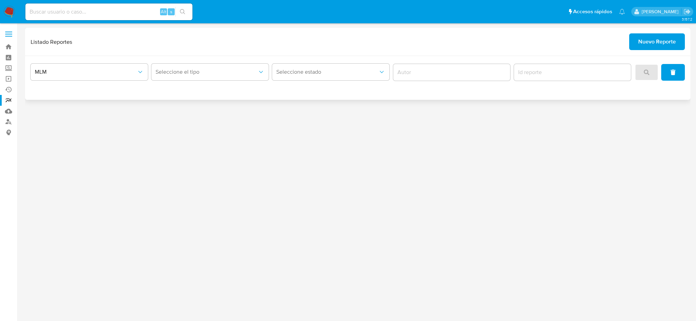
click at [666, 44] on span "Nuevo Reporte" at bounding box center [658, 41] width 38 height 15
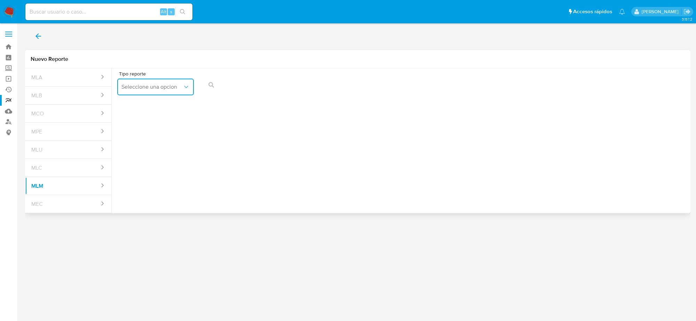
click at [178, 90] on span "Seleccione una opcion" at bounding box center [152, 87] width 61 height 7
click at [148, 105] on span "IFPE 24 HORAS" at bounding box center [141, 105] width 38 height 7
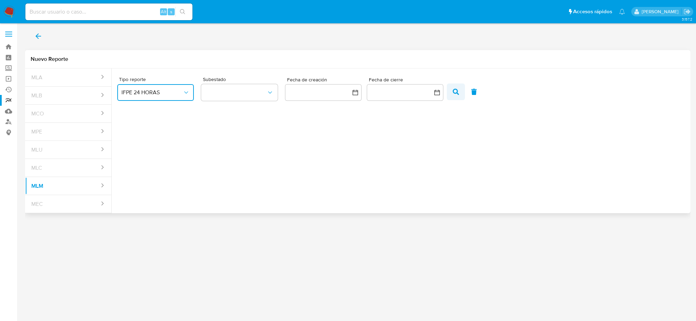
click at [454, 89] on icon "button" at bounding box center [456, 92] width 6 height 6
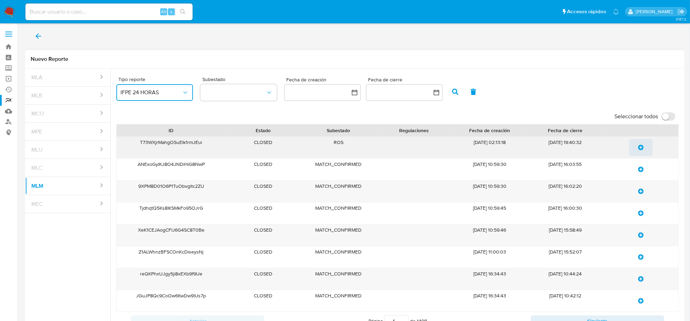
click at [639, 144] on span "update-list" at bounding box center [641, 147] width 6 height 15
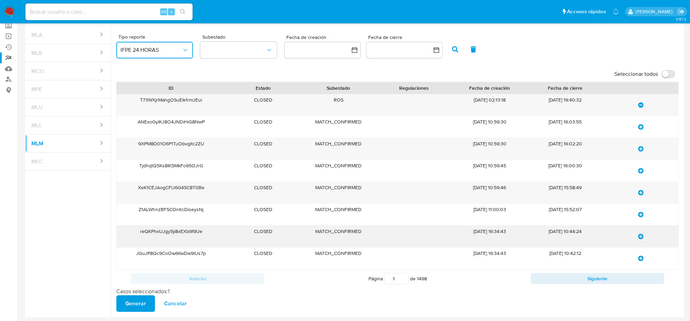
scroll to position [44, 0]
click at [138, 301] on span "Generar" at bounding box center [135, 303] width 21 height 15
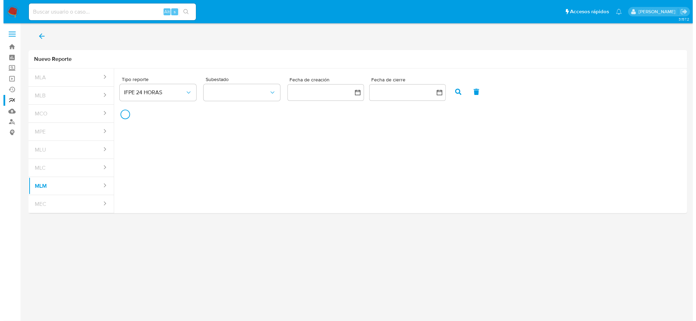
scroll to position [0, 0]
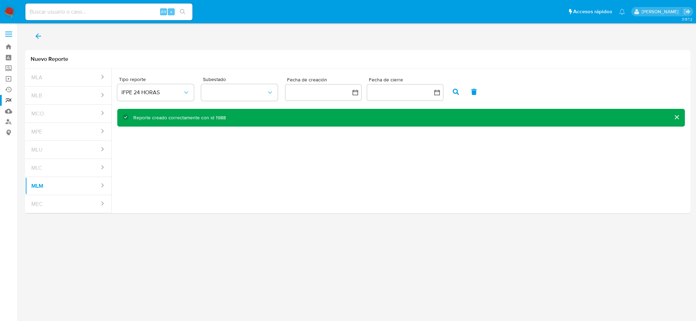
click at [34, 35] on icon "back" at bounding box center [38, 36] width 8 height 8
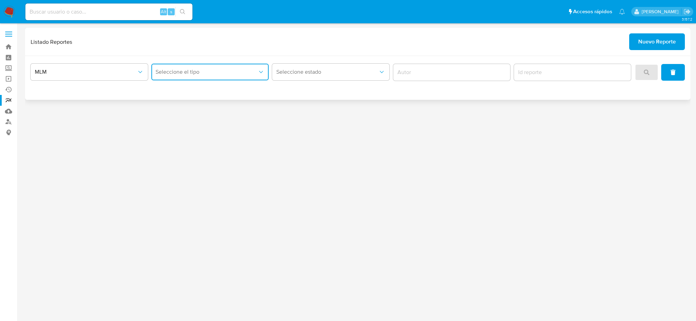
click at [185, 77] on button "Seleccione el tipo" at bounding box center [209, 72] width 117 height 17
click at [180, 91] on span "IFPE 24 HORAS" at bounding box center [175, 90] width 38 height 7
click at [643, 69] on button "search" at bounding box center [647, 72] width 24 height 17
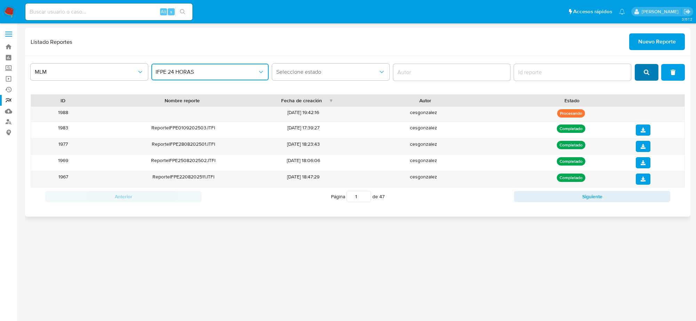
click at [644, 67] on button "search" at bounding box center [647, 72] width 24 height 17
click at [641, 77] on button "search" at bounding box center [647, 72] width 24 height 17
click at [643, 72] on button "search" at bounding box center [647, 72] width 24 height 17
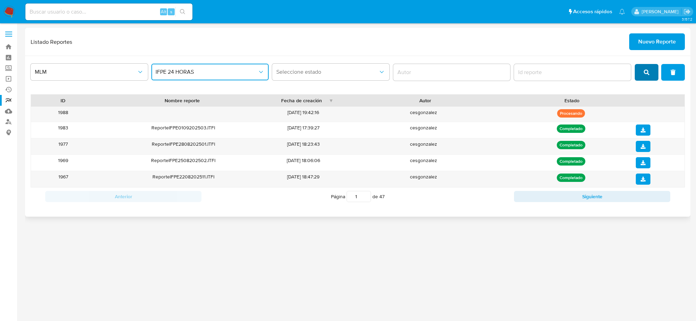
click at [643, 70] on button "search" at bounding box center [647, 72] width 24 height 17
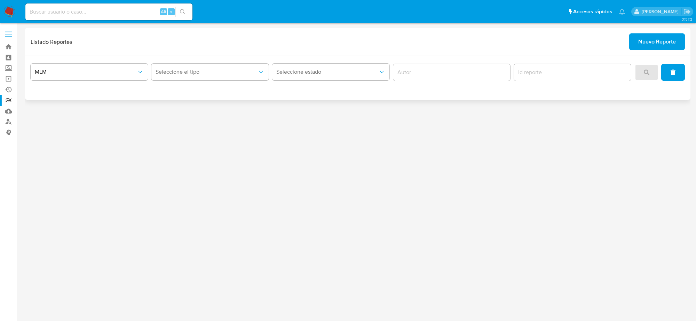
click at [255, 81] on div "Seleccione el tipo" at bounding box center [209, 73] width 117 height 22
click at [247, 75] on span "Seleccione el tipo" at bounding box center [207, 72] width 102 height 7
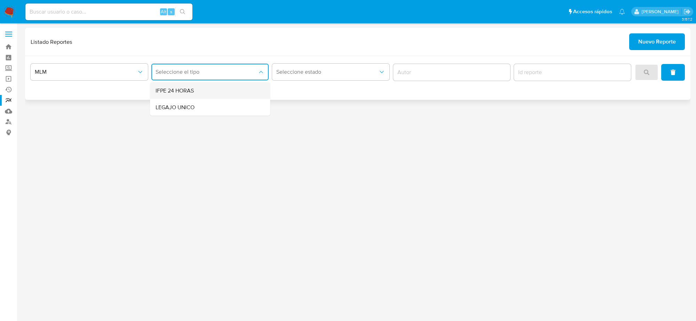
click at [216, 91] on div "IFPE 24 HORAS" at bounding box center [208, 91] width 105 height 17
click at [640, 80] on button "search" at bounding box center [647, 72] width 24 height 17
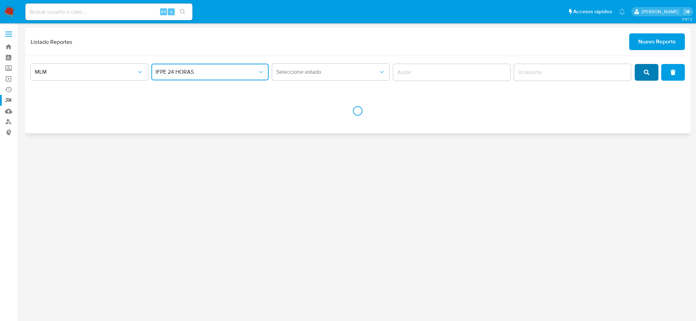
click at [643, 72] on button "search" at bounding box center [647, 72] width 24 height 17
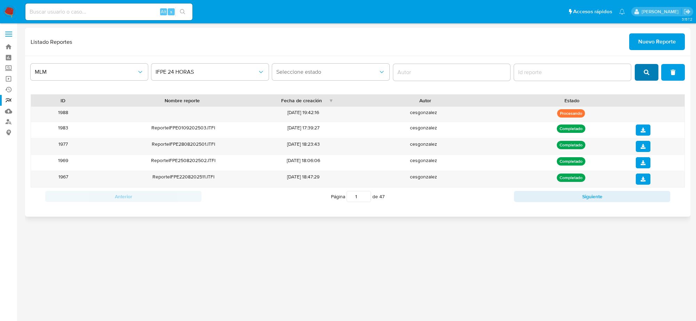
click at [647, 64] on div "MLM IFPE 24 HORAS Seleccione estado" at bounding box center [358, 73] width 655 height 22
click at [647, 65] on span "search" at bounding box center [647, 72] width 6 height 15
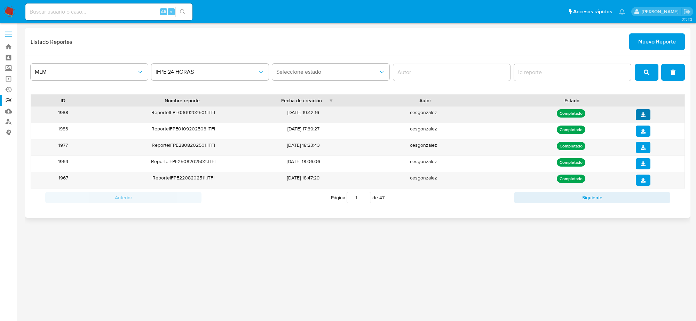
click at [641, 119] on span "download" at bounding box center [643, 115] width 5 height 10
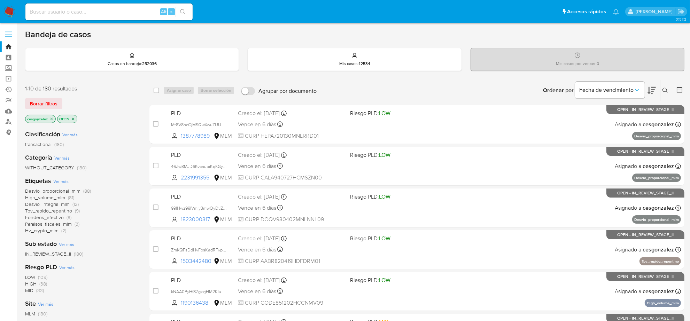
click at [60, 108] on button "Borrar filtros" at bounding box center [43, 103] width 37 height 11
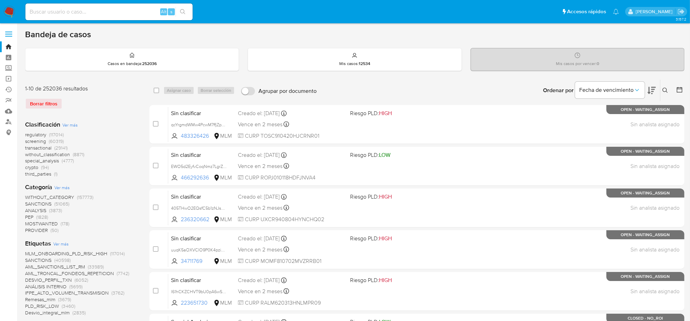
click at [677, 91] on icon at bounding box center [679, 89] width 7 height 7
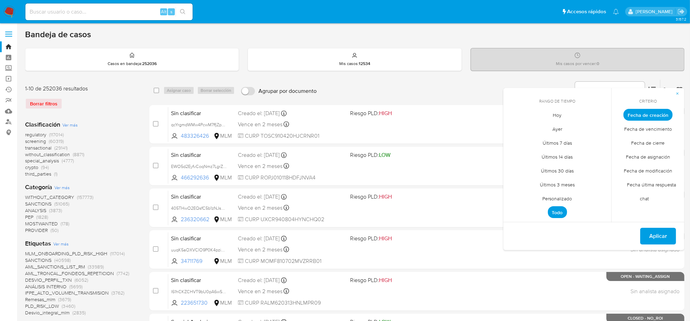
click at [563, 201] on span "Personalizado" at bounding box center [557, 199] width 44 height 14
click at [563, 201] on tbody "1 2 3 4 5 6 7 8 9 10 11 12 13 14 15 16 17 18 19 20 21 22 23 24 25 26 27 28 29 30" at bounding box center [557, 181] width 95 height 67
click at [514, 132] on div "septiembre 2025 septiembre 2025 lun lunes mar martes mié miércoles jue jueves v…" at bounding box center [557, 169] width 95 height 91
click at [514, 131] on icon "Mes anterior" at bounding box center [514, 128] width 8 height 8
click at [512, 128] on icon "Mes anterior" at bounding box center [514, 128] width 8 height 8
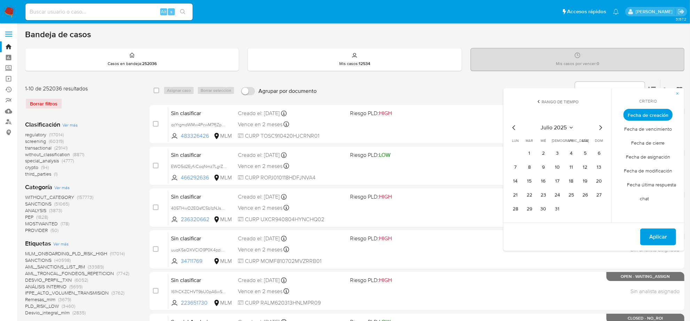
click at [601, 128] on icon "Mes siguiente" at bounding box center [600, 128] width 8 height 8
click at [515, 128] on icon "Mes anterior" at bounding box center [514, 128] width 8 height 8
click at [528, 185] on button "12" at bounding box center [529, 181] width 11 height 11
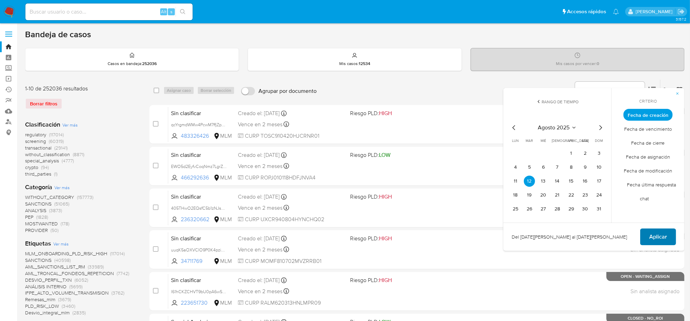
click at [657, 237] on span "Aplicar" at bounding box center [658, 236] width 18 height 15
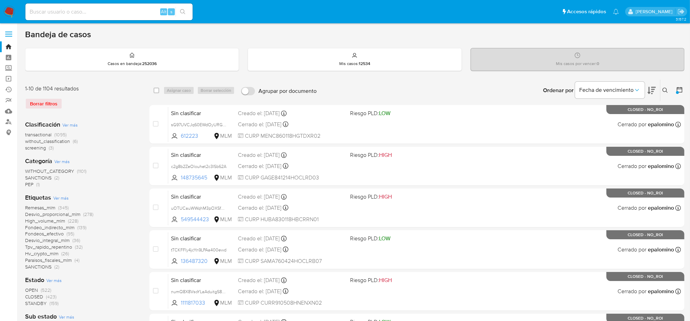
click at [44, 134] on span "transactional" at bounding box center [38, 134] width 26 height 7
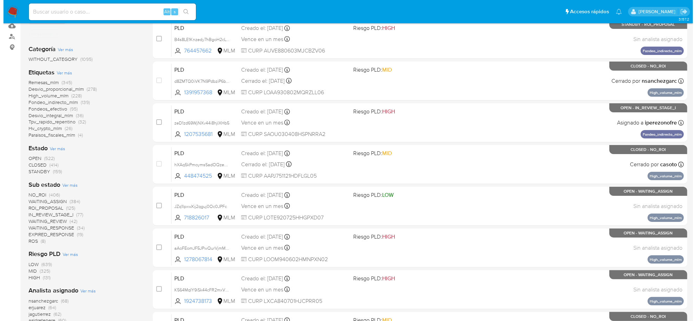
scroll to position [87, 0]
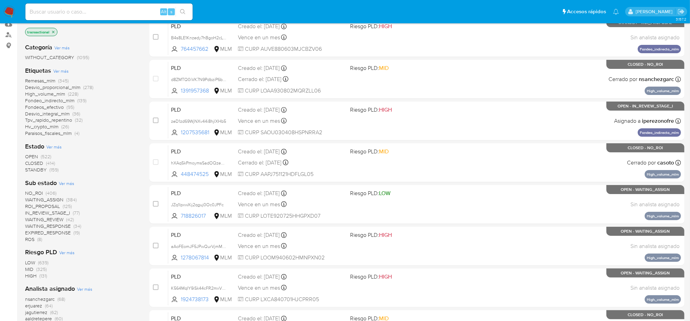
click at [66, 72] on span "Ver más" at bounding box center [60, 71] width 15 height 6
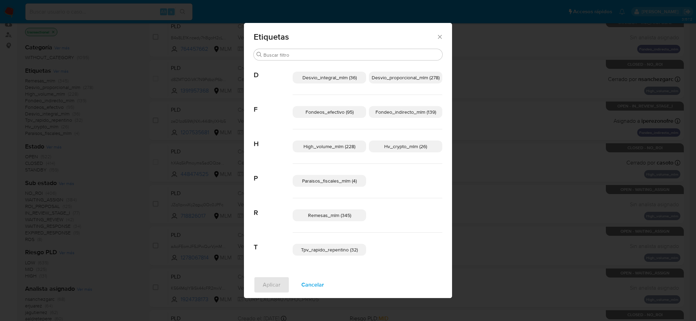
click at [343, 79] on span "Desvio_integral_mlm (36)" at bounding box center [330, 77] width 54 height 7
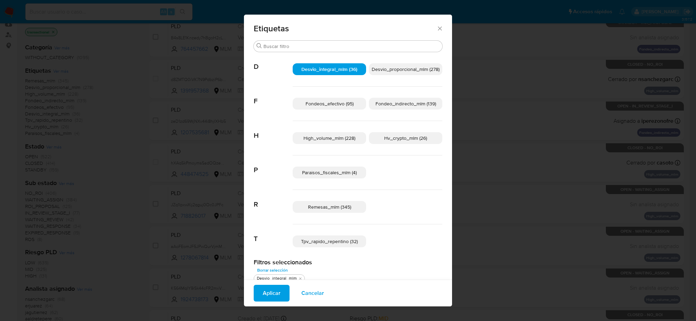
click at [406, 68] on span "Desvio_proporcional_mlm (278)" at bounding box center [406, 69] width 68 height 7
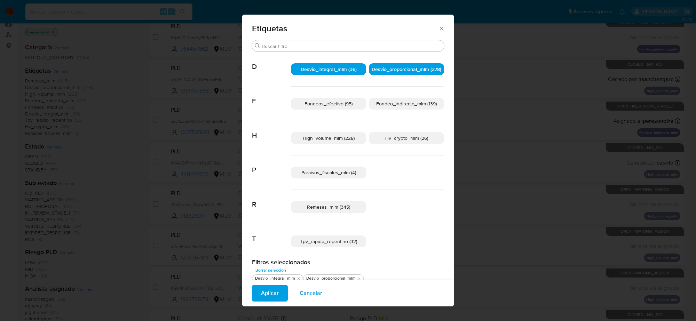
click at [344, 99] on p "Fondeos_efectivo (95)" at bounding box center [328, 104] width 75 height 12
click at [397, 104] on span "Fondeo_indirecto_mlm (139)" at bounding box center [406, 103] width 61 height 7
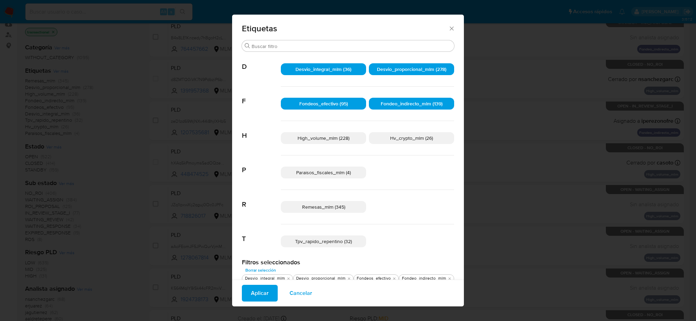
click at [328, 140] on span "High_volume_mlm (228)" at bounding box center [324, 138] width 52 height 7
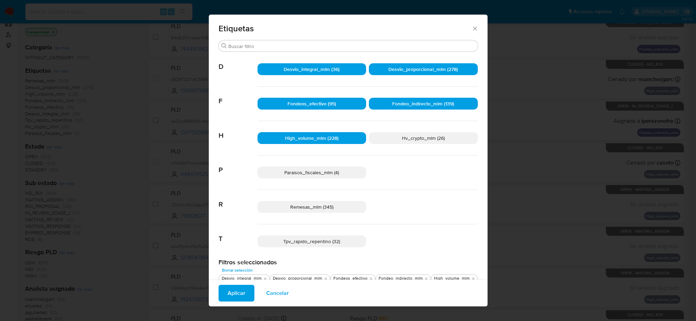
click at [324, 180] on div "Paraisos_fiscales_mlm (4)" at bounding box center [368, 173] width 220 height 34
click at [315, 177] on p "Paraisos_fiscales_mlm (4)" at bounding box center [312, 173] width 109 height 12
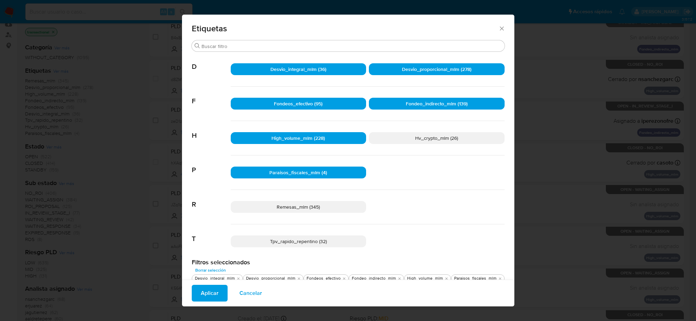
click at [312, 213] on div "Remesas_mlm (345)" at bounding box center [368, 207] width 274 height 34
click at [312, 212] on p "Remesas_mlm (345)" at bounding box center [299, 207] width 136 height 12
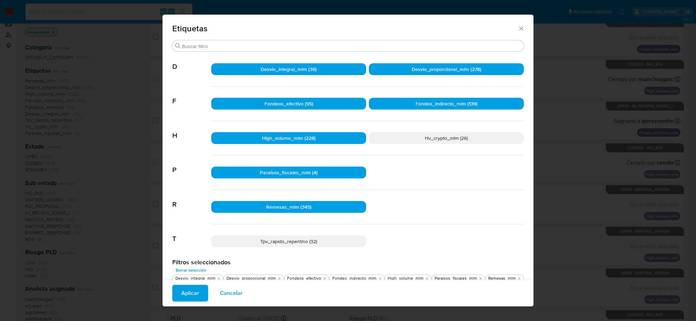
click at [303, 241] on span "Tpv_rapido_repentino (32)" at bounding box center [288, 241] width 57 height 7
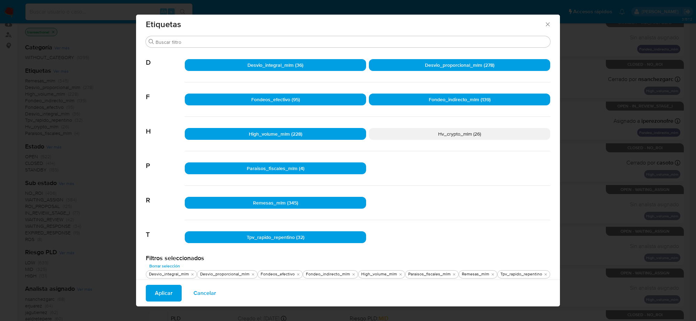
scroll to position [8, 0]
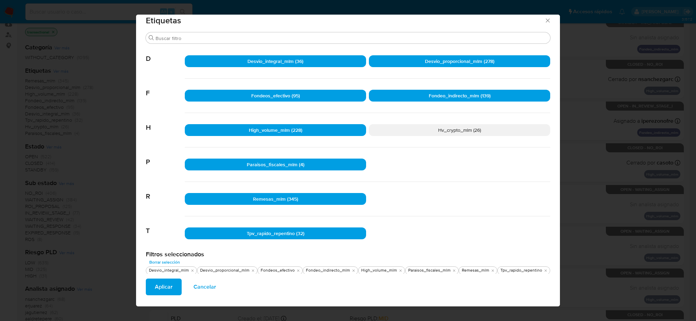
click at [164, 292] on span "Aplicar" at bounding box center [164, 287] width 18 height 15
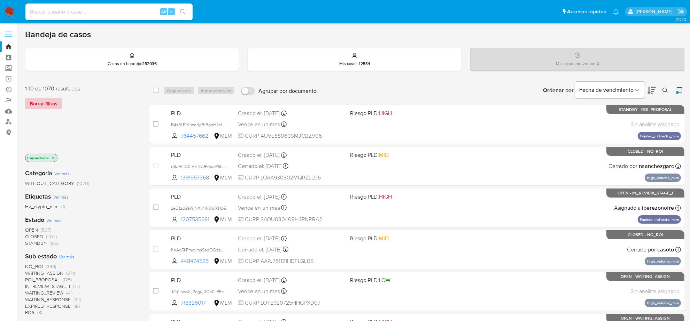
click at [33, 104] on span "Borrar filtros" at bounding box center [44, 104] width 28 height 10
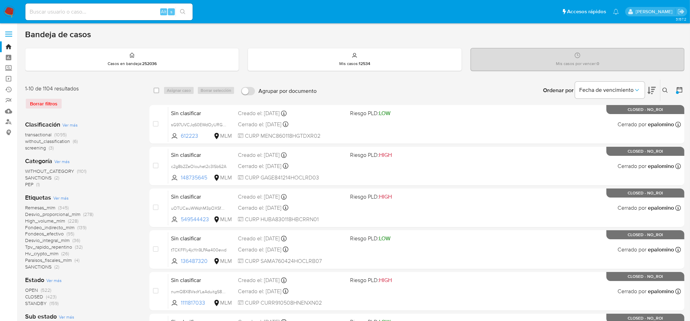
click at [678, 91] on icon at bounding box center [679, 89] width 7 height 7
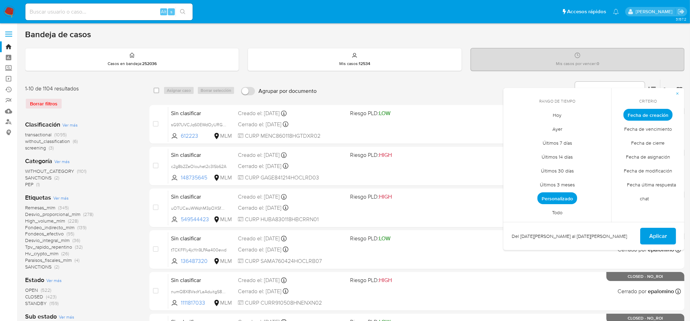
click at [566, 197] on span "Personalizado" at bounding box center [557, 199] width 40 height 12
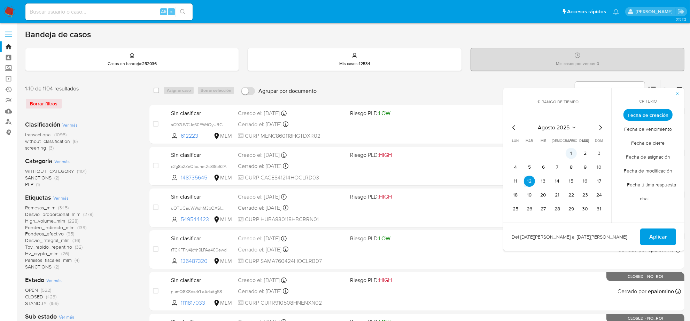
click at [570, 150] on button "1" at bounding box center [570, 153] width 11 height 11
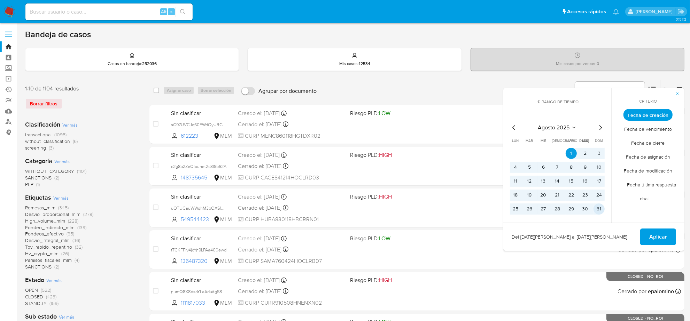
click at [597, 206] on button "31" at bounding box center [598, 209] width 11 height 11
click at [653, 232] on span "Aplicar" at bounding box center [658, 236] width 18 height 15
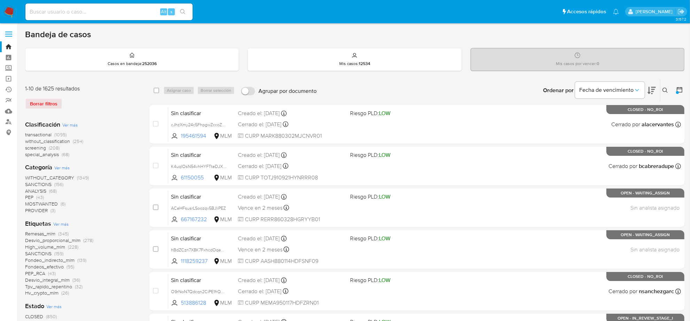
click at [41, 148] on span "screening" at bounding box center [35, 147] width 21 height 7
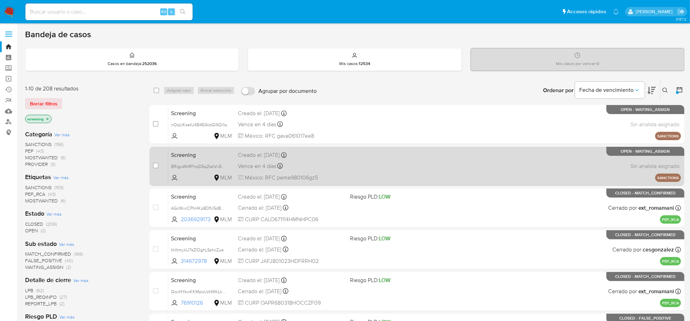
click at [314, 172] on div "Screening BRiguWkRFnpD5q2latVv9aXI MLM Creado el: 31/08/2025 Creado el: 31/08/2…" at bounding box center [424, 166] width 513 height 35
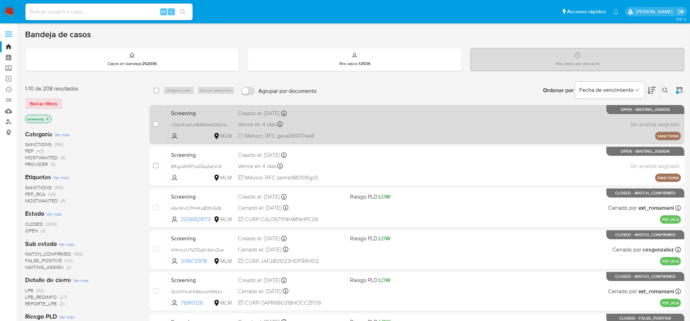
click at [324, 126] on div "Vence en 4 días Vence el 08/09/2025 04:52:35" at bounding box center [291, 124] width 107 height 9
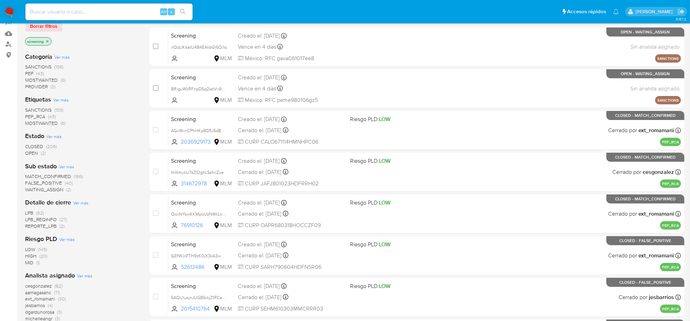
scroll to position [87, 0]
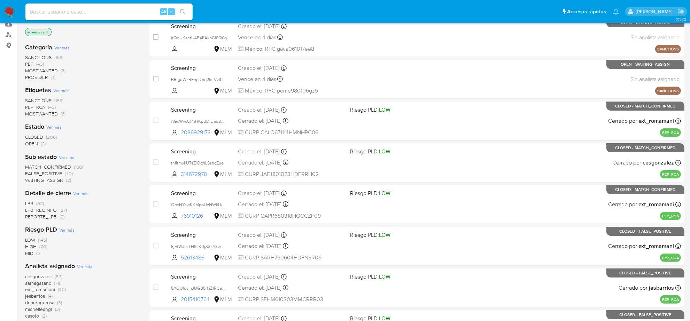
click at [47, 215] on span "REPORTE_LPB" at bounding box center [41, 216] width 32 height 7
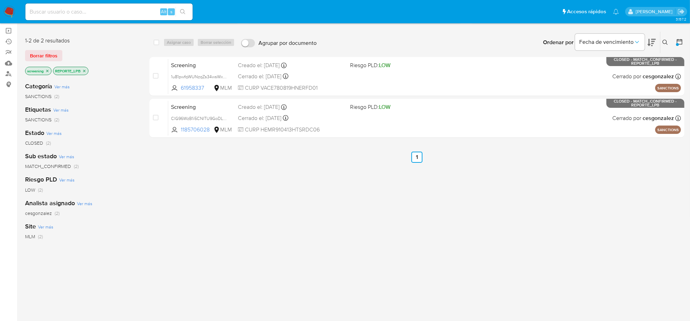
scroll to position [34, 0]
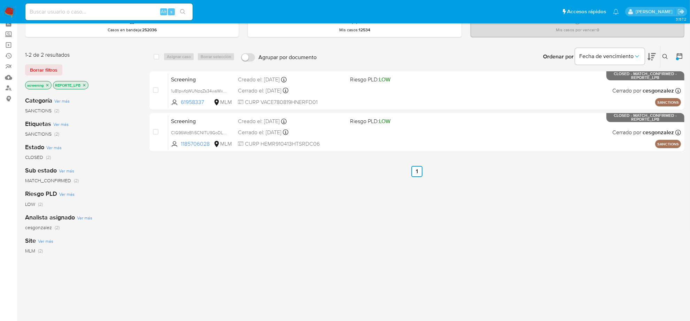
click at [84, 84] on icon "close-filter" at bounding box center [84, 85] width 4 height 4
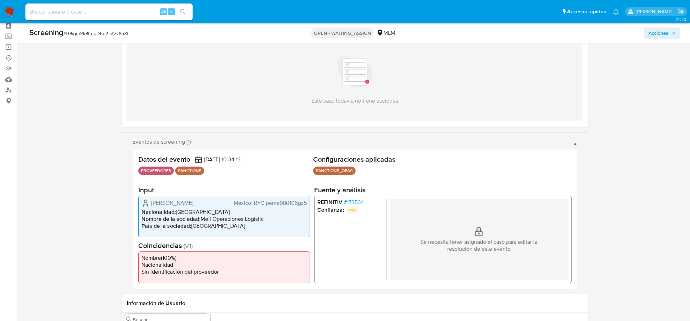
scroll to position [44, 0]
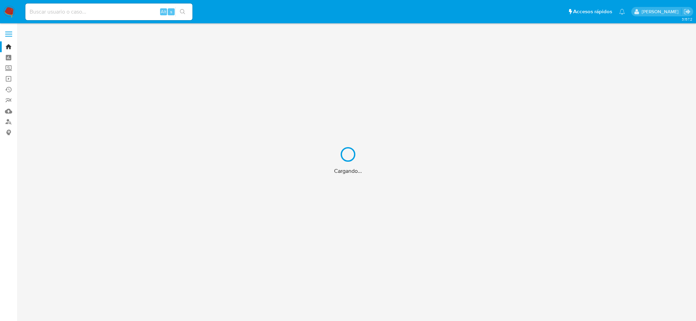
click at [119, 10] on div "Cargando..." at bounding box center [348, 160] width 696 height 321
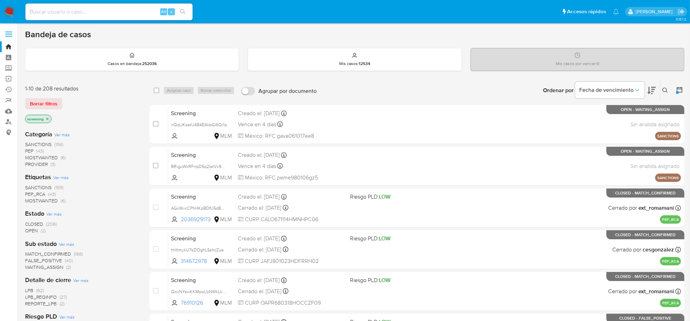
click at [116, 10] on input at bounding box center [108, 11] width 167 height 9
paste input "sR5NsMpUkfmEVsaqXnTvtyTw, RDQlgE7f7eezoT36avyP2iNp,vVpCdFDnzS4oqy1O3dJqEljM"
type input "sR5NsMpUkfmEVsaqXnTvtyTw, RDQlgE7f7eezoT36avyP2iNp,vVpCdFDnzS4oqy1O3dJqEljM"
paste input "sR5NsMpUkfmEVsaqXnTvtyTw, RDQlgE7f7eezoT36avyP2iNp,vVpCdFDnzS4oqy1O3dJqEljM"
type input "sR5NsMpUkfmEVsaqXnTvtyTw, RDQlgE7f7eezoT36avyP2iNp,vVpCdFDnzS4oqy1O3dJqEljM"
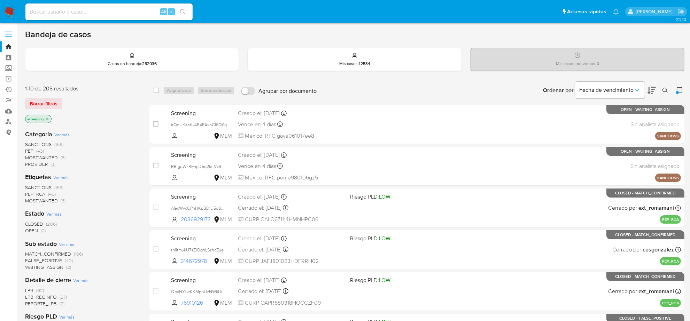
click at [93, 6] on div "Alt s" at bounding box center [108, 11] width 167 height 17
click at [96, 11] on input at bounding box center [108, 11] width 167 height 9
paste input "sR5NsMpUkfmEVsaqXnTvtyTw"
type input "sR5NsMpUkfmEVsaqXnTvtyTw"
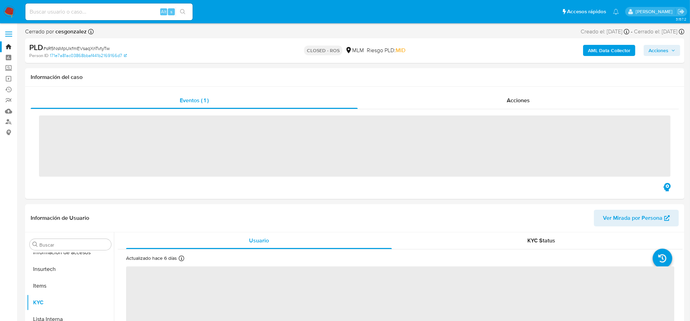
scroll to position [294, 0]
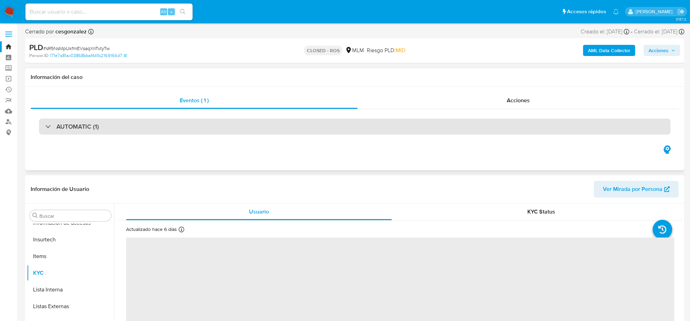
click at [131, 126] on div "AUTOMATIC (1)" at bounding box center [354, 127] width 631 height 16
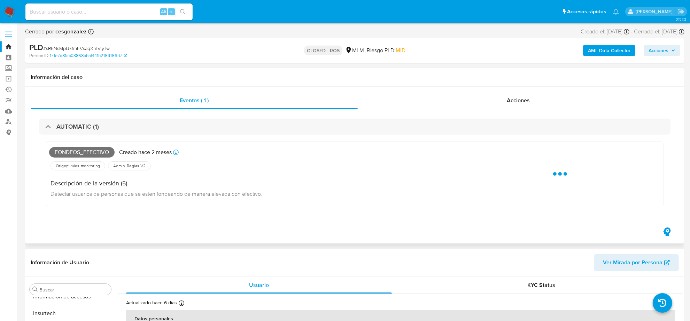
select select "10"
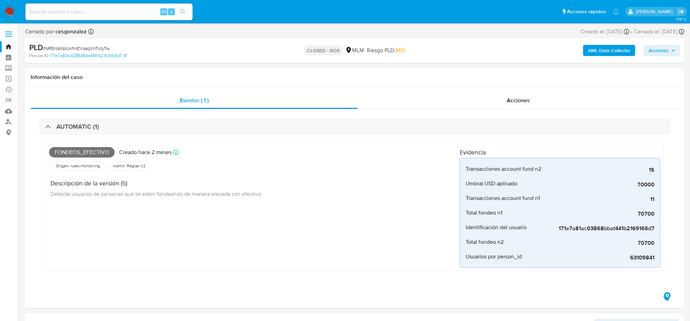
click at [102, 9] on input at bounding box center [108, 11] width 167 height 9
paste input "A9bbSUICR02r5u3ZMuQnsD1x"
type input "A9bbSUICR02r5u3ZMuQnsD1x"
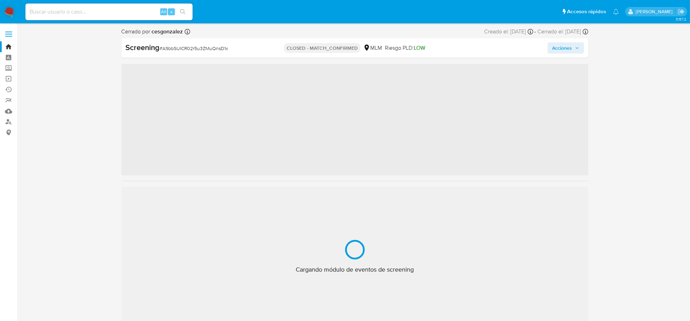
scroll to position [294, 0]
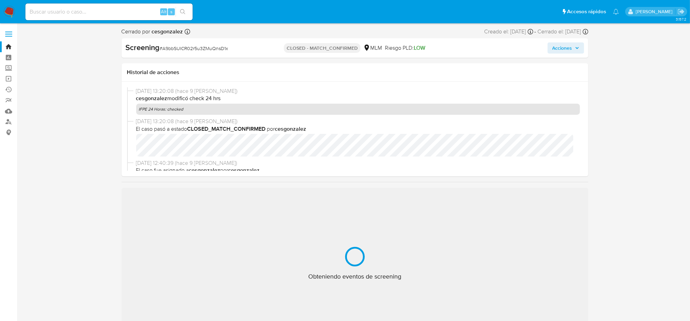
select select "10"
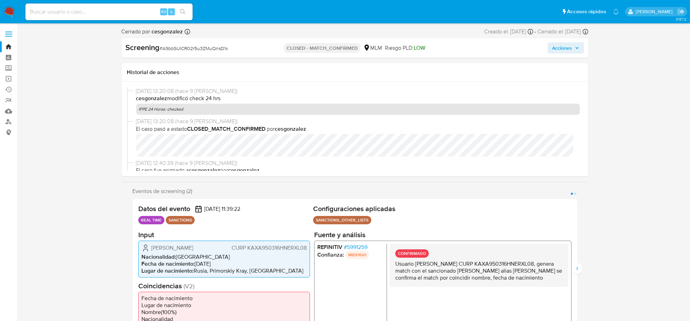
click at [126, 9] on input at bounding box center [108, 11] width 167 height 9
paste input "4ia9TnvL3dXCaZZ8Zivw8Hiv"
type input "4ia9TnvL3dXCaZZ8Zivw8Hiv"
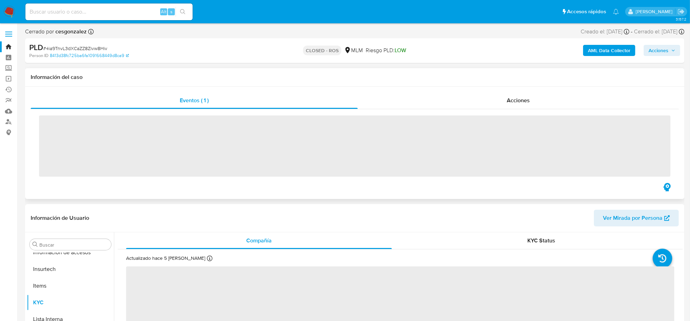
scroll to position [294, 0]
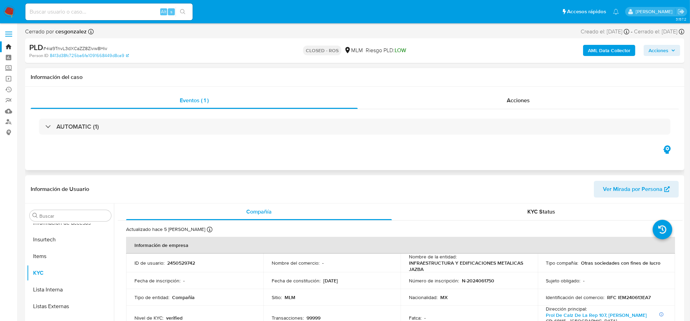
select select "10"
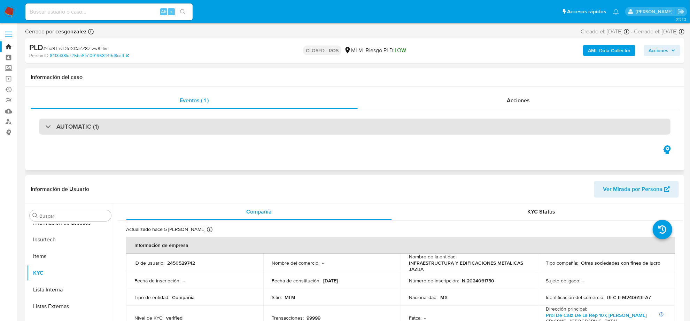
click at [123, 131] on div "AUTOMATIC (1)" at bounding box center [354, 127] width 631 height 16
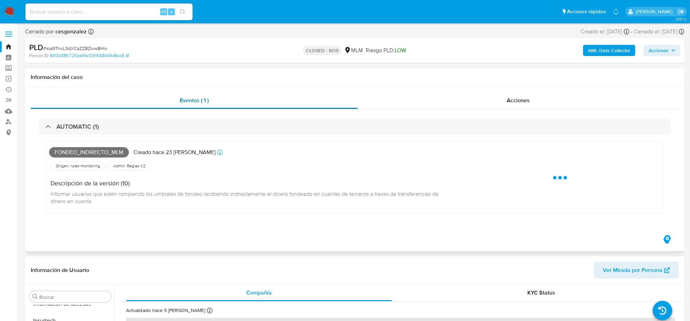
click at [201, 97] on span "Eventos ( 1 )" at bounding box center [194, 100] width 29 height 8
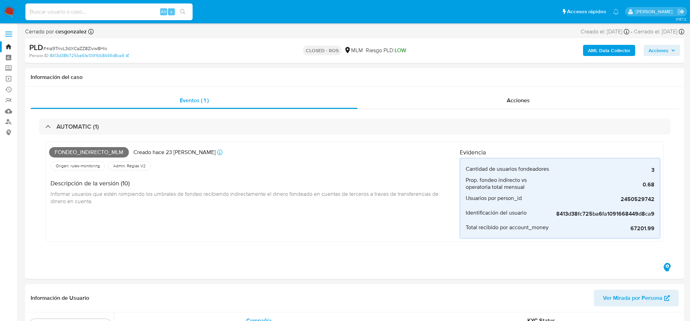
click at [131, 11] on input at bounding box center [108, 11] width 167 height 9
paste input "HWpi1CxjJ9QjWHuvkxhdZvAe"
type input "HWpi1CxjJ9QjWHuvkxhdZvAe"
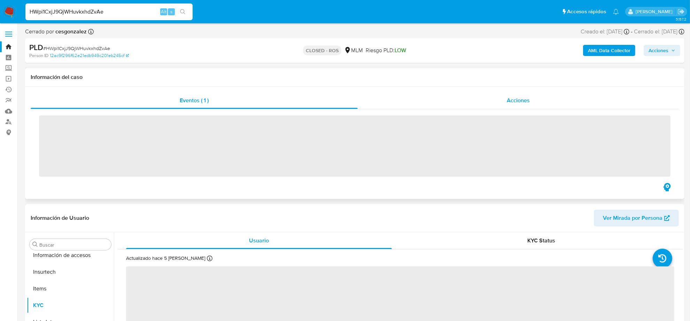
scroll to position [294, 0]
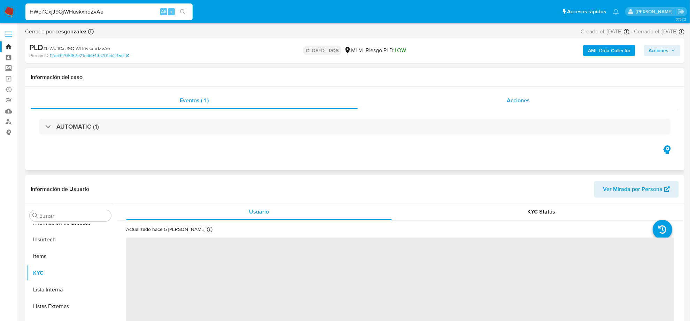
click at [529, 103] on span "Acciones" at bounding box center [518, 100] width 23 height 8
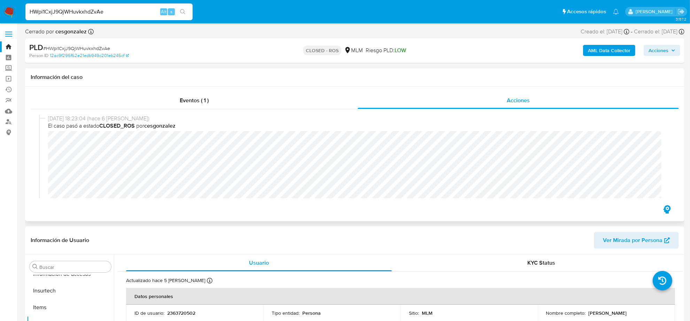
select select "10"
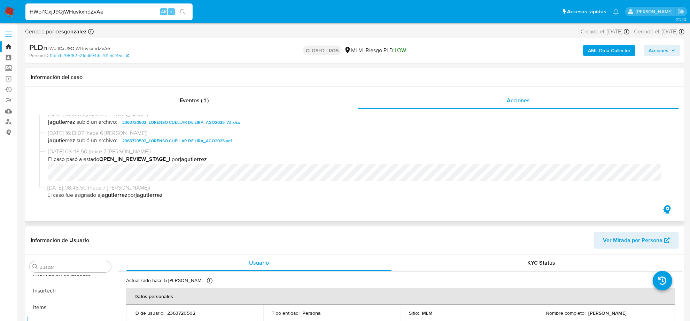
scroll to position [482, 0]
